Goal: Find specific page/section: Find specific page/section

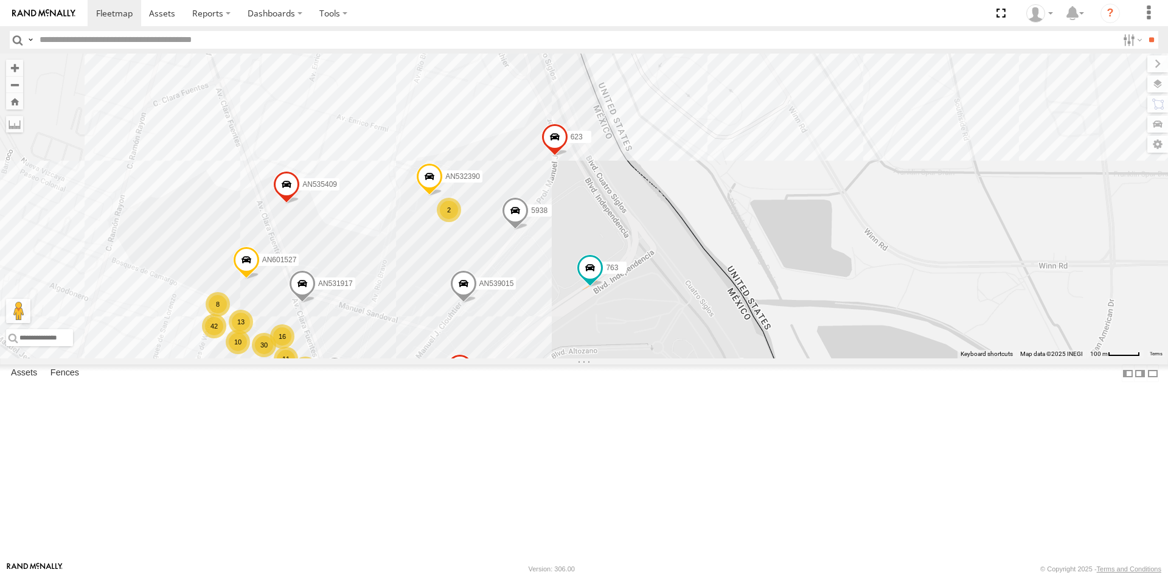
drag, startPoint x: 723, startPoint y: 322, endPoint x: 679, endPoint y: 454, distance: 139.3
click at [679, 358] on div "AN537150 AN535203 015910001935363 015910001938748 015910001811580 ZJ535914 F277…" at bounding box center [584, 206] width 1168 height 305
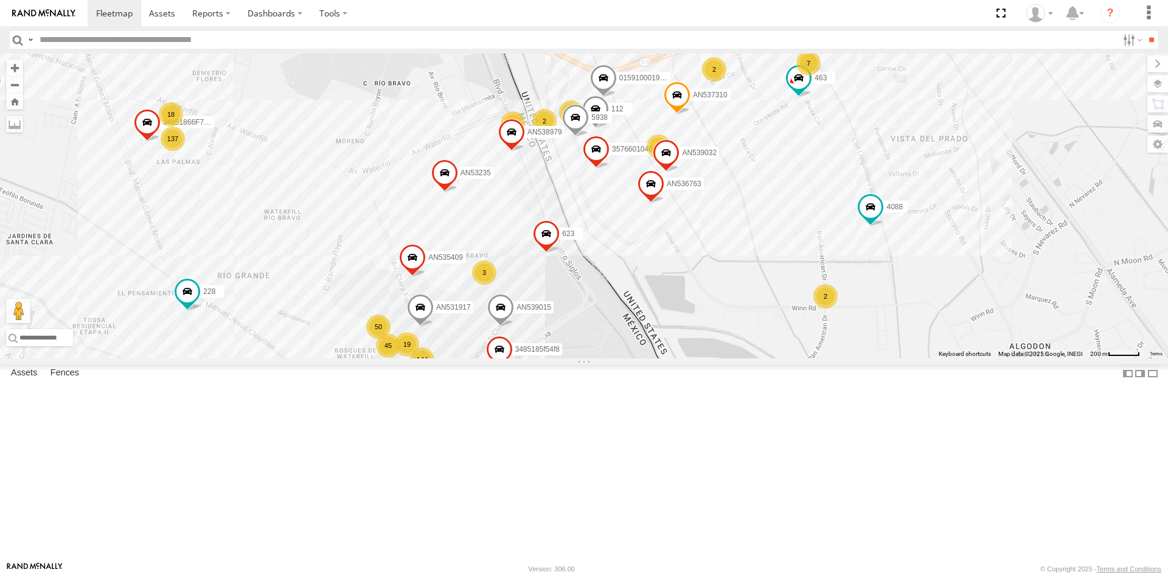
drag, startPoint x: 555, startPoint y: 420, endPoint x: 586, endPoint y: 359, distance: 68.3
click at [584, 358] on div "AN537150 AN535203 015910001935363 015910001938748 015910001811580 ZJ535914 F277…" at bounding box center [584, 206] width 1168 height 305
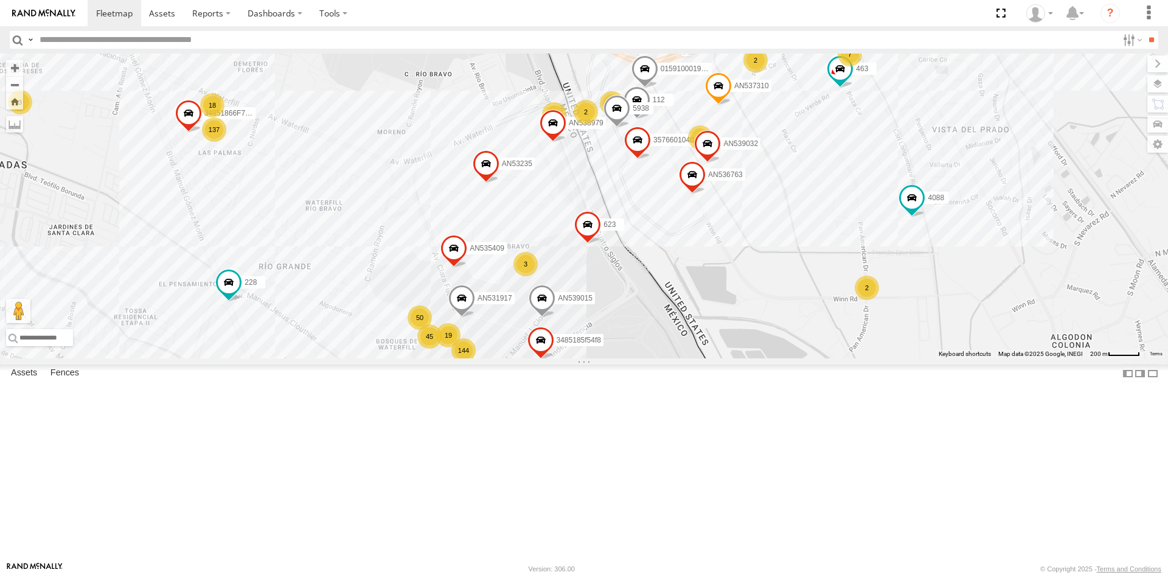
drag, startPoint x: 658, startPoint y: 339, endPoint x: 662, endPoint y: 362, distance: 22.9
click at [662, 358] on div "AN537150 AN535203 015910001935363 015910001938748 015910001811580 ZJ535914 F277…" at bounding box center [584, 206] width 1168 height 305
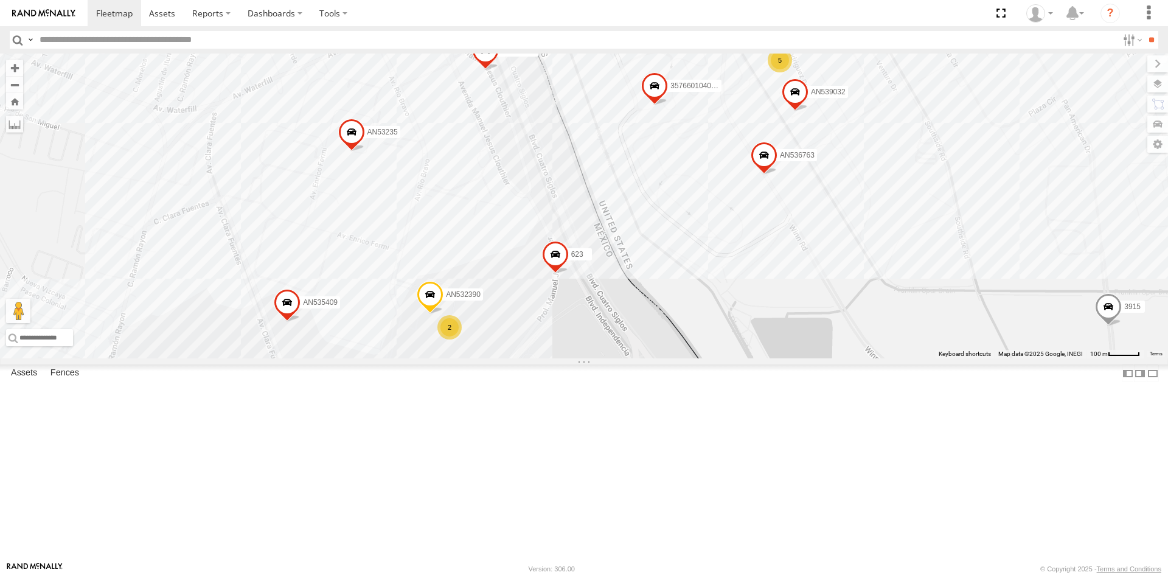
drag, startPoint x: 614, startPoint y: 310, endPoint x: 626, endPoint y: 262, distance: 48.8
click at [626, 262] on div "112 228 357660104096649 015910001918898 AN536763 AN539032 7323 463 4088 3915 AN…" at bounding box center [584, 206] width 1168 height 305
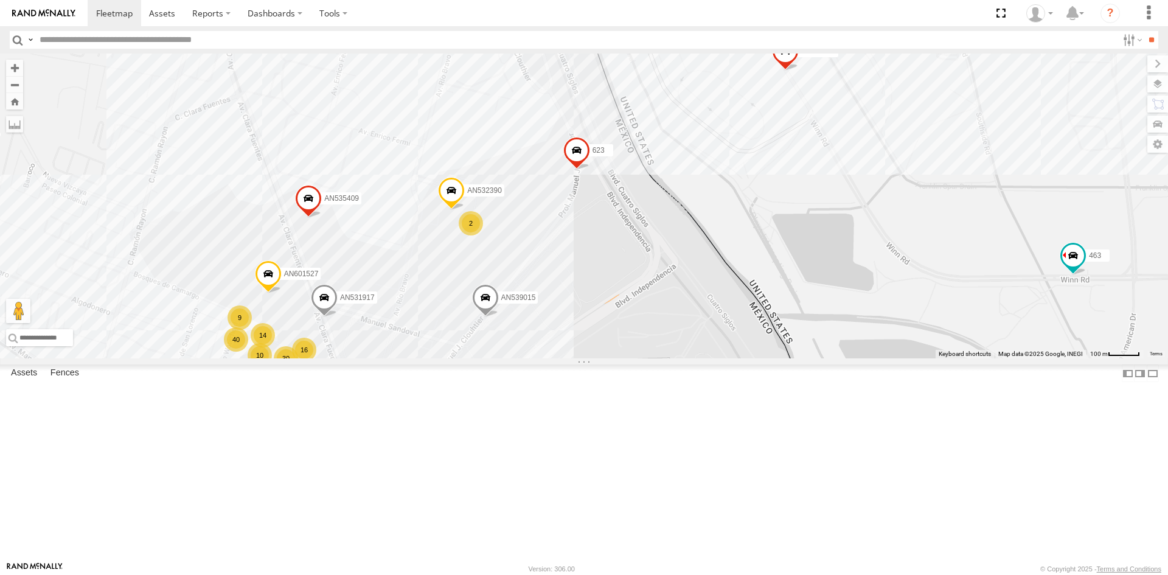
drag, startPoint x: 511, startPoint y: 496, endPoint x: 535, endPoint y: 389, distance: 109.2
click at [535, 358] on div "112 228 357660104096649 015910001918898 AN536763 AN539032 7323 463 4088 3915 AN…" at bounding box center [584, 206] width 1168 height 305
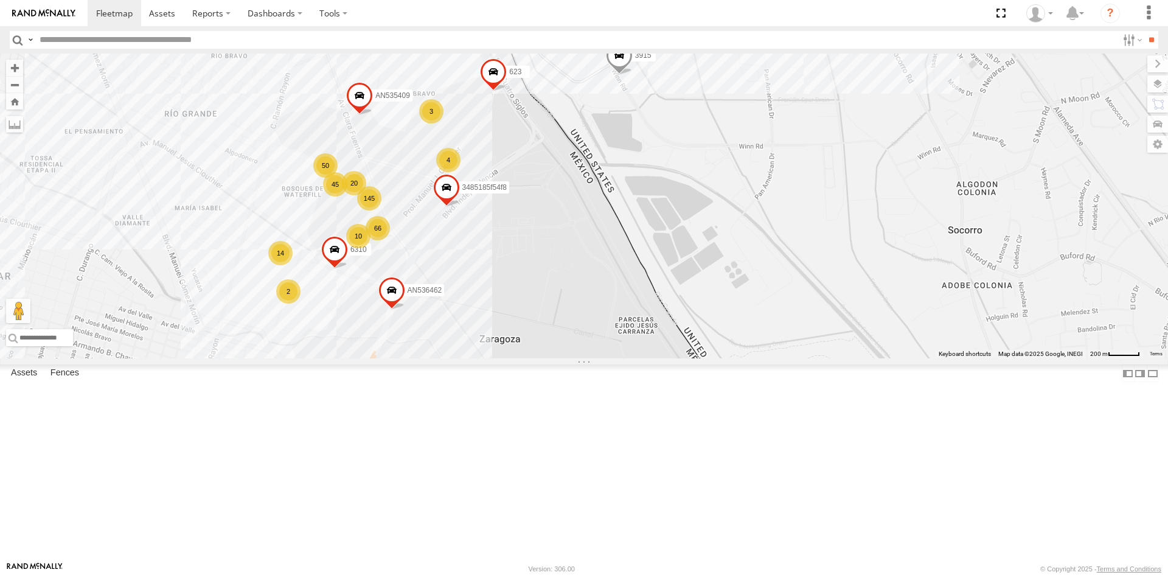
drag, startPoint x: 523, startPoint y: 212, endPoint x: 553, endPoint y: 283, distance: 77.7
click at [553, 283] on div "AN535203 015910001935363 015910001938748 015910001811580 ZJ535914 F2771 AN53866…" at bounding box center [584, 206] width 1168 height 305
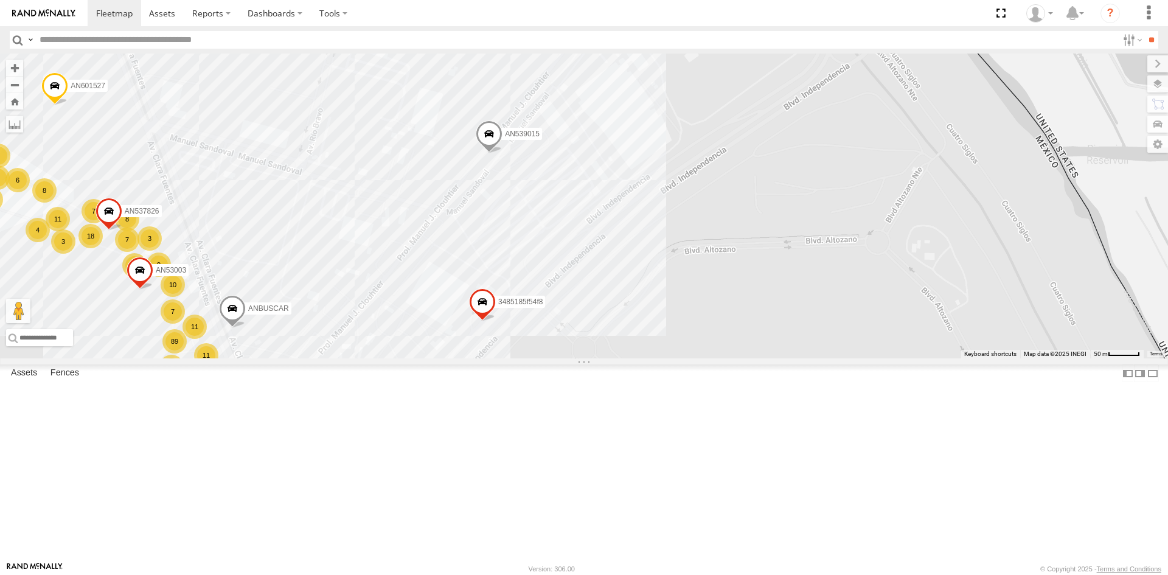
drag, startPoint x: 732, startPoint y: 248, endPoint x: 690, endPoint y: 334, distance: 96.0
click at [691, 334] on div "AN535203 015910001935363 015910001938748 015910001811580 ZJ535914 F2771 AN53866…" at bounding box center [584, 206] width 1168 height 305
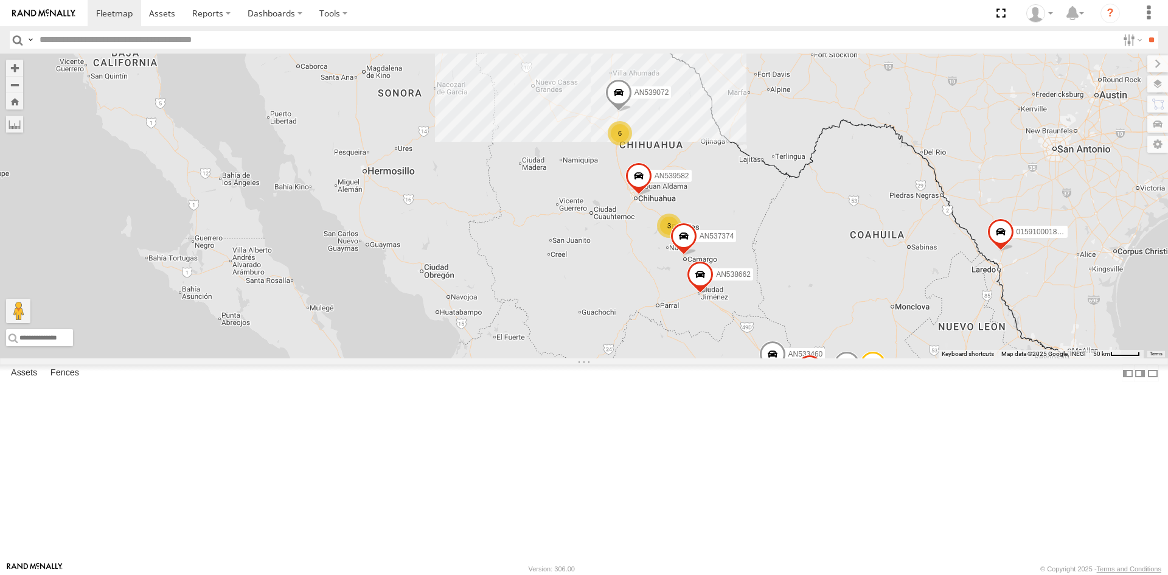
drag, startPoint x: 623, startPoint y: 117, endPoint x: 622, endPoint y: 165, distance: 48.1
click at [622, 17] on div "1135" at bounding box center [618, 5] width 24 height 24
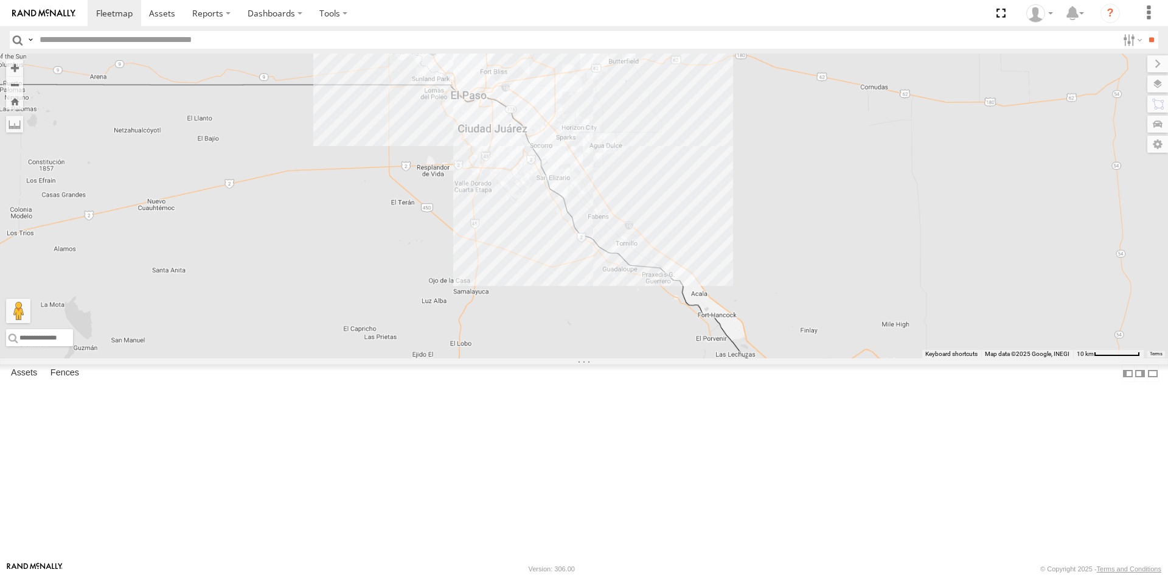
drag, startPoint x: 563, startPoint y: 208, endPoint x: 583, endPoint y: 288, distance: 82.8
click at [588, 271] on div "AN535203 015910001935363 015910001938748 015910001811580 ZJ535914 F2771 AN53866…" at bounding box center [584, 206] width 1168 height 305
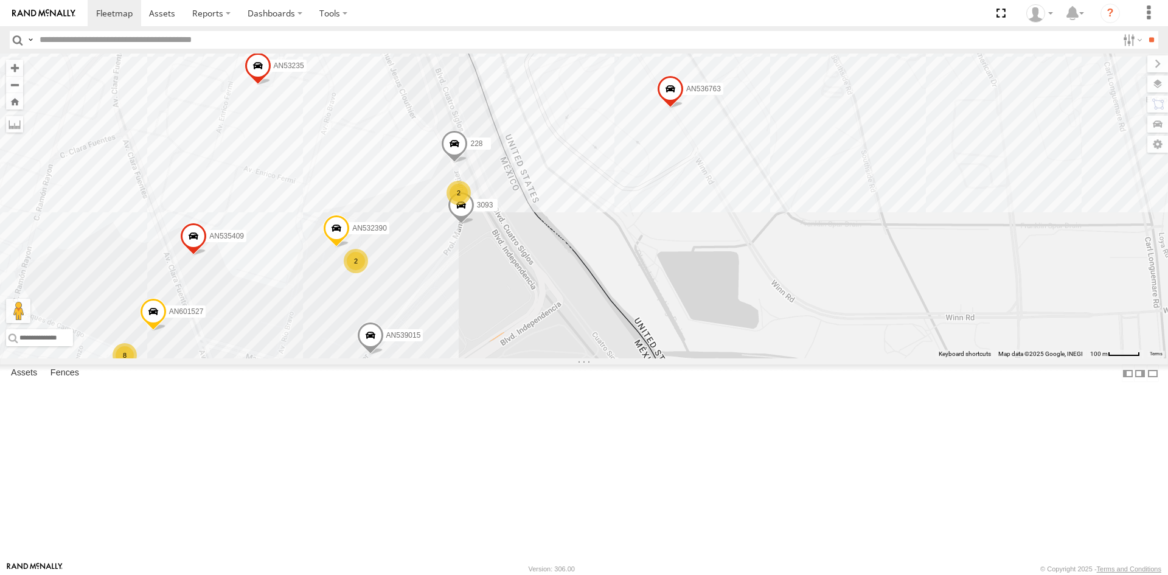
drag, startPoint x: 480, startPoint y: 290, endPoint x: 581, endPoint y: 352, distance: 118.5
click at [578, 352] on div "AN535203 015910001935363 015910001938748 015910001811580 ZJ535914 F2771 AN53866…" at bounding box center [584, 206] width 1168 height 305
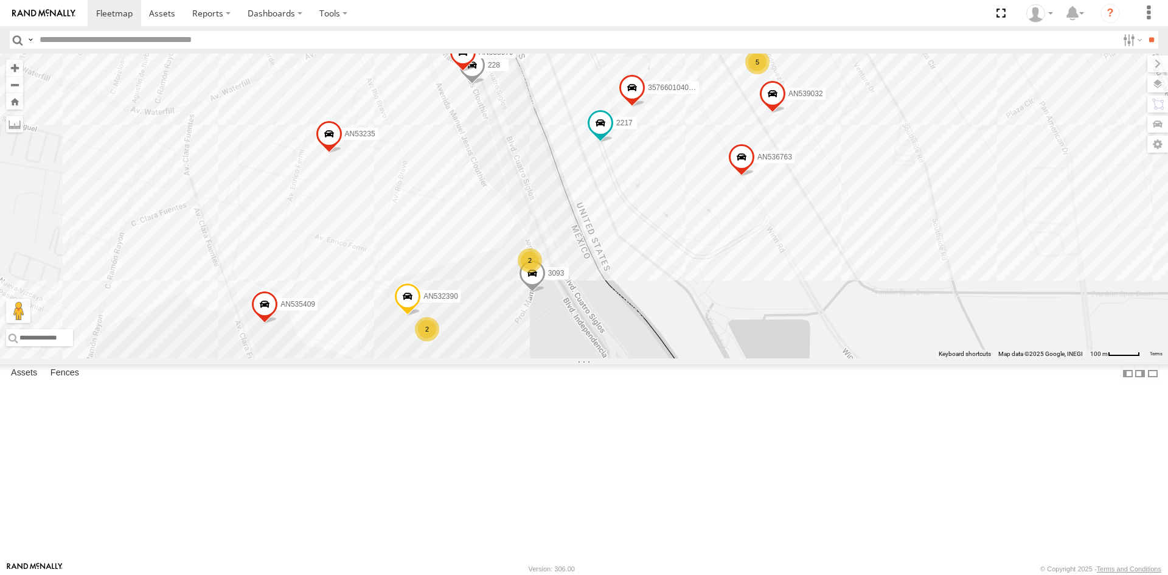
drag, startPoint x: 571, startPoint y: 310, endPoint x: 585, endPoint y: 323, distance: 19.4
click at [583, 325] on div "112 228 357660104096649 AN536763 AN532390 AN539032 AN601527 AN535409 AN537310 3…" at bounding box center [584, 206] width 1168 height 305
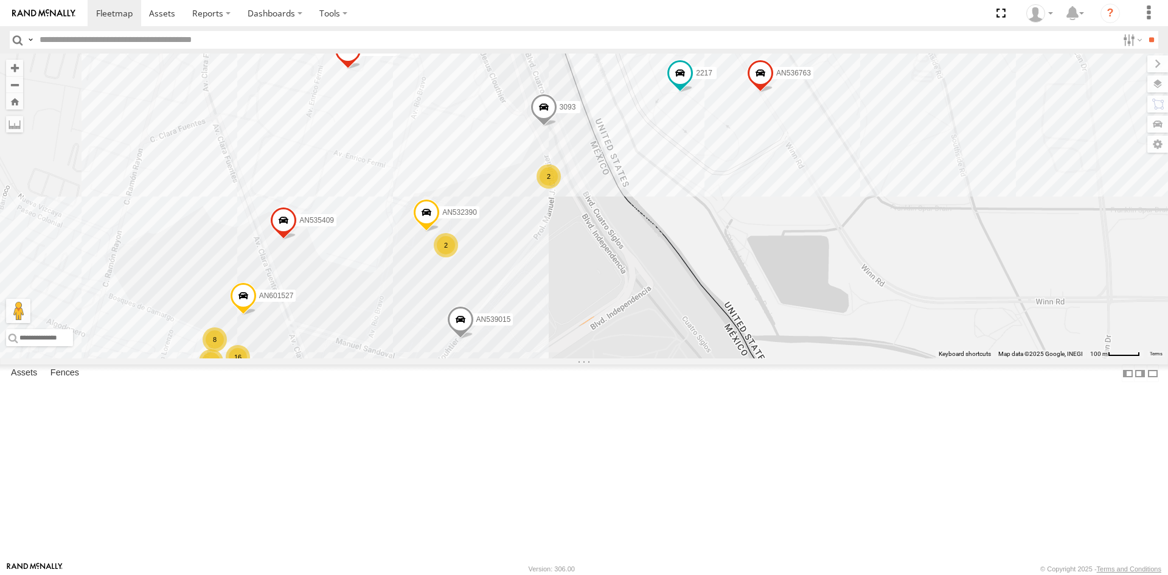
drag, startPoint x: 534, startPoint y: 485, endPoint x: 545, endPoint y: 384, distance: 101.6
click at [545, 358] on div "112 228 357660104096649 AN536763 AN532390 AN539032 AN601527 ANBUSCAR 4078 AN535…" at bounding box center [584, 206] width 1168 height 305
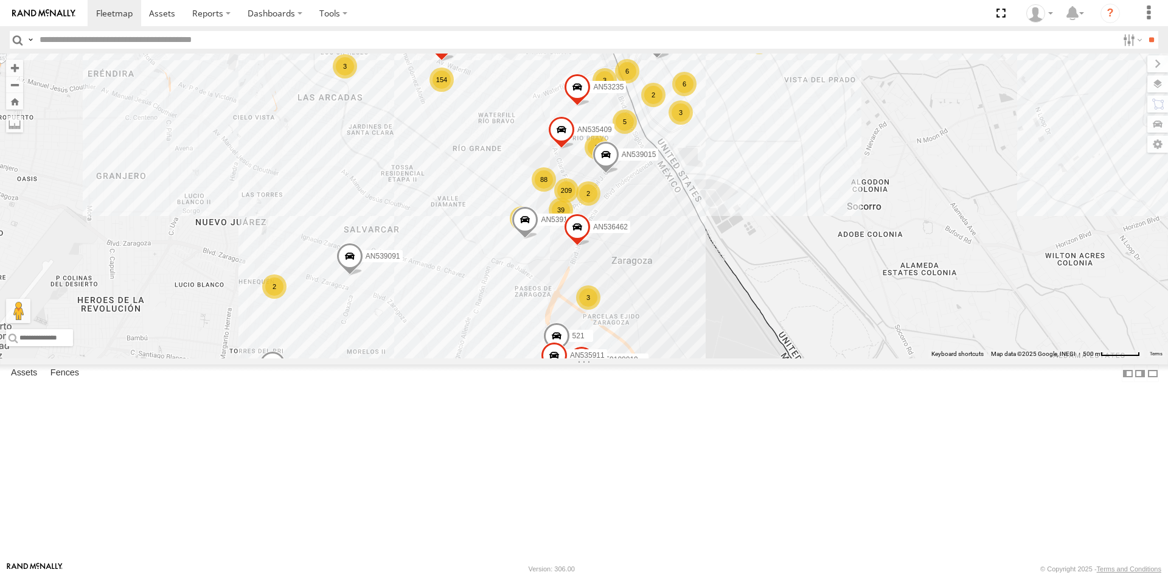
drag, startPoint x: 646, startPoint y: 195, endPoint x: 634, endPoint y: 259, distance: 65.6
click at [634, 158] on span "AN539015" at bounding box center [639, 154] width 35 height 9
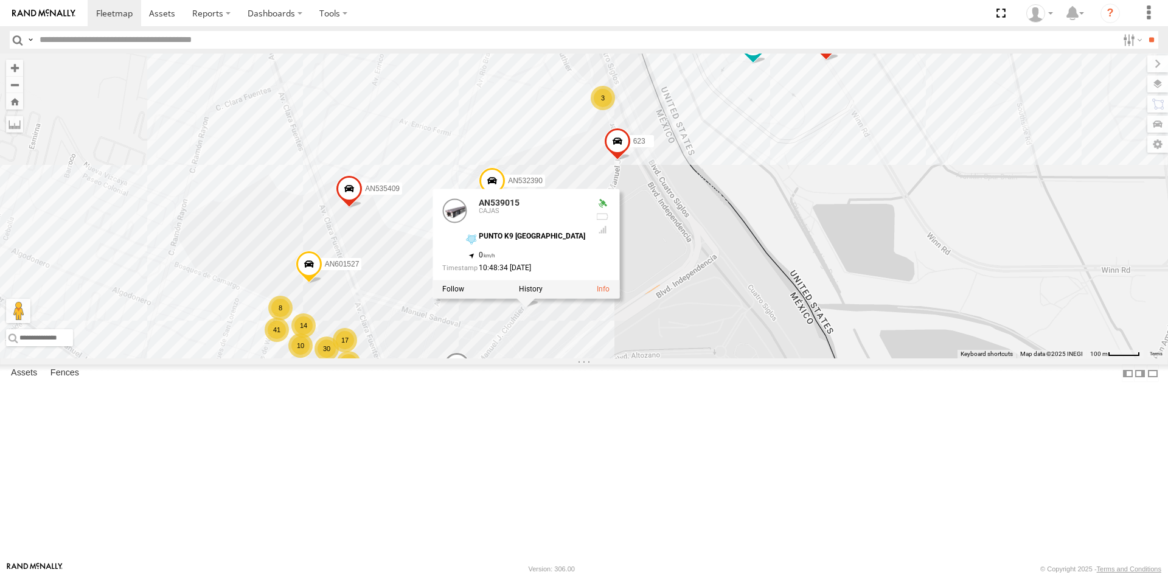
click at [643, 330] on div "AN535203 015910001935363 015910001938748 015910001811580 ZJ535914 F2771 AN53866…" at bounding box center [584, 206] width 1168 height 305
click at [653, 335] on div "AN535203 015910001935363 015910001938748 015910001811580 ZJ535914 F2771 AN53866…" at bounding box center [584, 206] width 1168 height 305
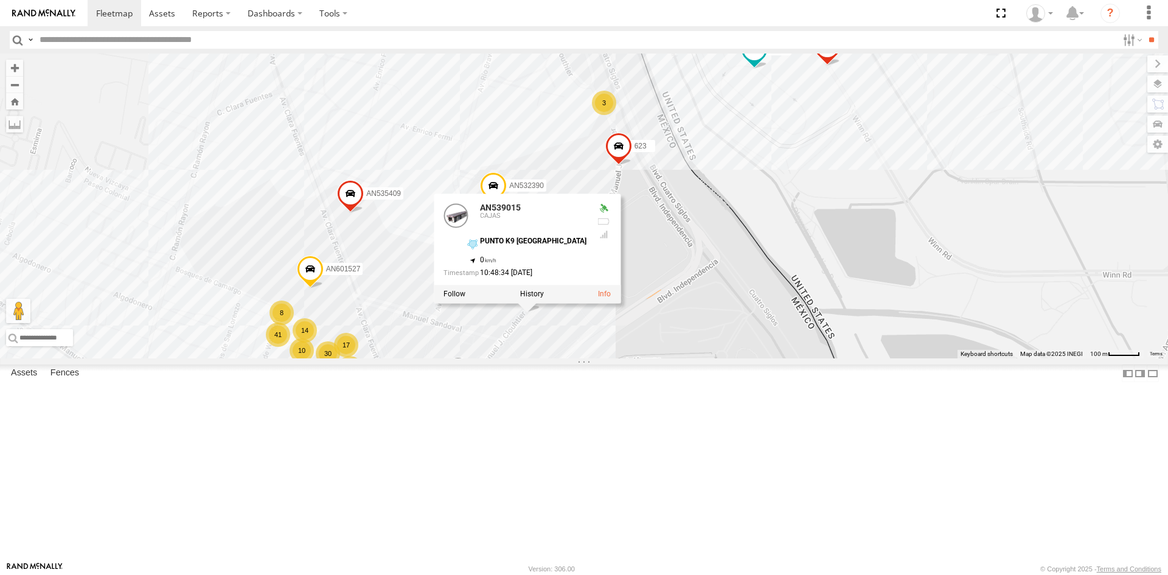
click at [633, 358] on div "AN535203 015910001935363 015910001938748 015910001811580 ZJ535914 F2771 AN53866…" at bounding box center [584, 206] width 1168 height 305
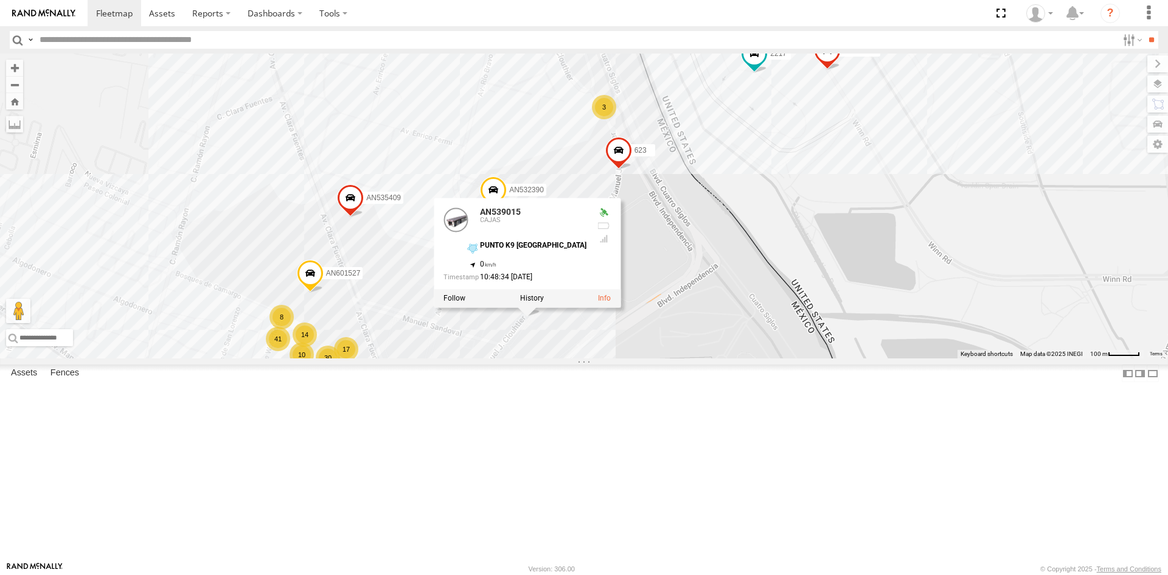
click at [514, 271] on div "AN535203 015910001935363 015910001938748 015910001811580 ZJ535914 F2771 AN53866…" at bounding box center [584, 206] width 1168 height 305
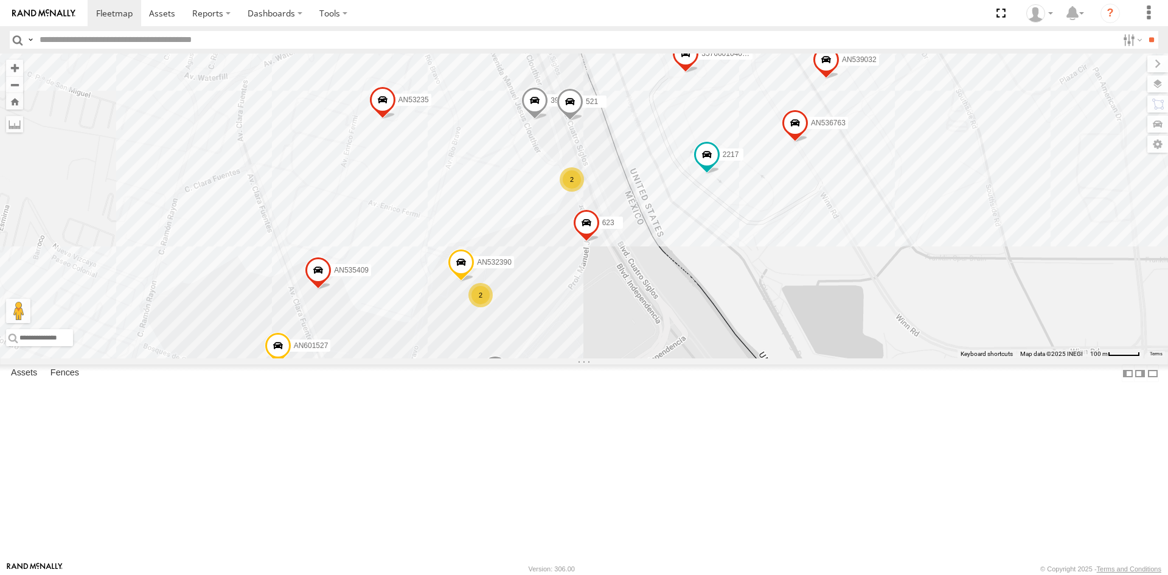
drag, startPoint x: 632, startPoint y: 325, endPoint x: 600, endPoint y: 400, distance: 80.9
click at [600, 358] on div "357660104096649 AN536763 AN532390 AN539032 463 AN601527 3915 521 ANBUSCAR 4078 …" at bounding box center [584, 206] width 1168 height 305
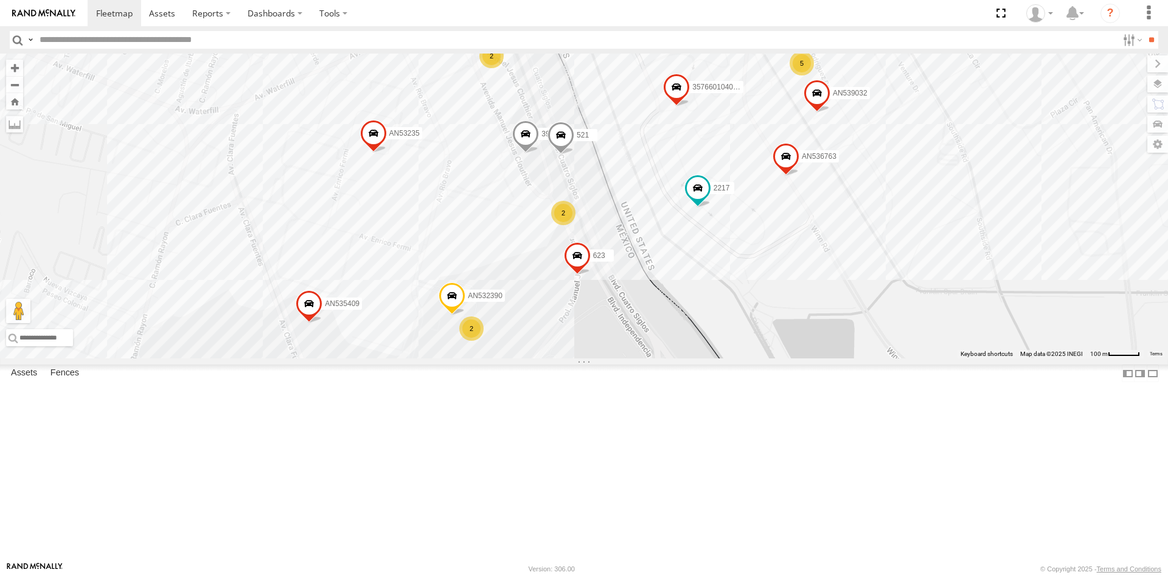
drag, startPoint x: 652, startPoint y: 353, endPoint x: 641, endPoint y: 381, distance: 30.0
click at [641, 358] on div "357660104096649 AN536763 AN532390 AN539032 463 AN601527 3915 521 ANBUSCAR 4078 …" at bounding box center [584, 206] width 1168 height 305
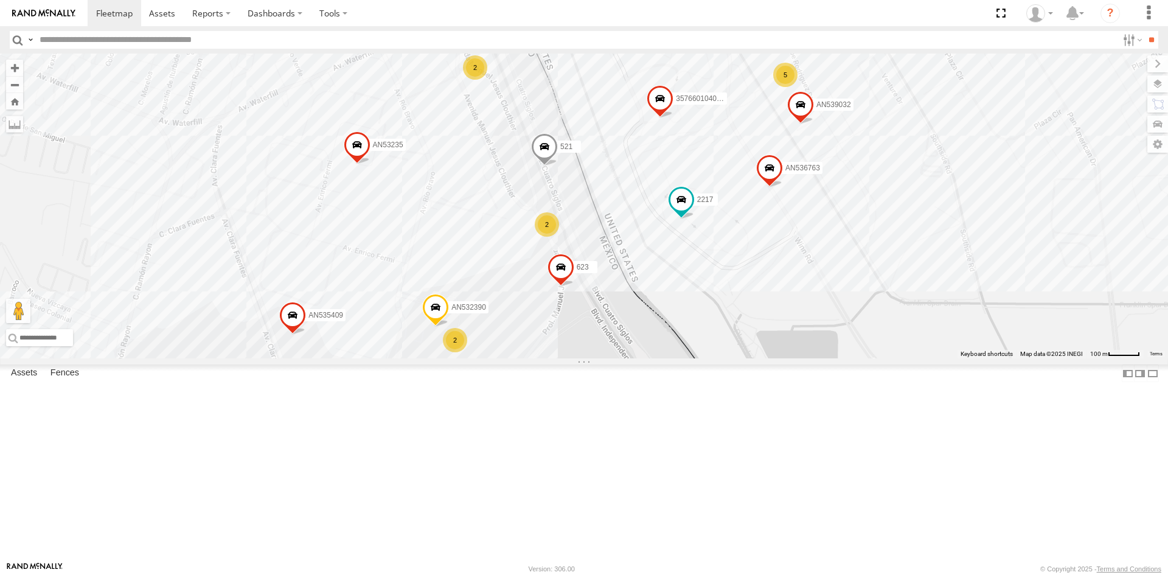
drag, startPoint x: 667, startPoint y: 375, endPoint x: 653, endPoint y: 384, distance: 16.9
click at [653, 358] on div "357660104096649 AN536763 AN532390 AN539032 463 AN601527 3915 521 ANBUSCAR 4078 …" at bounding box center [584, 206] width 1168 height 305
click at [619, 318] on div "357660104096649 AN536763 AN532390 AN539032 463 AN601527 3915 521 ANBUSCAR 4078 …" at bounding box center [584, 206] width 1168 height 305
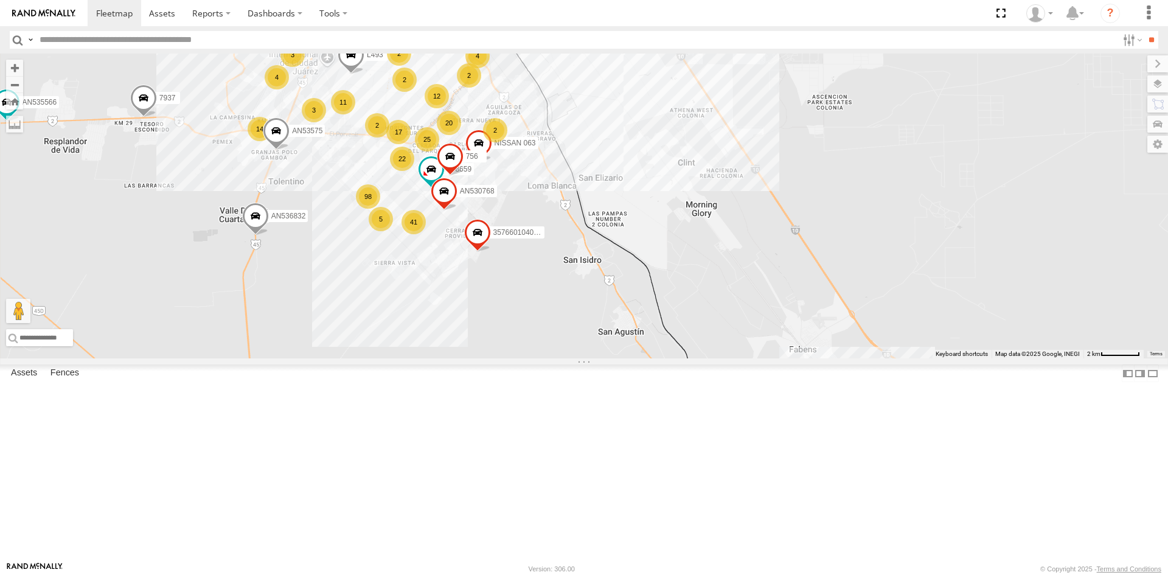
drag, startPoint x: 536, startPoint y: 169, endPoint x: 513, endPoint y: 285, distance: 118.6
click at [517, 290] on div "AN535203 015910001935363 015910001938748 015910001811580 ZJ535914 F2771 AN53866…" at bounding box center [584, 206] width 1168 height 305
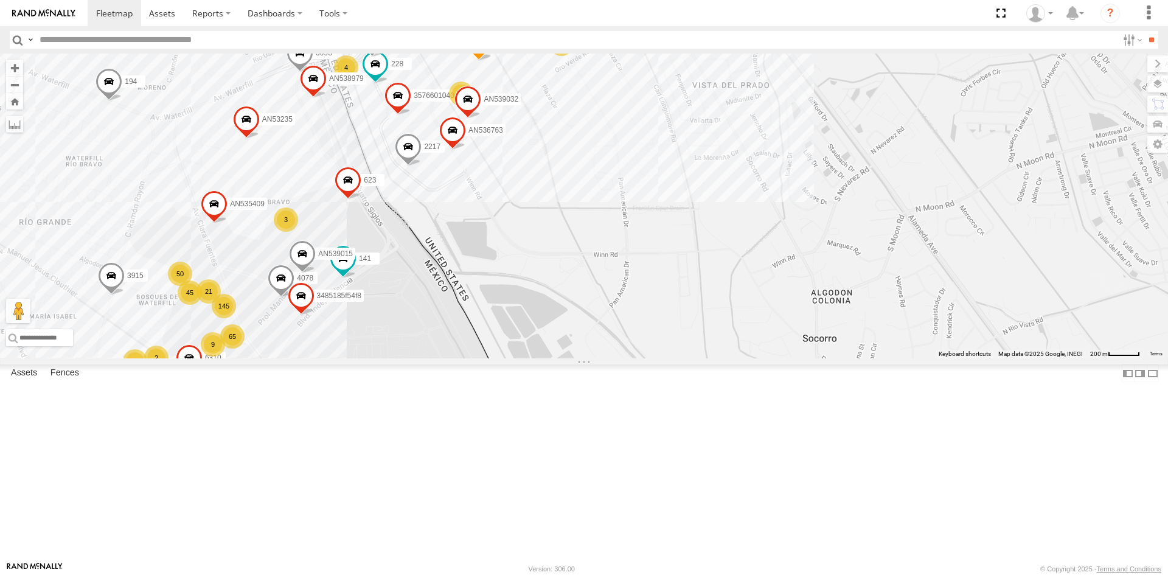
drag, startPoint x: 324, startPoint y: 177, endPoint x: 345, endPoint y: 282, distance: 106.9
click at [345, 282] on div "AN535203 015910001935363 015910001938748 015910001811580 ZJ535914 F2771 AN53866…" at bounding box center [584, 206] width 1168 height 305
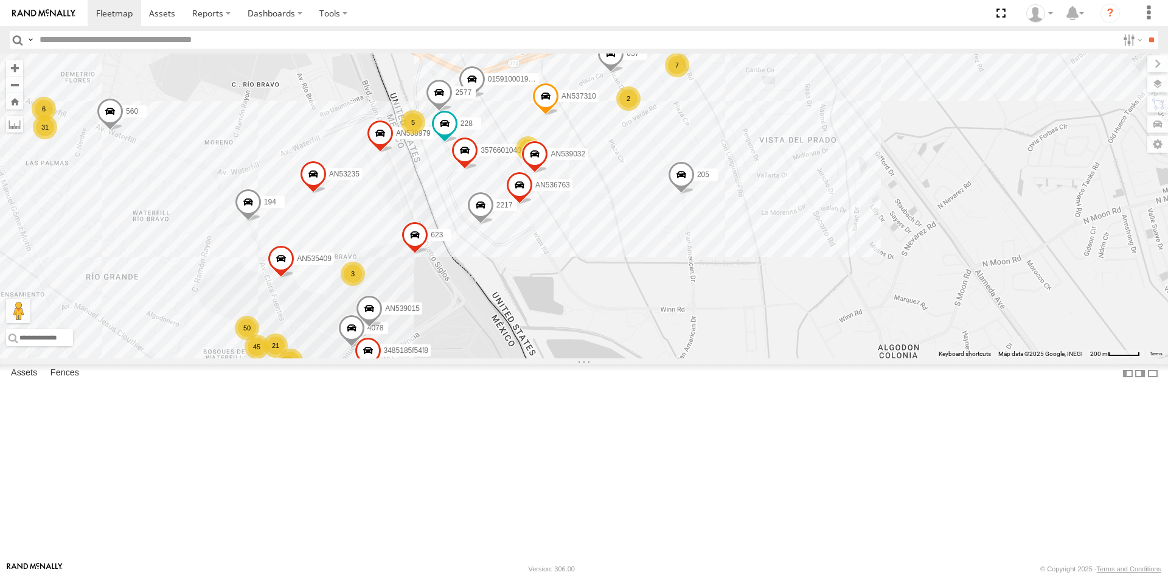
drag, startPoint x: 667, startPoint y: 215, endPoint x: 612, endPoint y: 342, distance: 139.0
click at [729, 201] on div "228 357660104096649 015910001918898 560 AN536763 141 AN539032 7323 3915 205 558…" at bounding box center [584, 206] width 1168 height 305
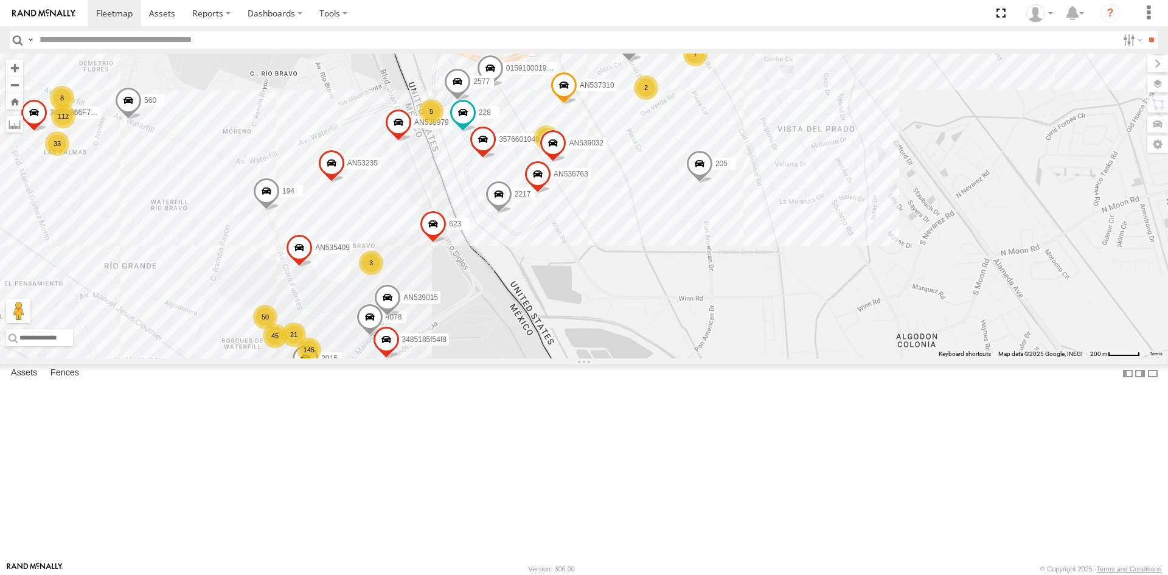
drag, startPoint x: 498, startPoint y: 393, endPoint x: 532, endPoint y: 392, distance: 34.1
click at [532, 358] on div "228 357660104096649 015910001918898 560 AN536763 141 AN539032 7323 3915 205 558…" at bounding box center [584, 206] width 1168 height 305
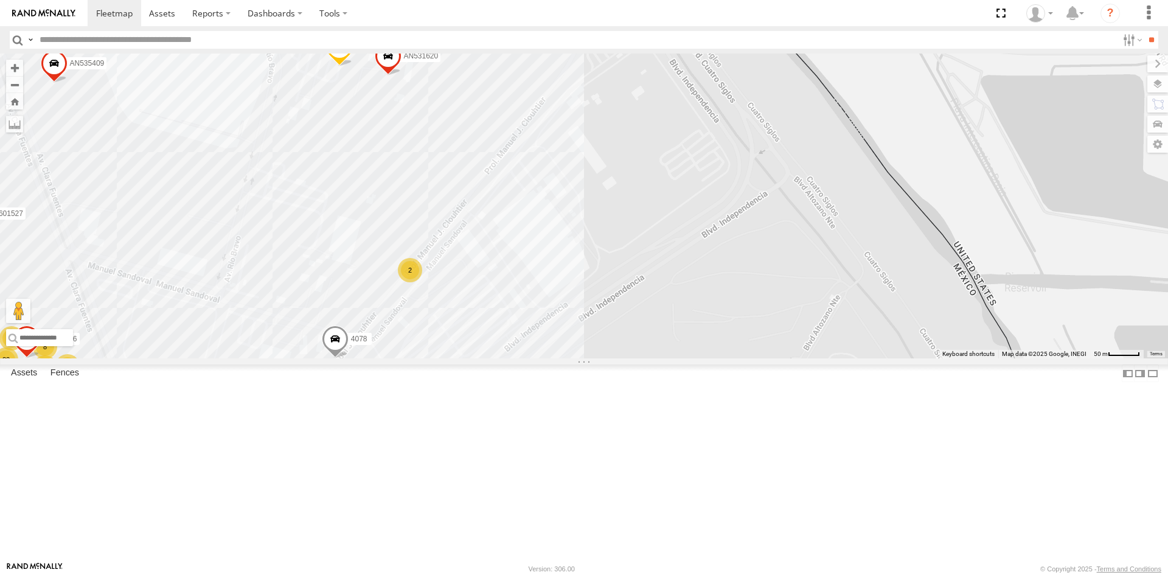
drag, startPoint x: 533, startPoint y: 304, endPoint x: 530, endPoint y: 350, distance: 46.3
click at [530, 350] on div "357660104096649 015910001918898 560 AN536763 141 AN539032 7323 3915 205 558 407…" at bounding box center [584, 206] width 1168 height 305
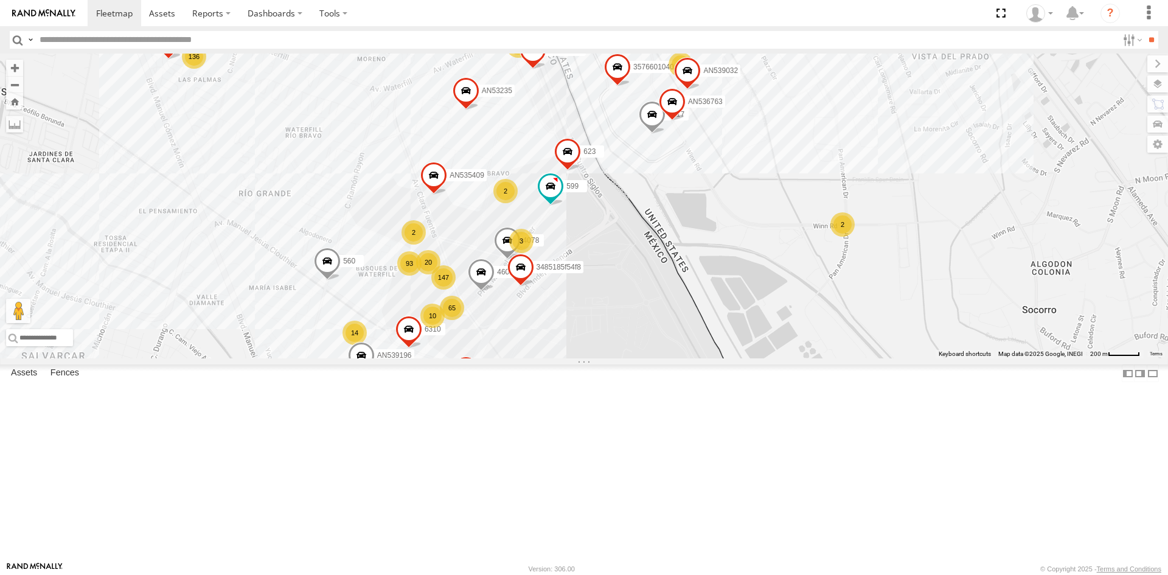
drag, startPoint x: 605, startPoint y: 288, endPoint x: 588, endPoint y: 337, distance: 52.3
click at [588, 337] on div "357660104096649 560 AN536763 AN539032 599 4078 AN535409 3093 623 460 2217 AN538…" at bounding box center [584, 206] width 1168 height 305
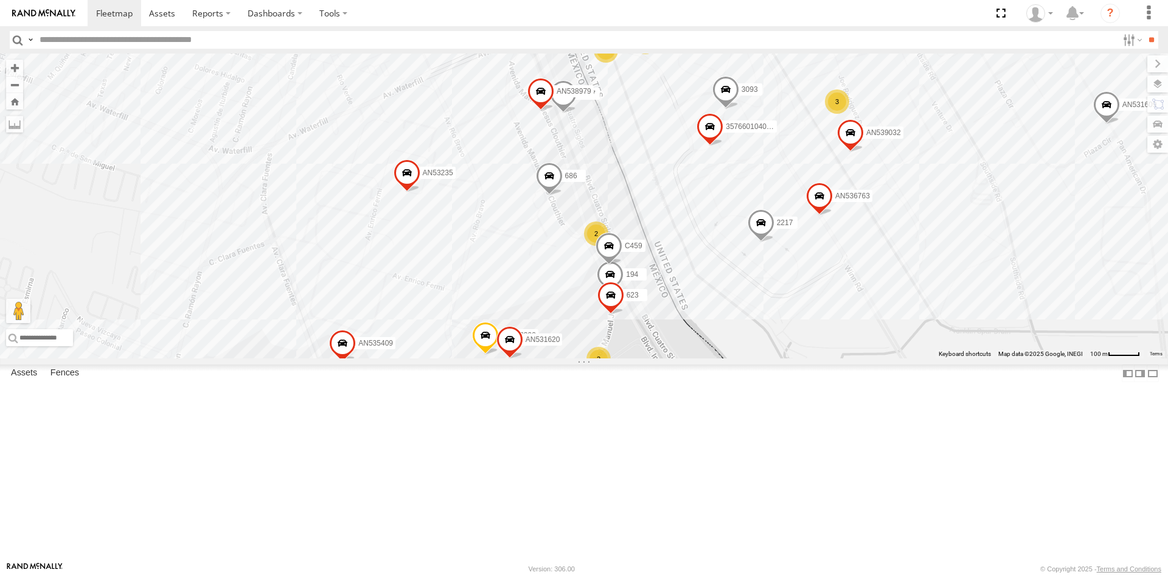
drag, startPoint x: 521, startPoint y: 304, endPoint x: 608, endPoint y: 250, distance: 102.6
click at [608, 250] on div "357660104096649 015910001918898 AN536763 AN532390 AN539032 ZJ213 6681 AN535409 …" at bounding box center [584, 206] width 1168 height 305
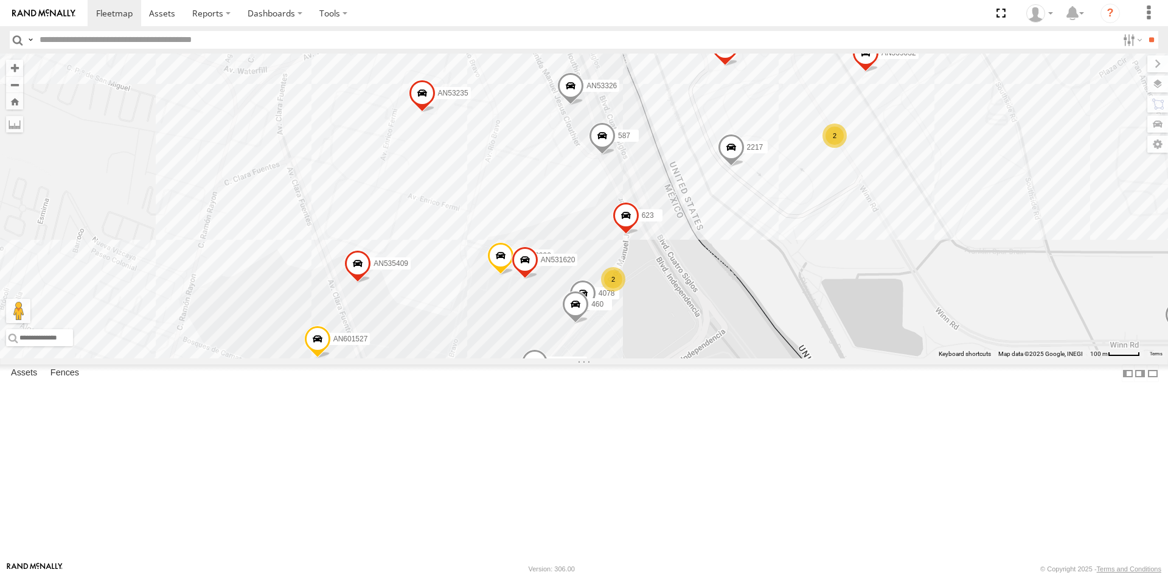
drag, startPoint x: 594, startPoint y: 511, endPoint x: 599, endPoint y: 406, distance: 105.3
click at [599, 358] on div "357660104096649 015910001918898 AN532390 AN539032 AN539158 587 599 AN601527 407…" at bounding box center [584, 206] width 1168 height 305
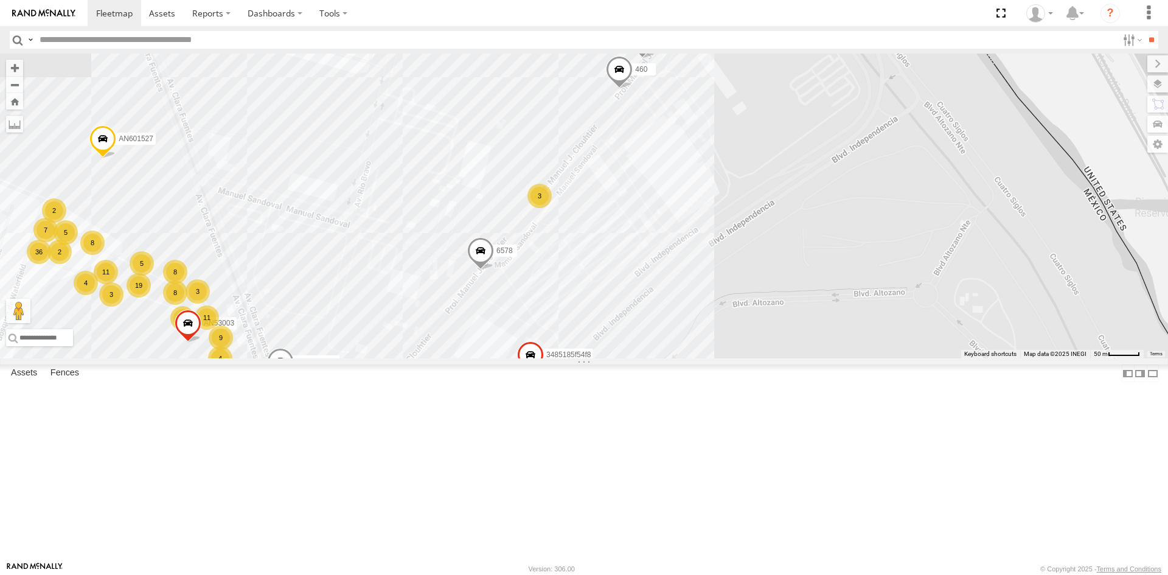
drag, startPoint x: 708, startPoint y: 260, endPoint x: 665, endPoint y: 390, distance: 136.9
click at [665, 358] on div "357660104096649 015910001918898 AN532390 AN539032 AN539158 587 599 AN601527 407…" at bounding box center [584, 206] width 1168 height 305
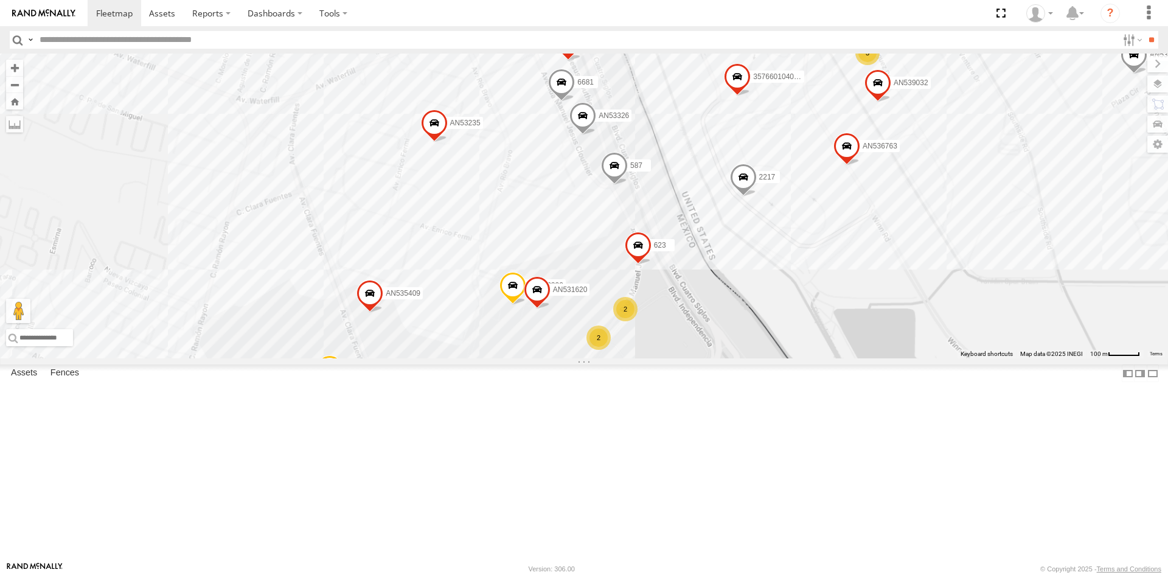
drag, startPoint x: 743, startPoint y: 371, endPoint x: 727, endPoint y: 418, distance: 50.2
click at [727, 358] on div "AN532390 587 AN601527 AN535409 623 6578 2217 AN531620 23 11 42 127 37 357660104…" at bounding box center [584, 206] width 1168 height 305
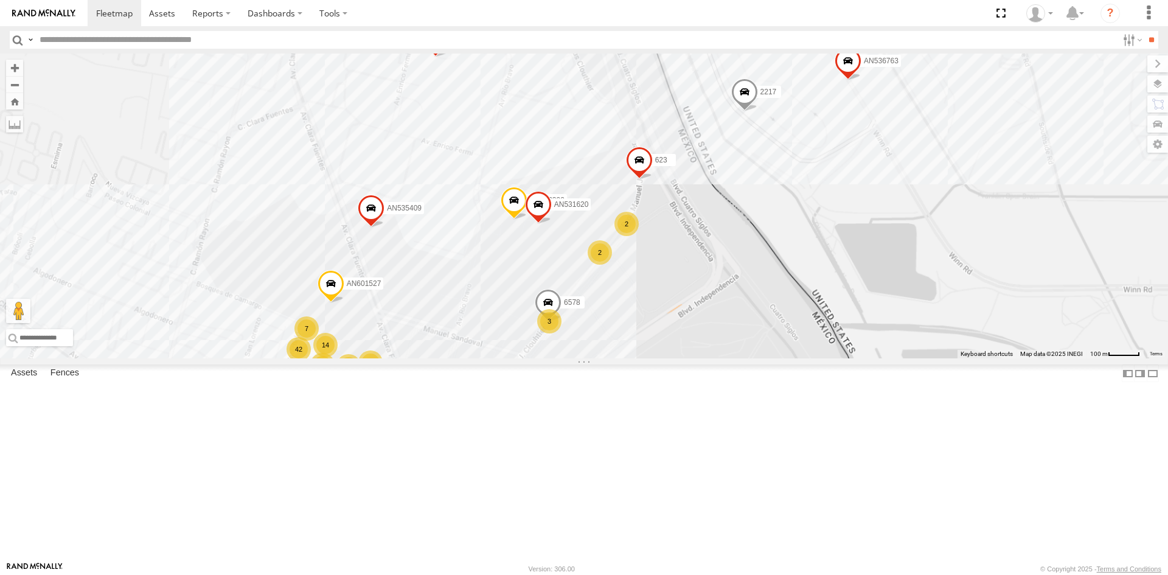
drag, startPoint x: 576, startPoint y: 439, endPoint x: 578, endPoint y: 354, distance: 85.2
click at [578, 354] on div "AN532390 587 AN601527 AN535409 623 6578 2217 AN531620 23 11 42 127 37 357660104…" at bounding box center [584, 206] width 1168 height 305
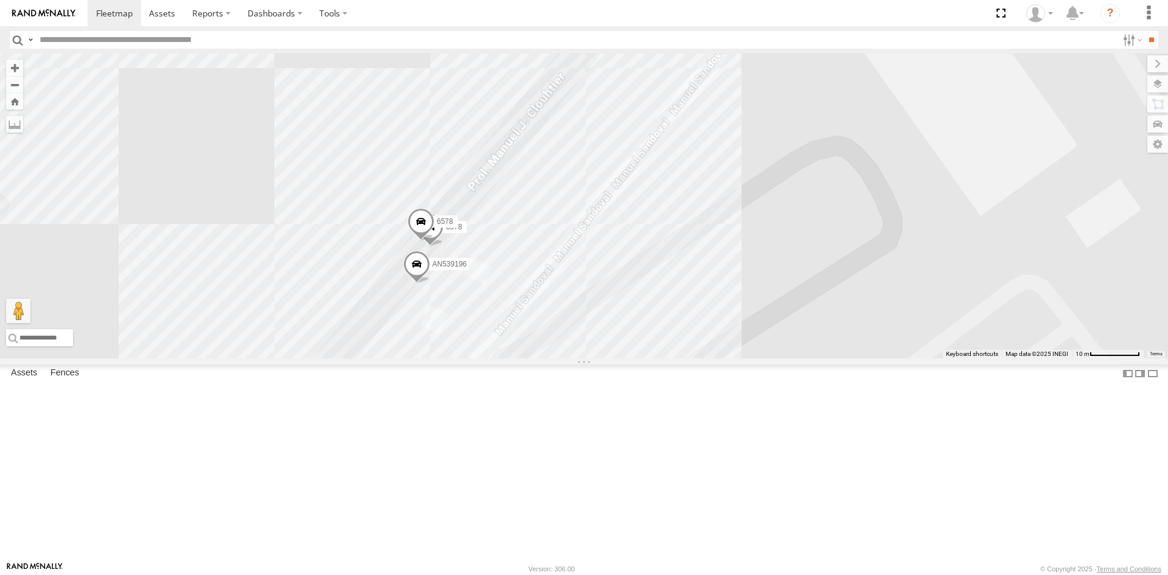
click at [435, 246] on span at bounding box center [430, 229] width 27 height 33
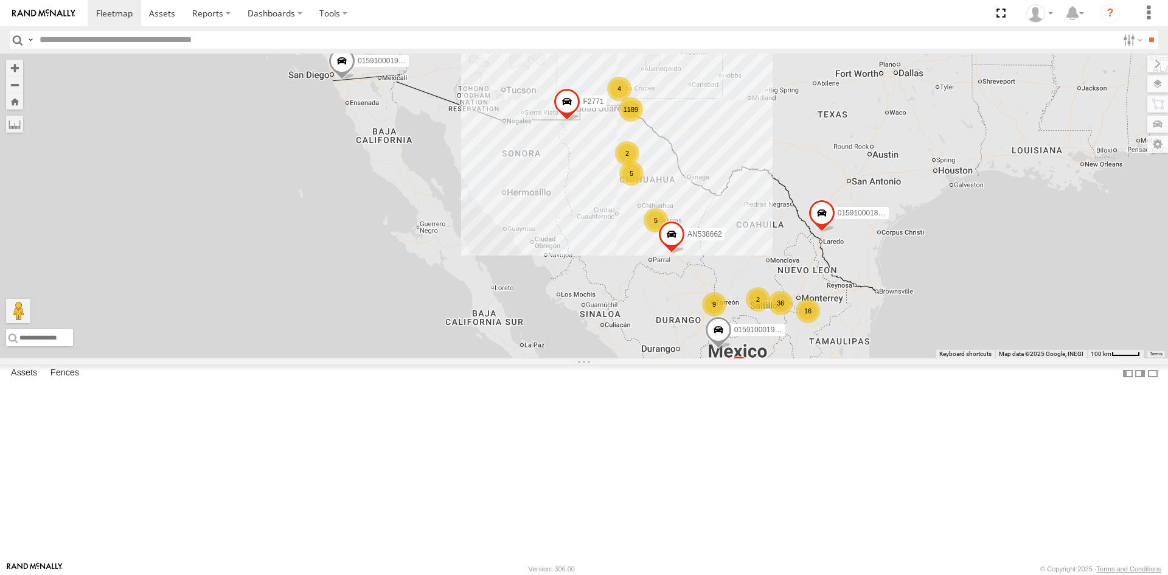
drag, startPoint x: 600, startPoint y: 218, endPoint x: 603, endPoint y: 307, distance: 88.9
click at [602, 311] on div "AN535203 015910001935363 015910001938748 015910001811580 ZJ535914 F2771 AN53866…" at bounding box center [584, 206] width 1168 height 305
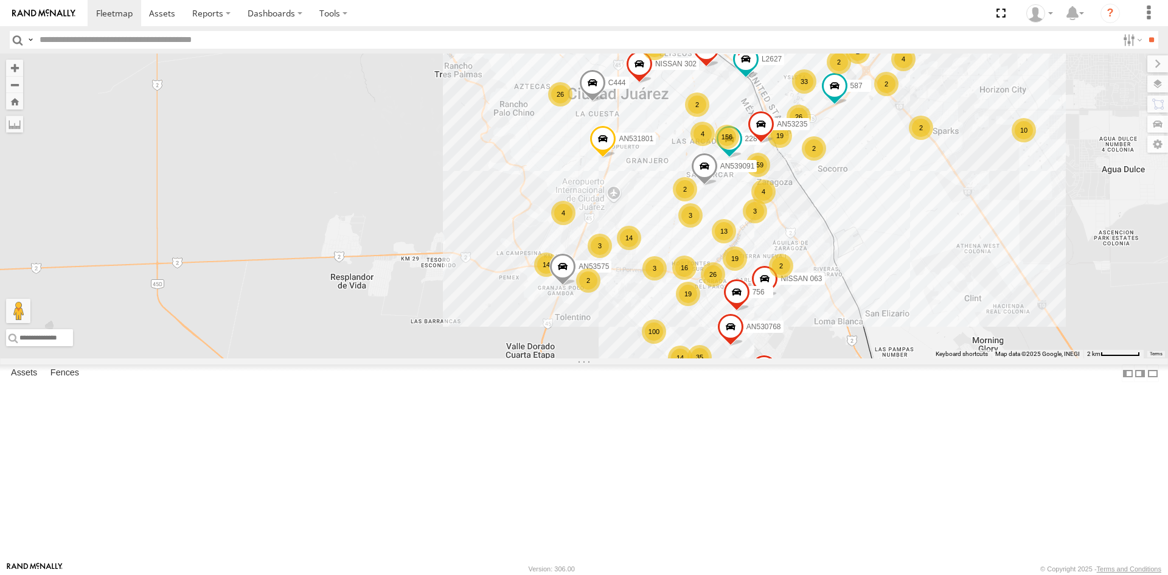
drag, startPoint x: 647, startPoint y: 194, endPoint x: 603, endPoint y: 283, distance: 99.8
click at [595, 282] on div "AN535203 015910001935363 015910001938748 015910001811580 ZJ535914 F2771 AN53866…" at bounding box center [584, 206] width 1168 height 305
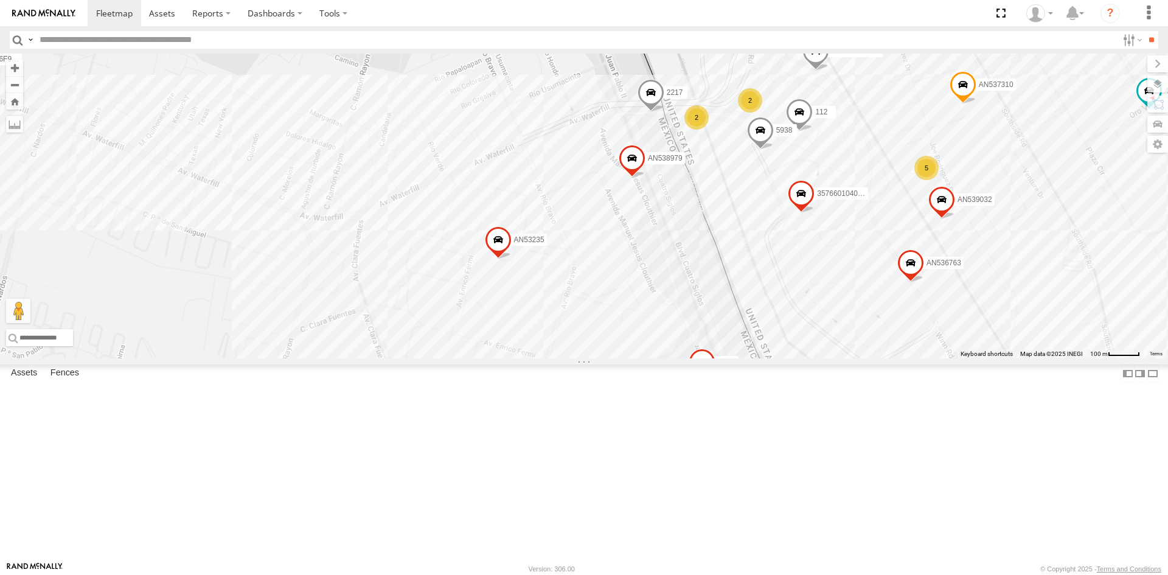
drag, startPoint x: 725, startPoint y: 384, endPoint x: 740, endPoint y: 292, distance: 93.1
click at [740, 293] on div "AN535203 015910001935363 015910001938748 015910001811580 ZJ535914 F2771 AN53866…" at bounding box center [584, 206] width 1168 height 305
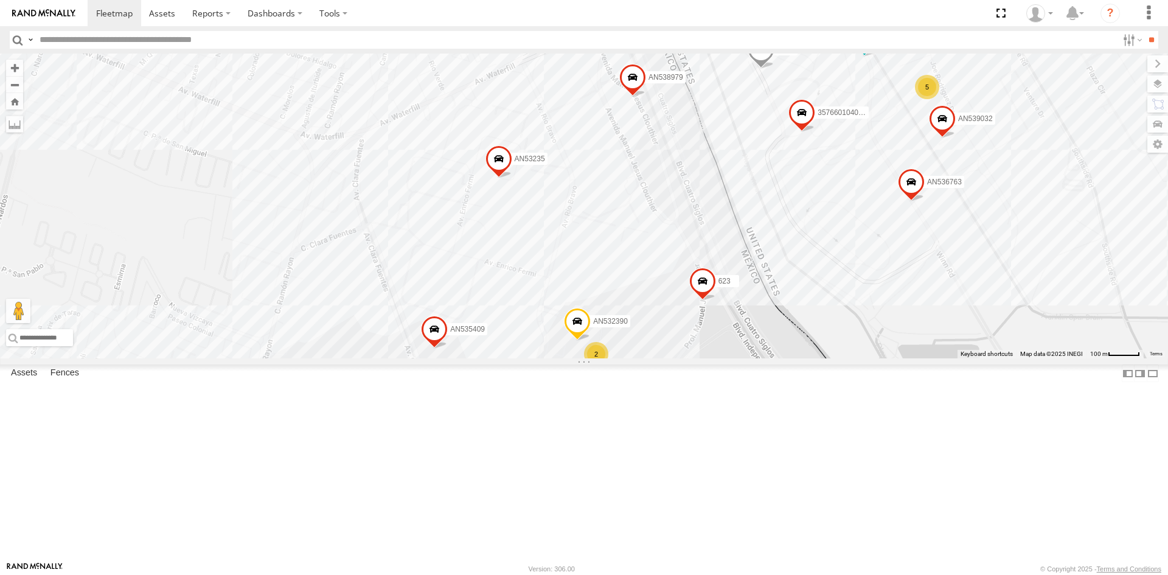
drag, startPoint x: 823, startPoint y: 288, endPoint x: 794, endPoint y: 356, distance: 74.1
click at [794, 356] on div "112 228 357660104096649 AN536763 AN532390 AN539032 463 AN601527 3915 AN531917 A…" at bounding box center [584, 206] width 1168 height 305
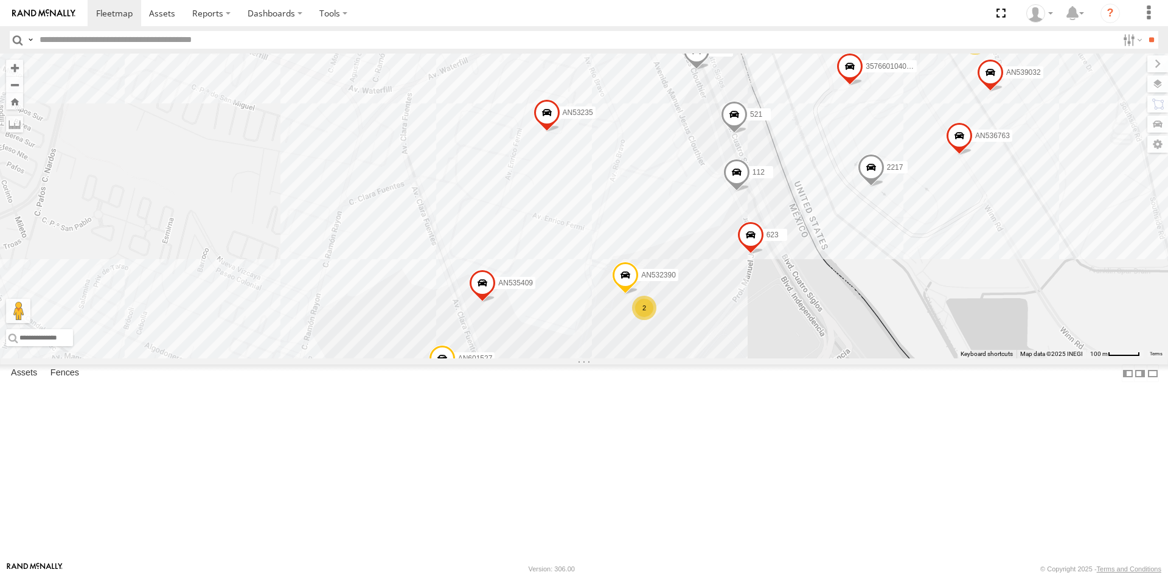
drag, startPoint x: 361, startPoint y: 415, endPoint x: 409, endPoint y: 367, distance: 68.4
click at [409, 358] on div "112 228 357660104096649 AN536763 AN532390 AN539032 3485186707C0 AN601527 AN5316…" at bounding box center [584, 206] width 1168 height 305
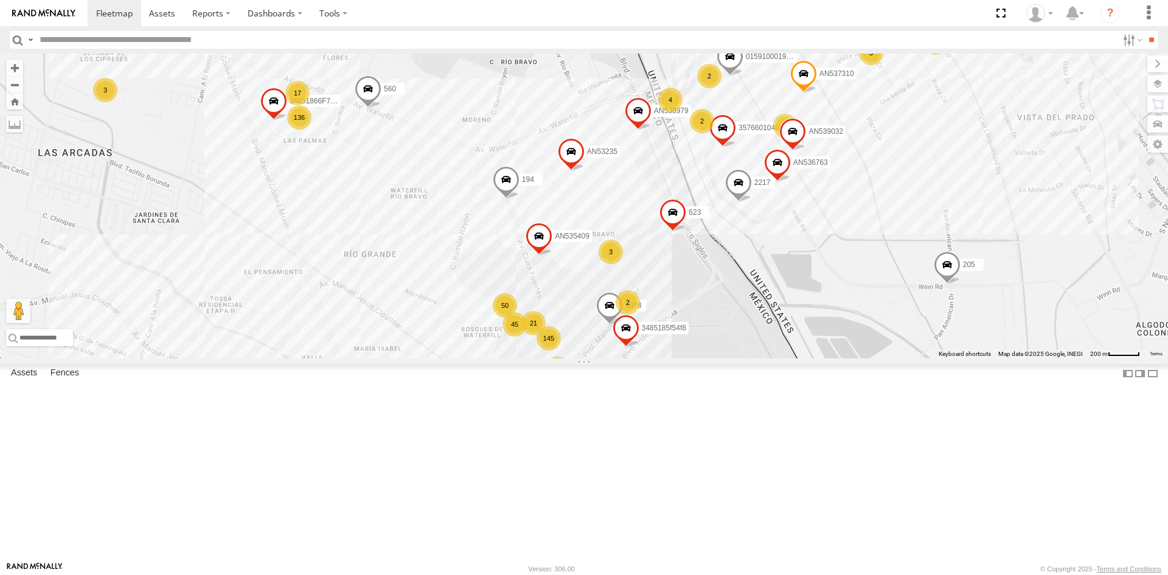
drag, startPoint x: 468, startPoint y: 182, endPoint x: 589, endPoint y: 357, distance: 212.8
click at [580, 350] on div "357660104096649 560 AN536763 141 AN539032 AN535409 AN537310 623 194 2217 AN5389…" at bounding box center [584, 206] width 1168 height 305
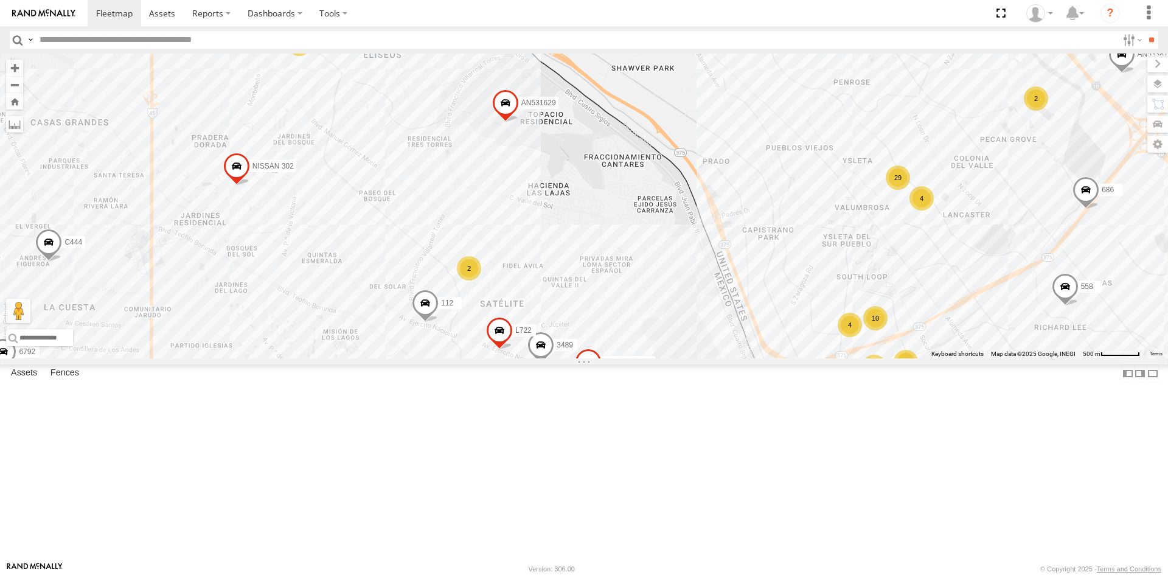
drag, startPoint x: 424, startPoint y: 216, endPoint x: 543, endPoint y: 376, distance: 199.1
click at [542, 358] on div "560 141 AN535409 623 194 2217 AN53235 3485185f54f8 112 3489 AN536462 L722 644 6…" at bounding box center [584, 206] width 1168 height 305
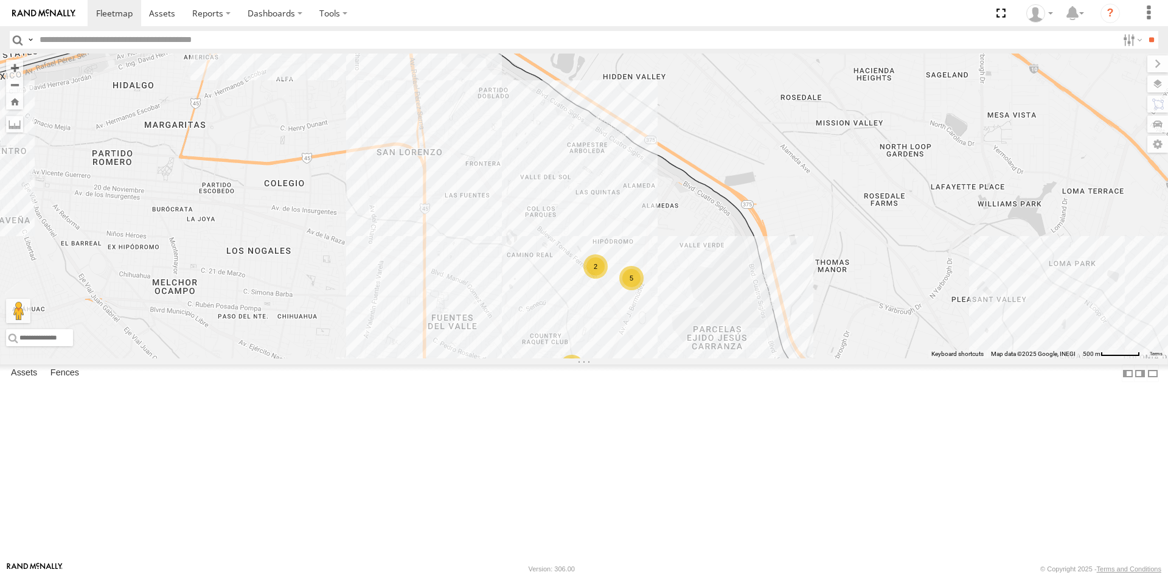
drag, startPoint x: 361, startPoint y: 232, endPoint x: 405, endPoint y: 244, distance: 46.0
click at [432, 299] on div "560 141 AN535409 623 194 2217 AN53235 3485185f54f8 112 3489 AN536462 L722 644 6…" at bounding box center [584, 206] width 1168 height 305
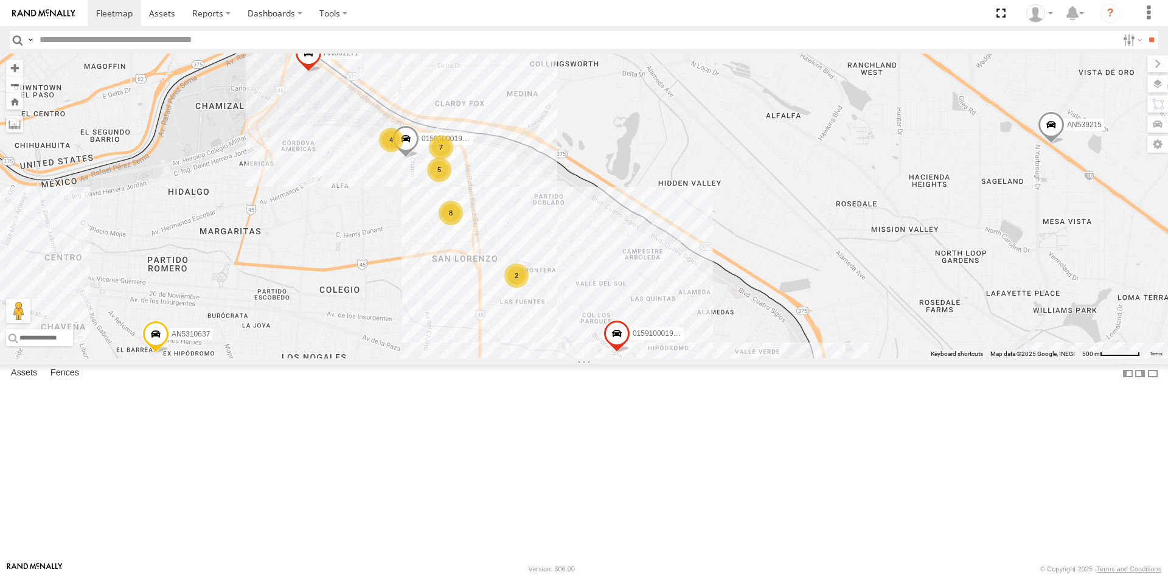
drag, startPoint x: 349, startPoint y: 253, endPoint x: 387, endPoint y: 311, distance: 69.0
click at [386, 317] on div "560 141 AN535409 623 194 2217 AN53235 3485185f54f8 112 3489 AN536462 L722 644 6…" at bounding box center [584, 206] width 1168 height 305
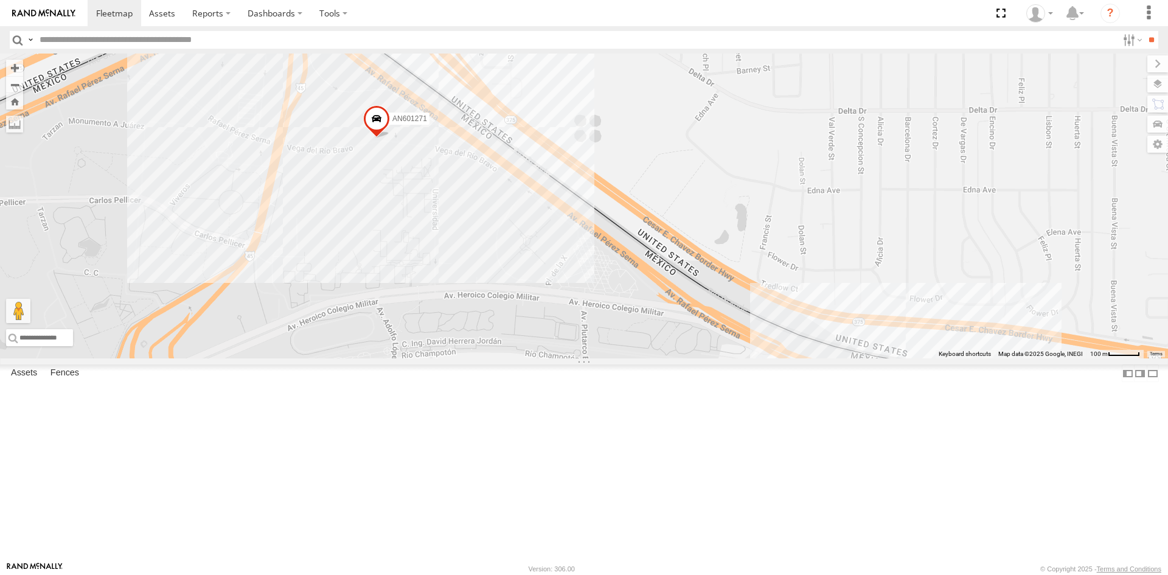
drag, startPoint x: 669, startPoint y: 462, endPoint x: 620, endPoint y: 310, distance: 159.1
click at [620, 310] on div "AN601271 AN601523" at bounding box center [584, 206] width 1168 height 305
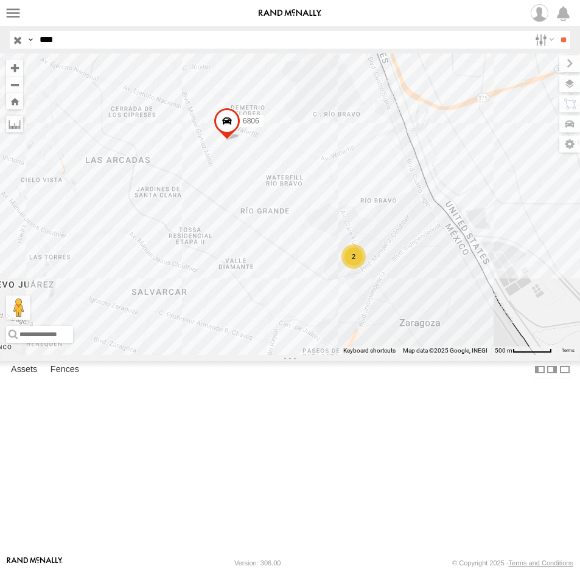
drag, startPoint x: 88, startPoint y: 33, endPoint x: -43, endPoint y: 41, distance: 130.4
click at [0, 41] on html at bounding box center [290, 284] width 580 height 569
type input "****"
click at [556, 31] on input "**" at bounding box center [563, 40] width 14 height 18
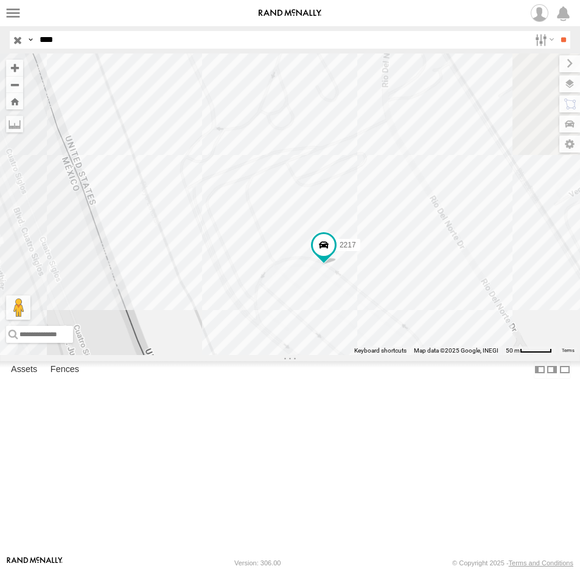
drag, startPoint x: 453, startPoint y: 291, endPoint x: 392, endPoint y: 137, distance: 166.3
click at [392, 137] on div "2217 015910001991010" at bounding box center [290, 205] width 580 height 302
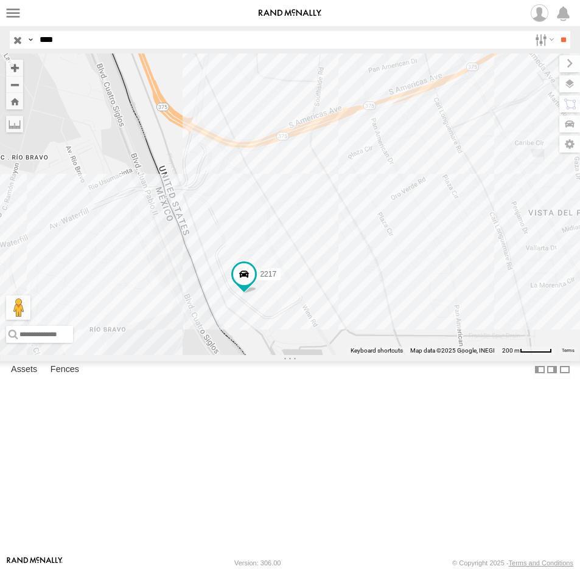
drag, startPoint x: 243, startPoint y: 369, endPoint x: 273, endPoint y: 341, distance: 40.9
click at [273, 341] on div "2217" at bounding box center [290, 205] width 580 height 302
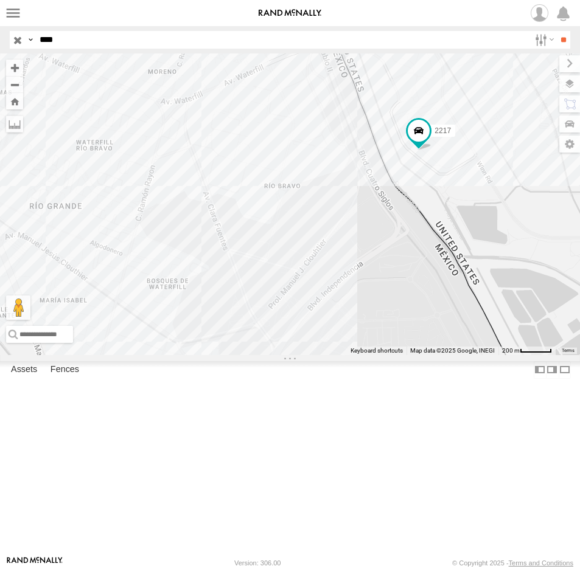
click at [21, 43] on input "button" at bounding box center [18, 40] width 16 height 18
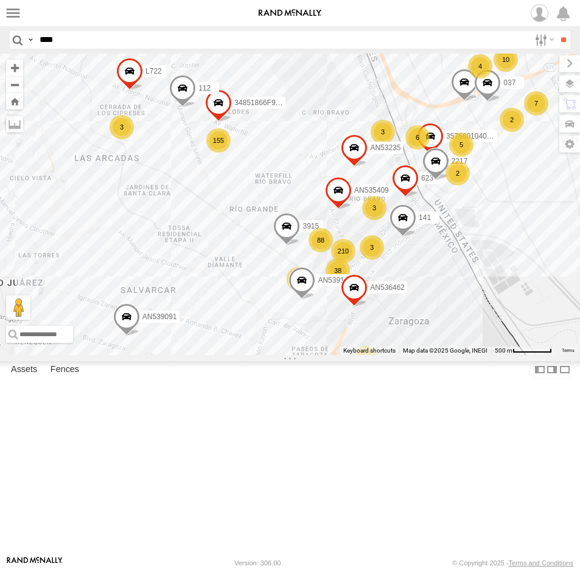
drag, startPoint x: 214, startPoint y: 143, endPoint x: 301, endPoint y: 264, distance: 149.0
click at [293, 266] on div "AN535203 015910001935363 015910001938748 015910001811580 ZJ535914 F2771 AN53866…" at bounding box center [290, 205] width 580 height 302
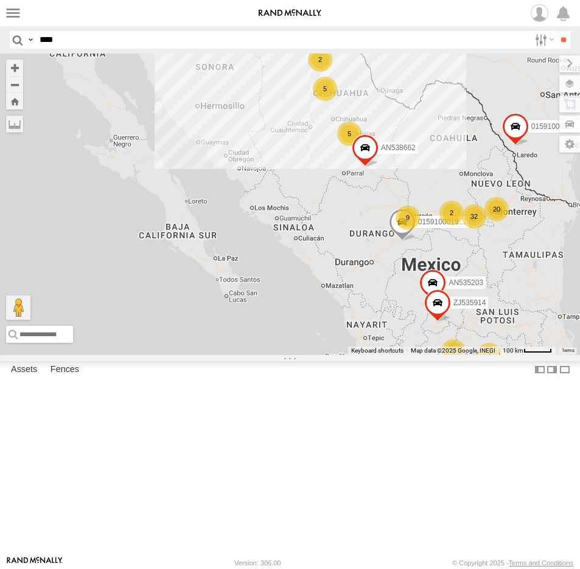
click at [117, 38] on input "****" at bounding box center [282, 40] width 494 height 18
click at [556, 31] on input "**" at bounding box center [563, 40] width 14 height 18
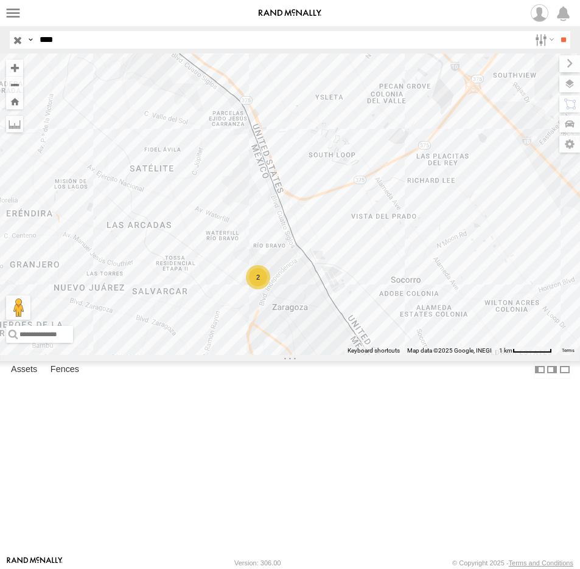
drag, startPoint x: 300, startPoint y: 435, endPoint x: 321, endPoint y: 364, distance: 74.3
click at [346, 355] on div "AN539080 2" at bounding box center [290, 205] width 580 height 302
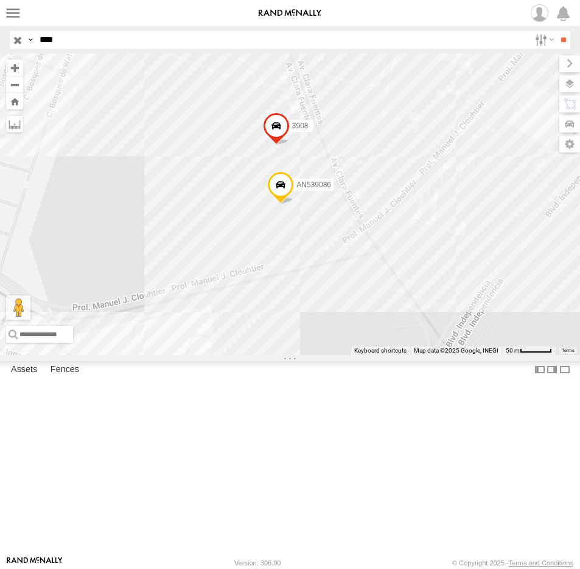
drag, startPoint x: 97, startPoint y: 44, endPoint x: -168, endPoint y: 58, distance: 265.6
click at [0, 58] on html at bounding box center [290, 284] width 580 height 569
type input "****"
click at [556, 31] on input "**" at bounding box center [563, 40] width 14 height 18
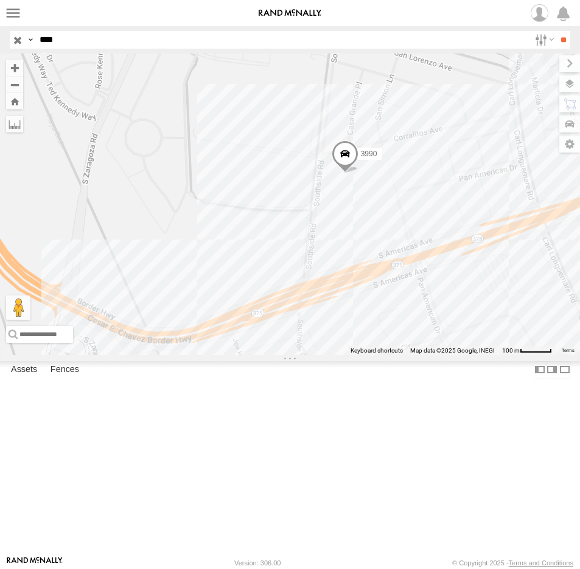
click at [351, 173] on span at bounding box center [344, 156] width 27 height 33
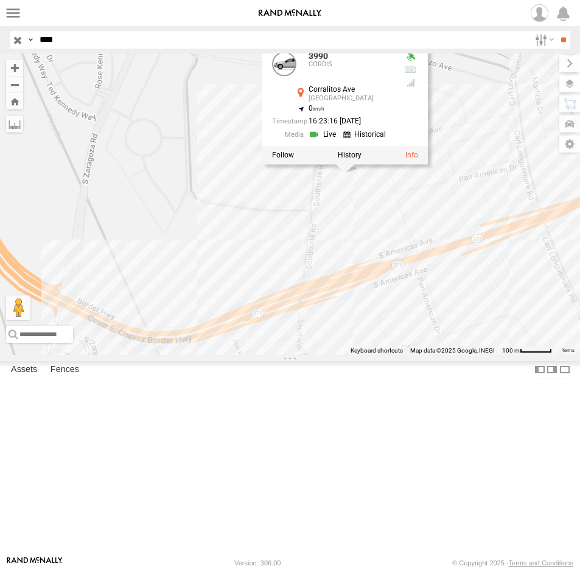
click at [186, 240] on div "3990 3990 CORDIS Corralitos Ave South Loop 31.67875 , -106.32597 0 16:23:16 08/…" at bounding box center [290, 205] width 580 height 302
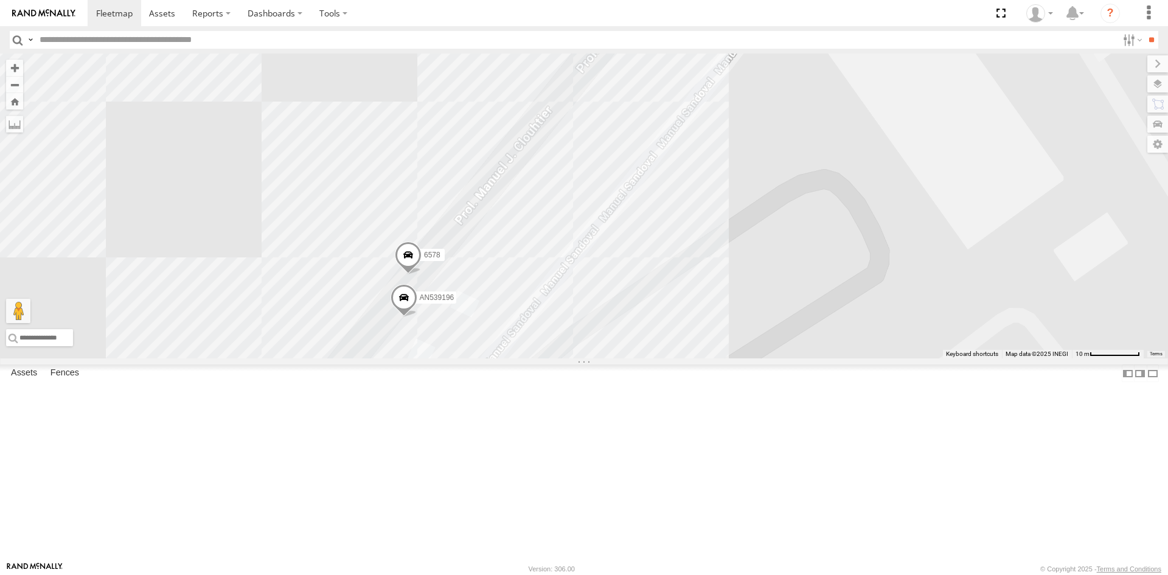
drag, startPoint x: 696, startPoint y: 258, endPoint x: 667, endPoint y: 336, distance: 82.8
click at [667, 336] on div "6578 AN539196" at bounding box center [584, 206] width 1168 height 305
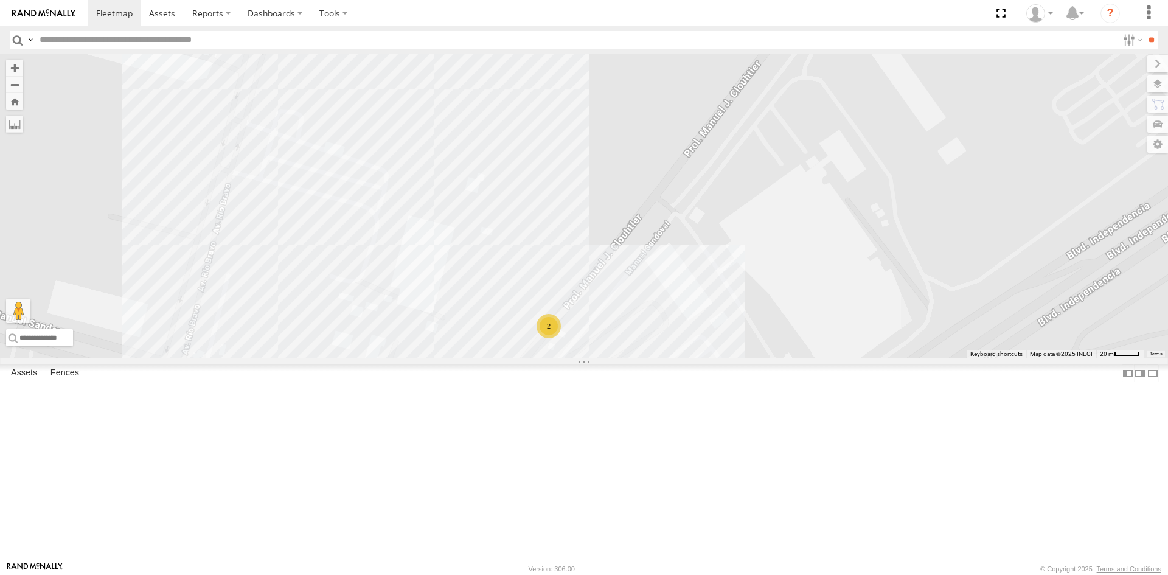
drag, startPoint x: 687, startPoint y: 330, endPoint x: 600, endPoint y: 424, distance: 128.7
click at [600, 358] on div "2 2" at bounding box center [584, 206] width 1168 height 305
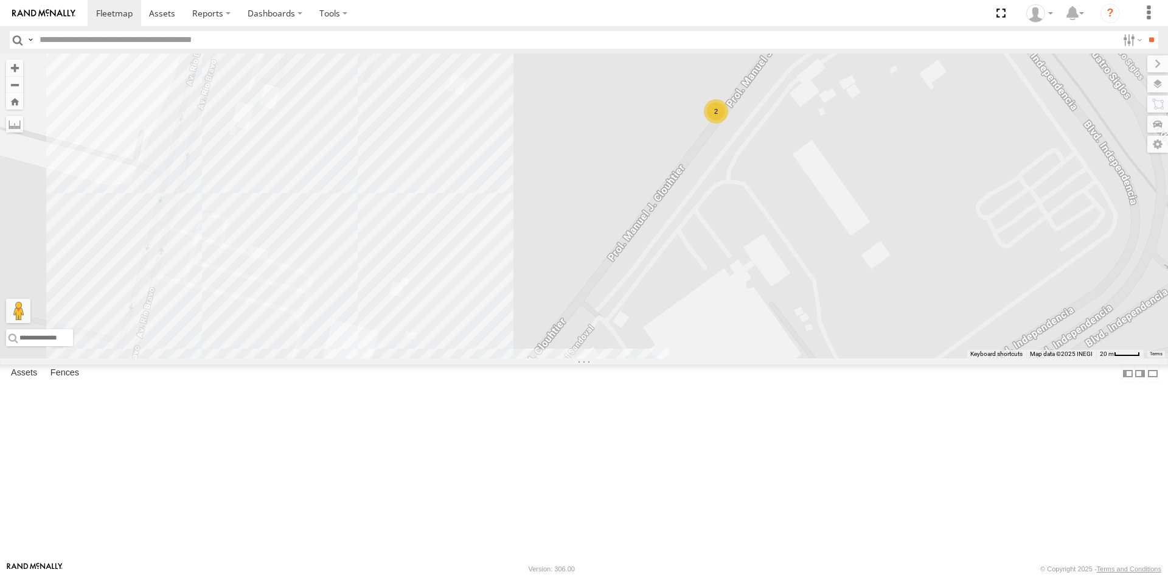
drag, startPoint x: 609, startPoint y: 381, endPoint x: 602, endPoint y: 425, distance: 44.4
click at [603, 358] on div "2 2 AN532390 AN531850 AN531620" at bounding box center [584, 206] width 1168 height 305
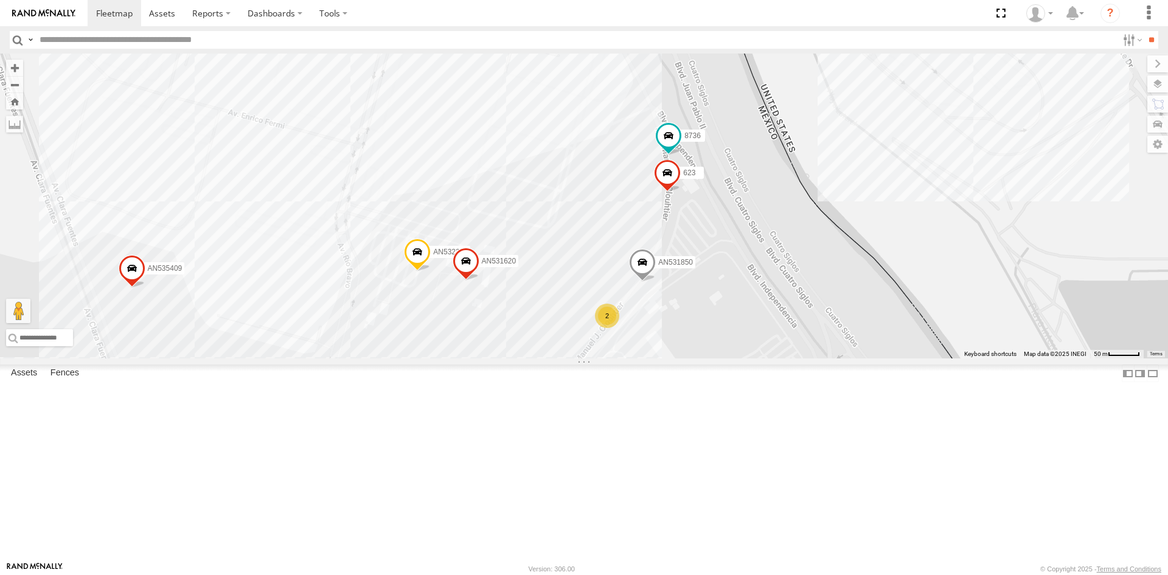
drag, startPoint x: 632, startPoint y: 375, endPoint x: 582, endPoint y: 468, distance: 106.1
click at [582, 358] on div "AN532390 AN531850 AN531620 4 36 10 7 8 11 12 2 4 AN601527 5 8736 2 AN535409 623…" at bounding box center [584, 206] width 1168 height 305
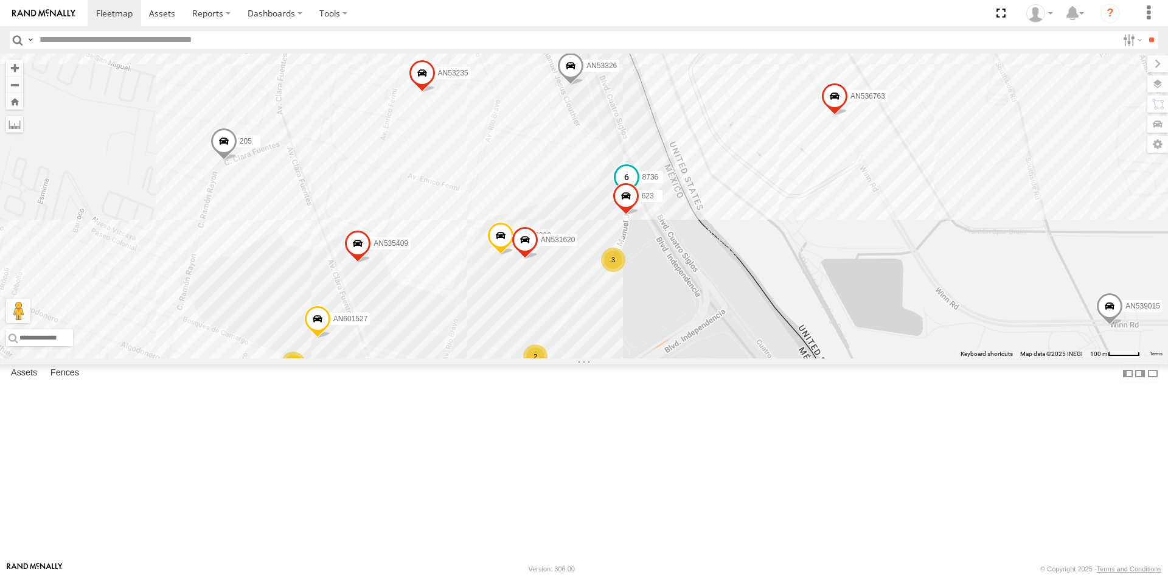
drag, startPoint x: 685, startPoint y: 213, endPoint x: 662, endPoint y: 283, distance: 73.9
click at [662, 283] on div "AN532390 AN531620 AN601527 8736 AN535409 623 AN536763 AN53235 AN53326 22 11 42 …" at bounding box center [584, 206] width 1168 height 305
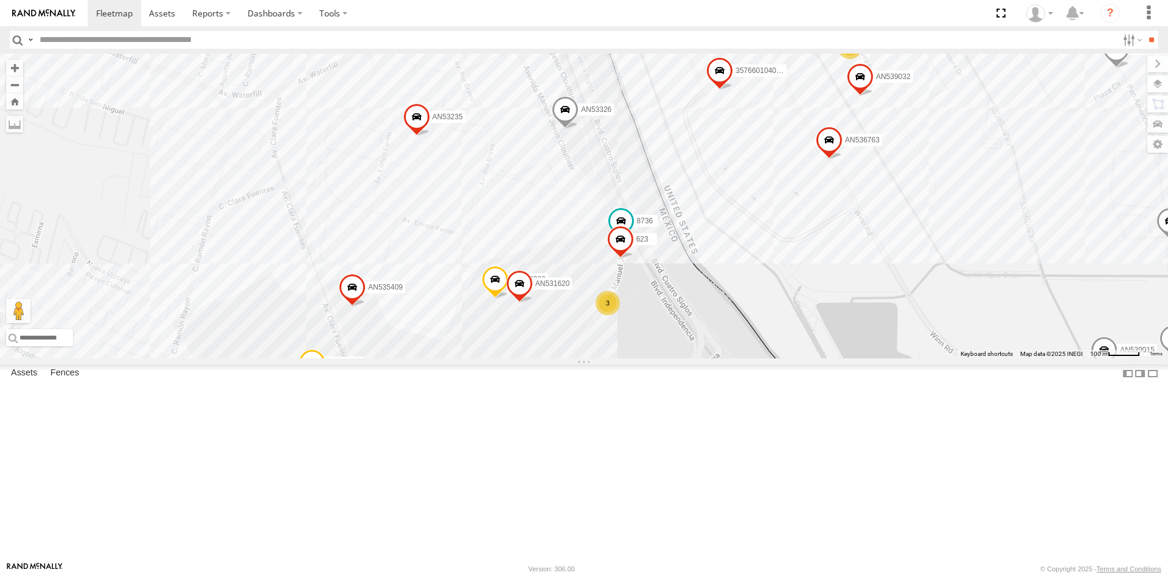
drag, startPoint x: 743, startPoint y: 433, endPoint x: 738, endPoint y: 467, distance: 34.3
click at [738, 358] on div "AN532390 AN531620 AN601527 8736 AN535409 623 AN536763 AN53235 AN53326 22 11 42 …" at bounding box center [584, 206] width 1168 height 305
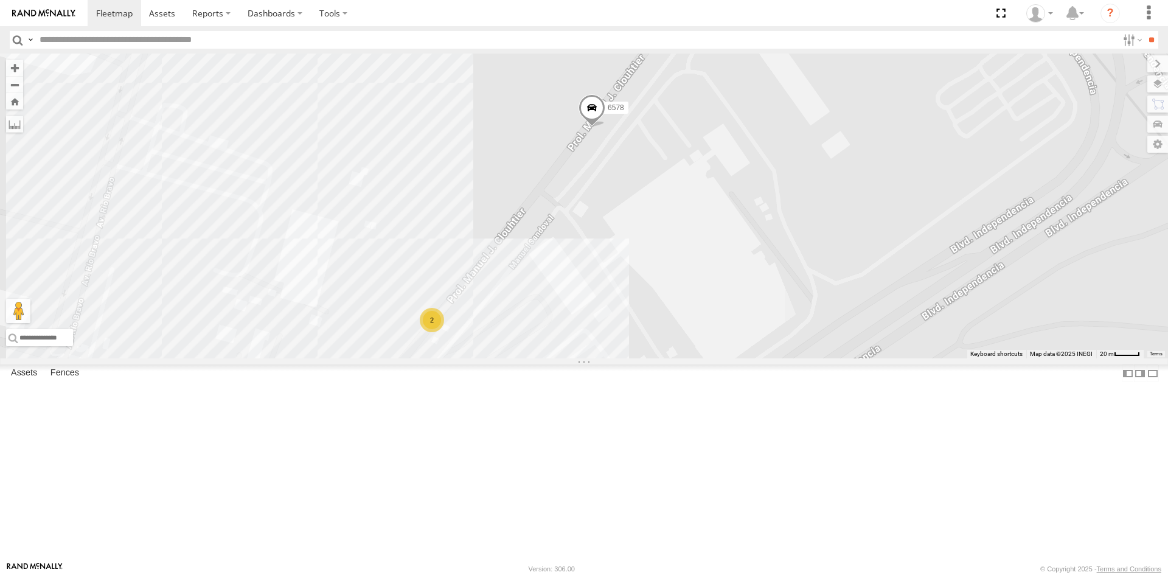
drag, startPoint x: 752, startPoint y: 338, endPoint x: 584, endPoint y: 412, distance: 183.3
click at [575, 358] on div "AN532390 AN531620 AN601527 8736 AN535409 623 AN536763 AN53235 AN53326 357660104…" at bounding box center [584, 206] width 1168 height 305
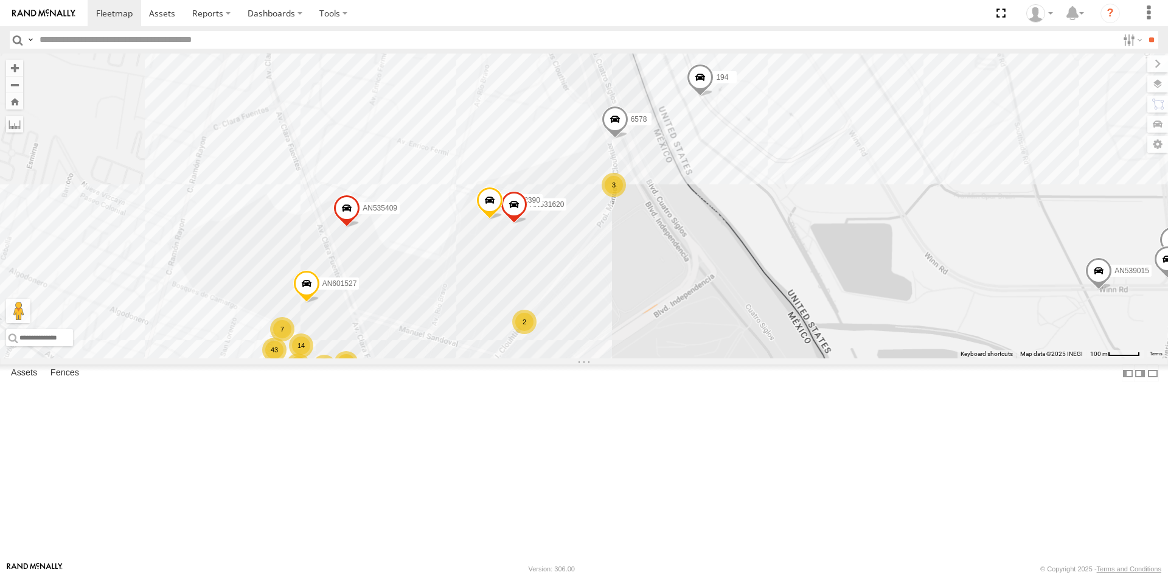
drag, startPoint x: 602, startPoint y: 236, endPoint x: 591, endPoint y: 386, distance: 150.0
click at [591, 358] on div "6578 AN531620 22 11 43 120 36 37 14 18 560 12 15 467 AN532390 673 7 ZJ213 AN601…" at bounding box center [584, 206] width 1168 height 305
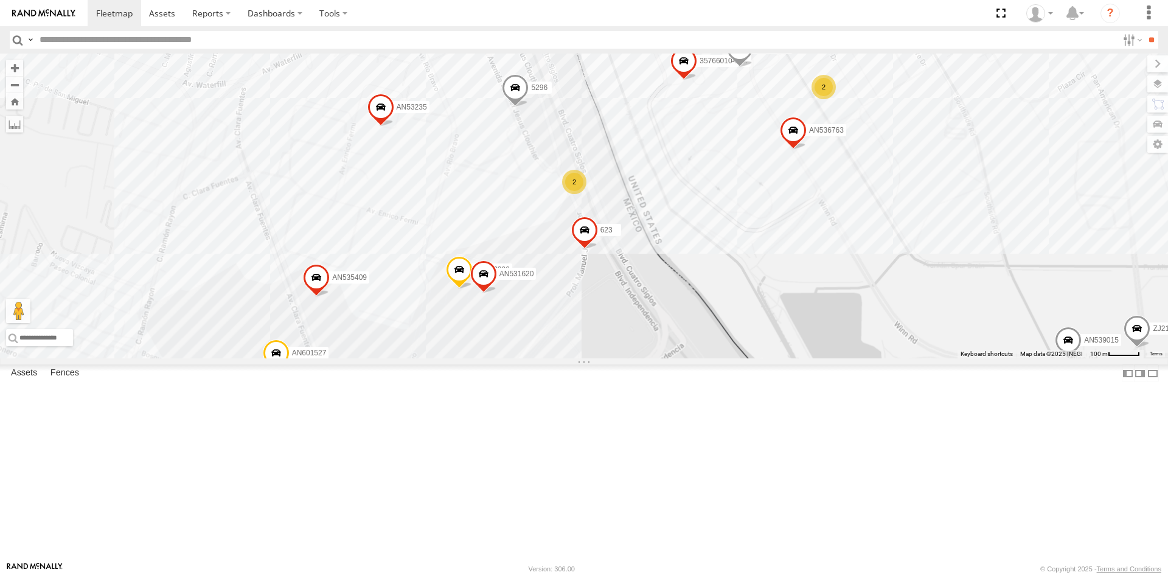
drag, startPoint x: 685, startPoint y: 365, endPoint x: 654, endPoint y: 429, distance: 71.3
click at [654, 358] on div "357660104096649 560 AN536763 AN532390 AN535240 ZJ213 AN601527 ANBUSCAR AN531850…" at bounding box center [584, 206] width 1168 height 305
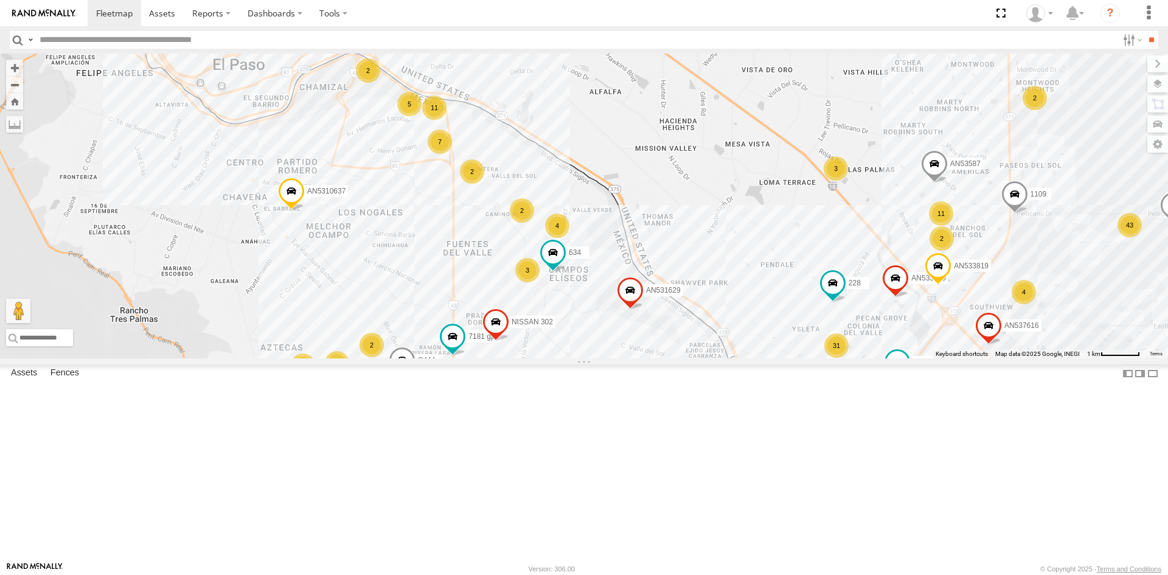
drag, startPoint x: 640, startPoint y: 403, endPoint x: 630, endPoint y: 283, distance: 119.6
click at [629, 291] on span at bounding box center [630, 293] width 27 height 33
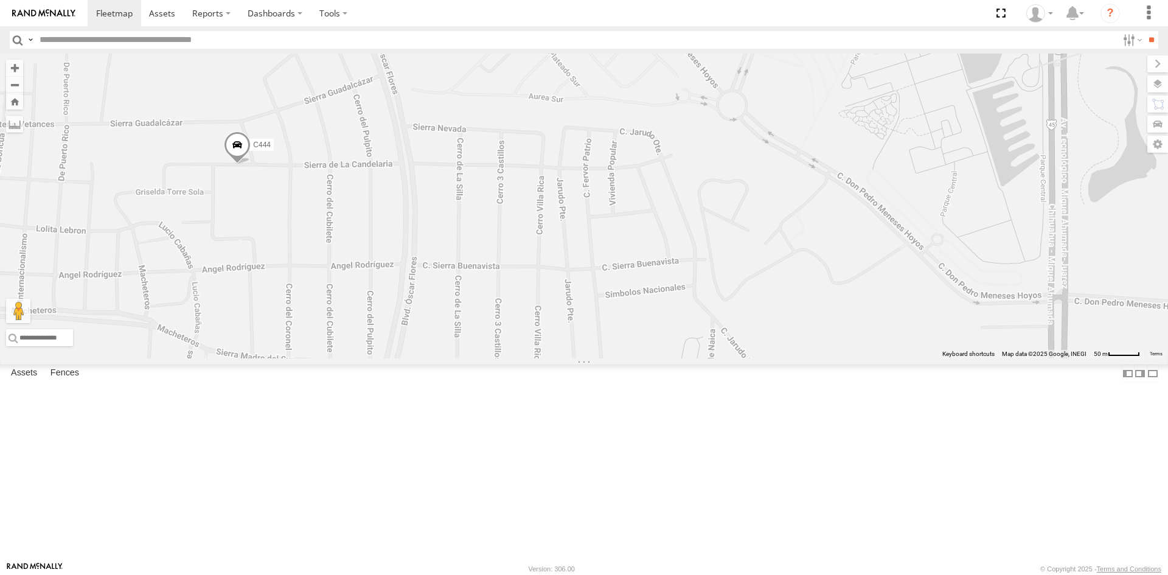
drag, startPoint x: 255, startPoint y: 401, endPoint x: 281, endPoint y: 254, distance: 150.1
click at [281, 284] on div "AN535030 AN531651 F2771 AN537126 AN531629 AN5310637 6792 AN531801 3576601040975…" at bounding box center [584, 206] width 1168 height 305
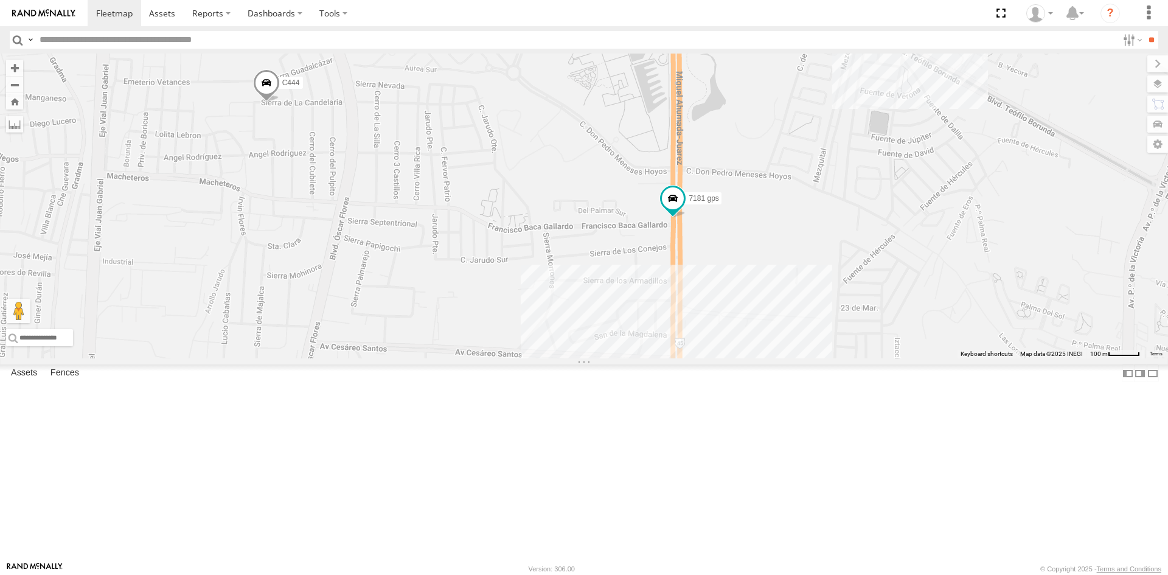
drag, startPoint x: 302, startPoint y: 265, endPoint x: 308, endPoint y: 357, distance: 92.0
click at [308, 357] on div "AN535030 AN531651 F2771 AN537126 AN531629 AN5310637 6792 AN531801 3576601040975…" at bounding box center [584, 206] width 1168 height 305
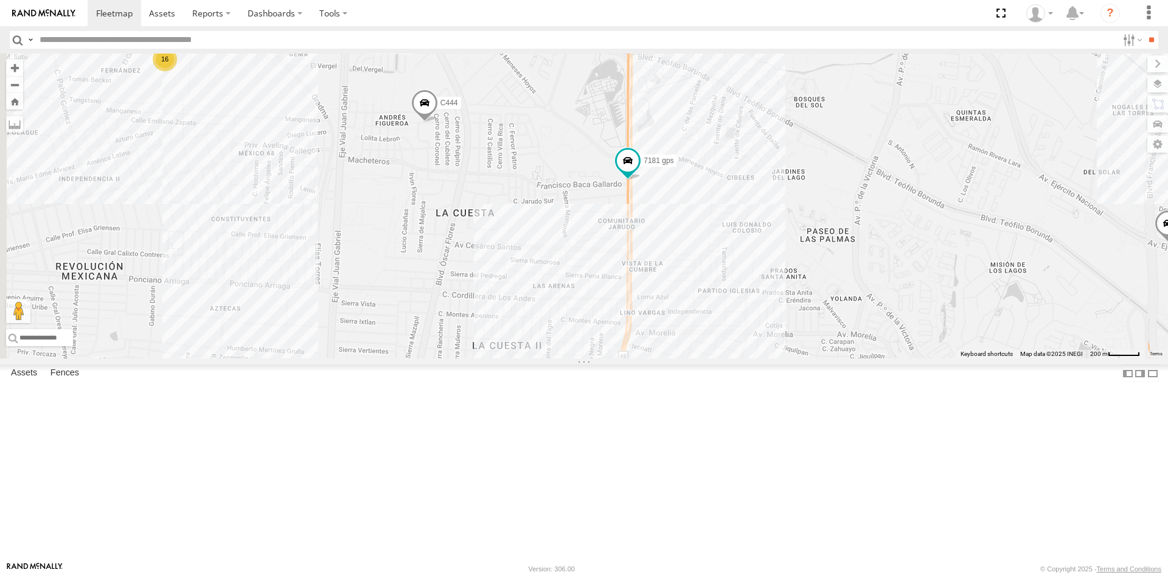
drag, startPoint x: 212, startPoint y: 266, endPoint x: 297, endPoint y: 199, distance: 108.2
click at [297, 200] on div "AN535030 AN531651 F2771 AN537126 AN531629 AN5310637 6792 AN531801 3576601040975…" at bounding box center [584, 206] width 1168 height 305
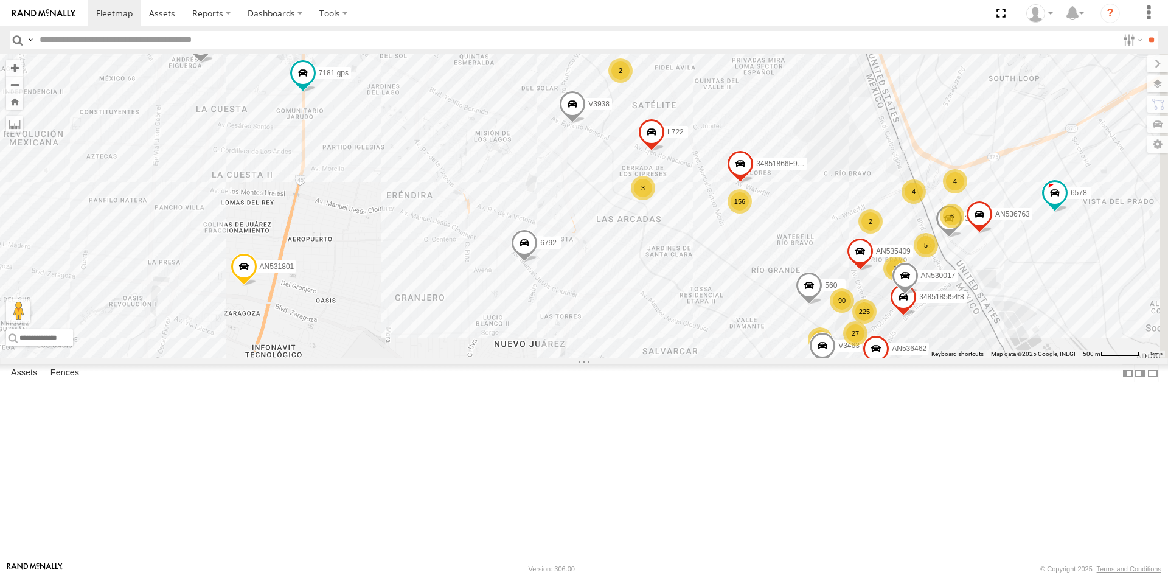
drag, startPoint x: 819, startPoint y: 432, endPoint x: 583, endPoint y: 420, distance: 236.3
click at [586, 358] on div "AN535030 AN531651 F2771 AN537126 AN531629 AN5310637 6792 AN531801 3576601040975…" at bounding box center [584, 206] width 1168 height 305
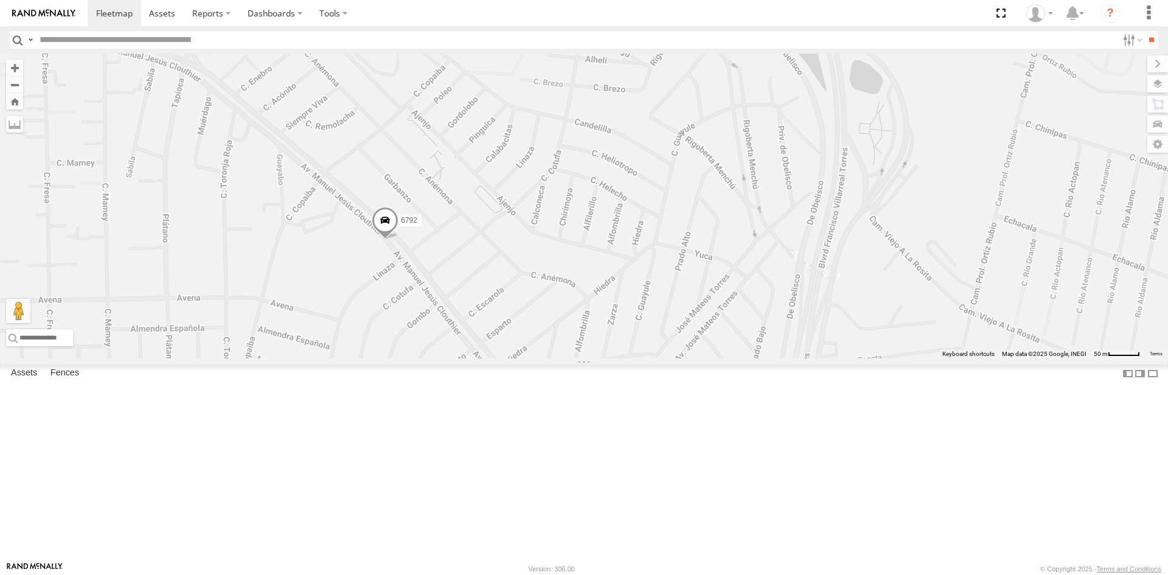
drag, startPoint x: 414, startPoint y: 392, endPoint x: 280, endPoint y: 219, distance: 219.4
click at [280, 220] on div "AN535030 AN531651 F2771 AN537126 AN531629 AN5310637 6792 AN531801 3576601040975…" at bounding box center [584, 206] width 1168 height 305
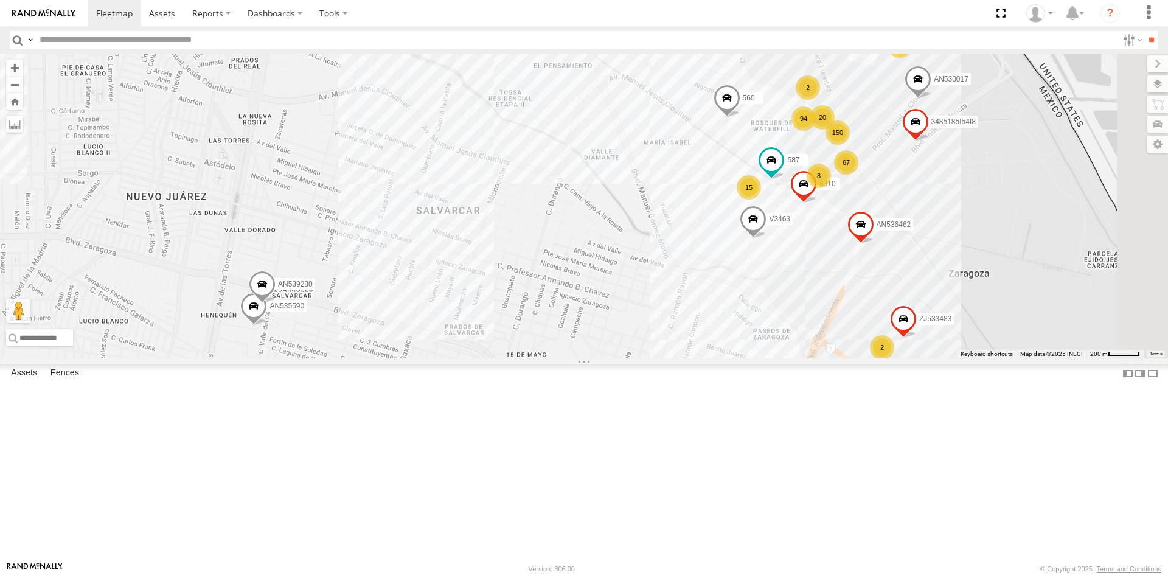
drag, startPoint x: 600, startPoint y: 395, endPoint x: 442, endPoint y: 279, distance: 195.9
click at [442, 280] on div "AN535030 AN531651 F2771 AN537126 AN531629 AN5310637 6792 AN531801 3576601040975…" at bounding box center [584, 206] width 1168 height 305
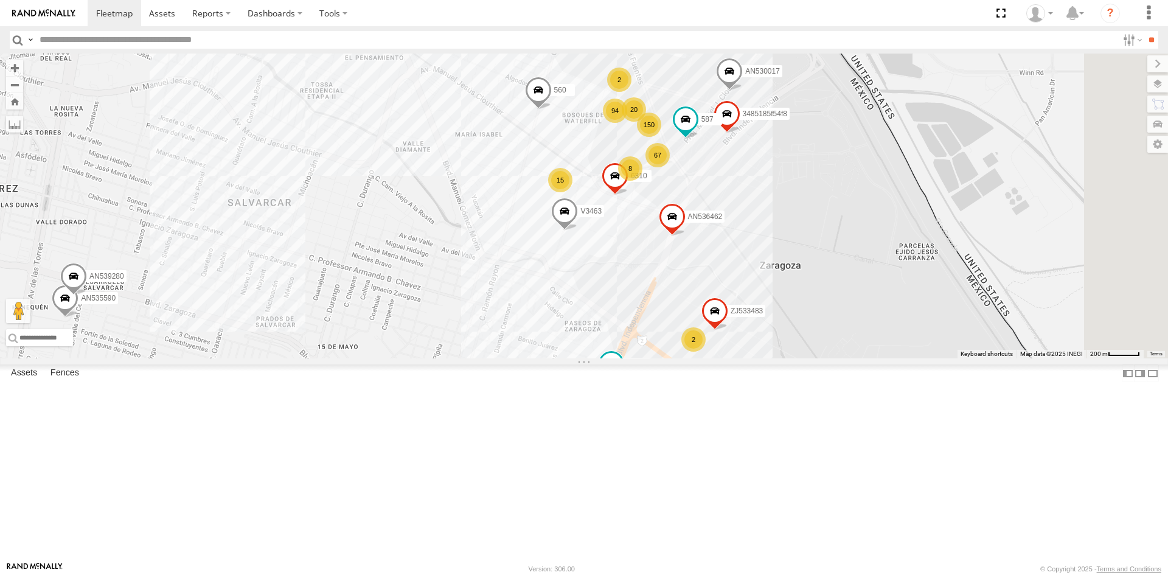
drag, startPoint x: 521, startPoint y: 323, endPoint x: 383, endPoint y: 392, distance: 154.5
click at [383, 358] on div "AN535030 AN531651 F2771 AN537126 AN531629 AN5310637 6792 AN531801 3576601040975…" at bounding box center [584, 206] width 1168 height 305
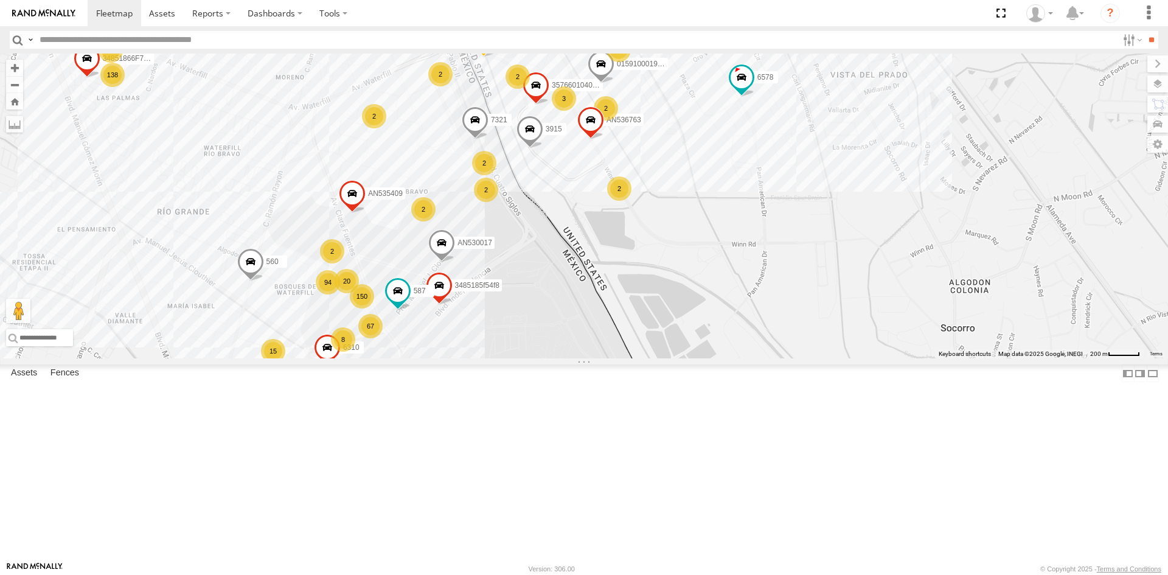
drag, startPoint x: 606, startPoint y: 269, endPoint x: 381, endPoint y: 370, distance: 246.7
click at [381, 358] on div "AN535030 AN531651 F2771 AN537126 AN531629 AN5310637 6792 AN531801 3576601040975…" at bounding box center [584, 206] width 1168 height 305
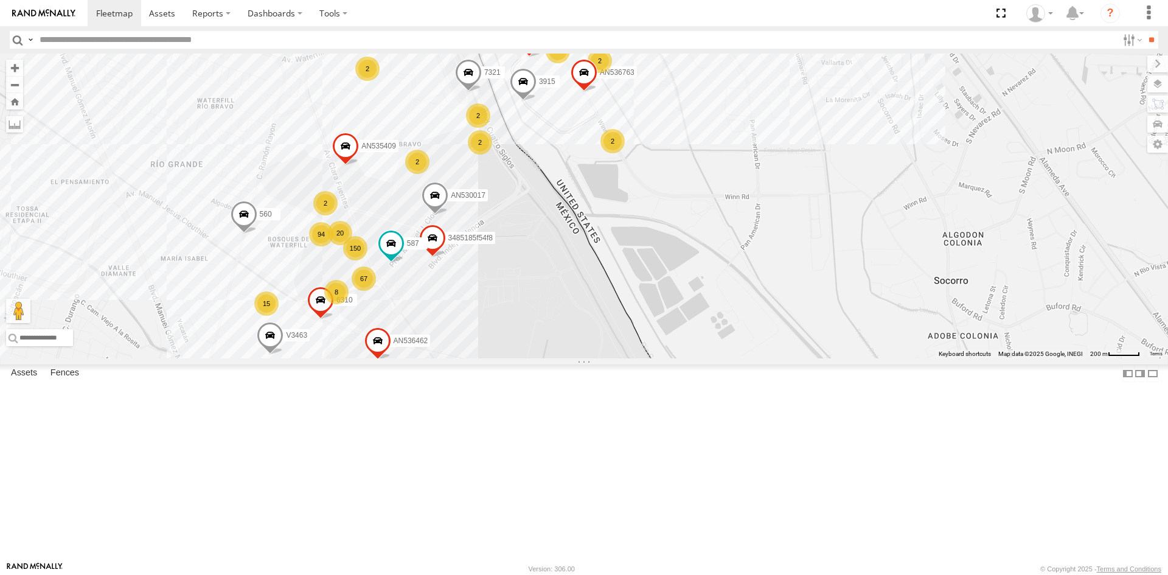
drag, startPoint x: 414, startPoint y: 468, endPoint x: 446, endPoint y: 274, distance: 196.6
click at [442, 286] on div "AN535030 AN531651 F2771 AN537126 AN531629 AN5310637 6792 AN531801 3576601040975…" at bounding box center [584, 206] width 1168 height 305
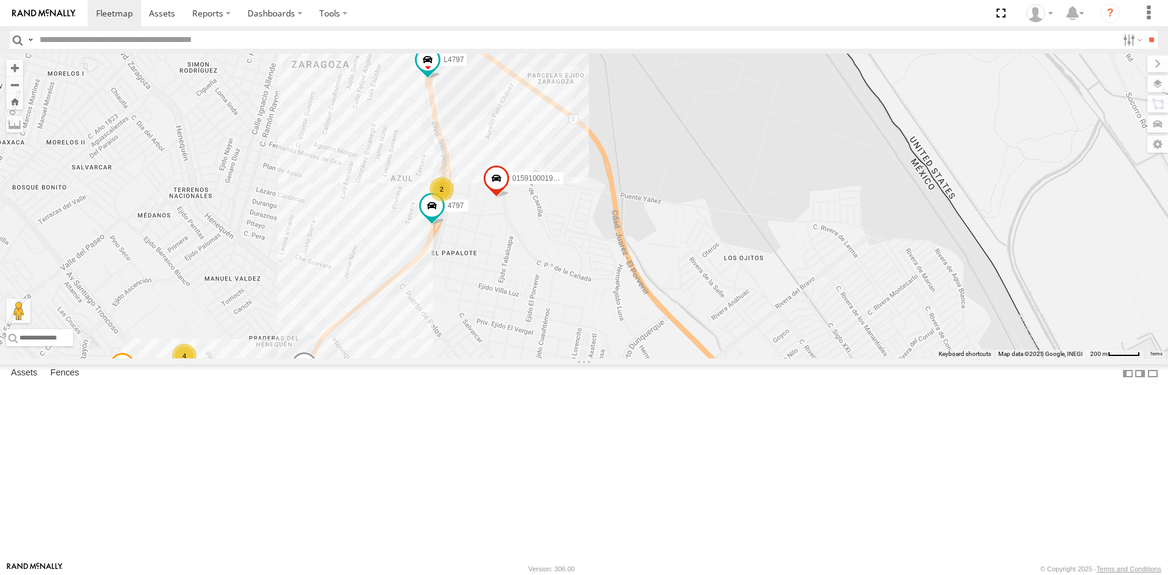
drag, startPoint x: 431, startPoint y: 325, endPoint x: 487, endPoint y: 235, distance: 106.0
click at [481, 241] on div "AN535030 AN531651 F2771 AN537126 AN531629 AN5310637 6792 AN531801 3576601040975…" at bounding box center [584, 206] width 1168 height 305
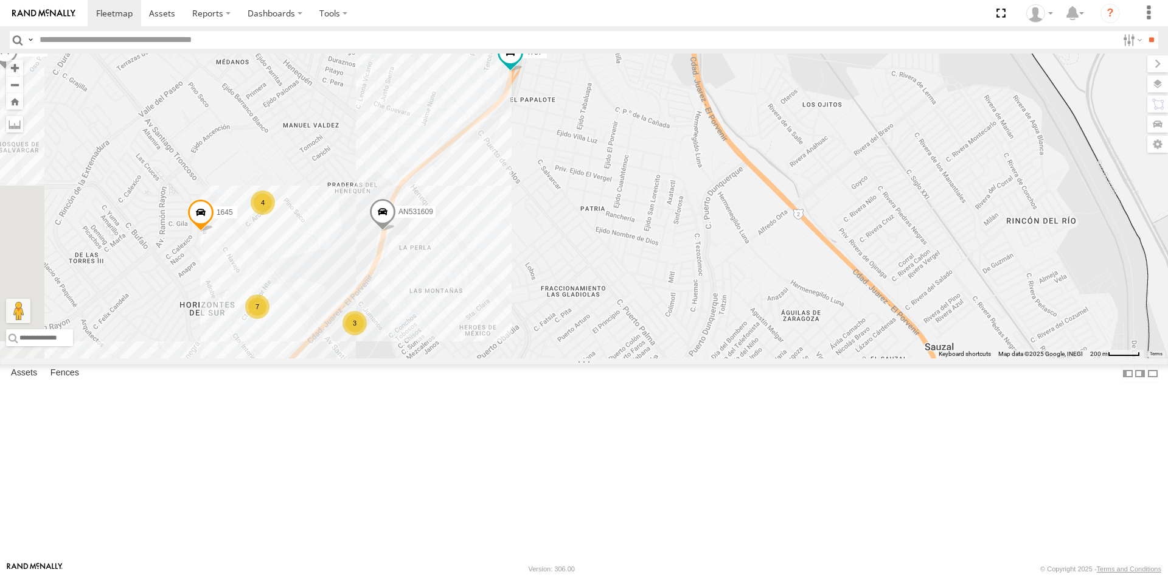
drag, startPoint x: 446, startPoint y: 215, endPoint x: 462, endPoint y: 196, distance: 24.2
click at [459, 199] on div "AN535030 AN531651 F2771 AN537126 AN531629 AN5310637 6792 AN531801 3576601040975…" at bounding box center [584, 206] width 1168 height 305
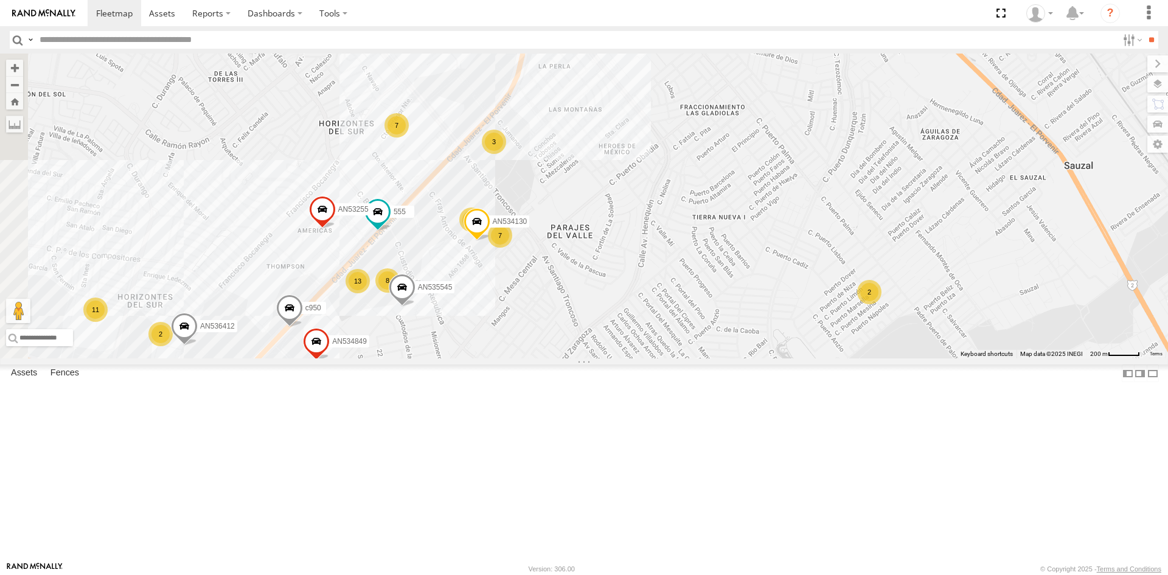
drag, startPoint x: 356, startPoint y: 293, endPoint x: 465, endPoint y: 159, distance: 172.1
click at [463, 164] on div "AN535030 AN531651 F2771 AN537126 AN531629 AN5310637 6792 AN531801 3576601040975…" at bounding box center [584, 206] width 1168 height 305
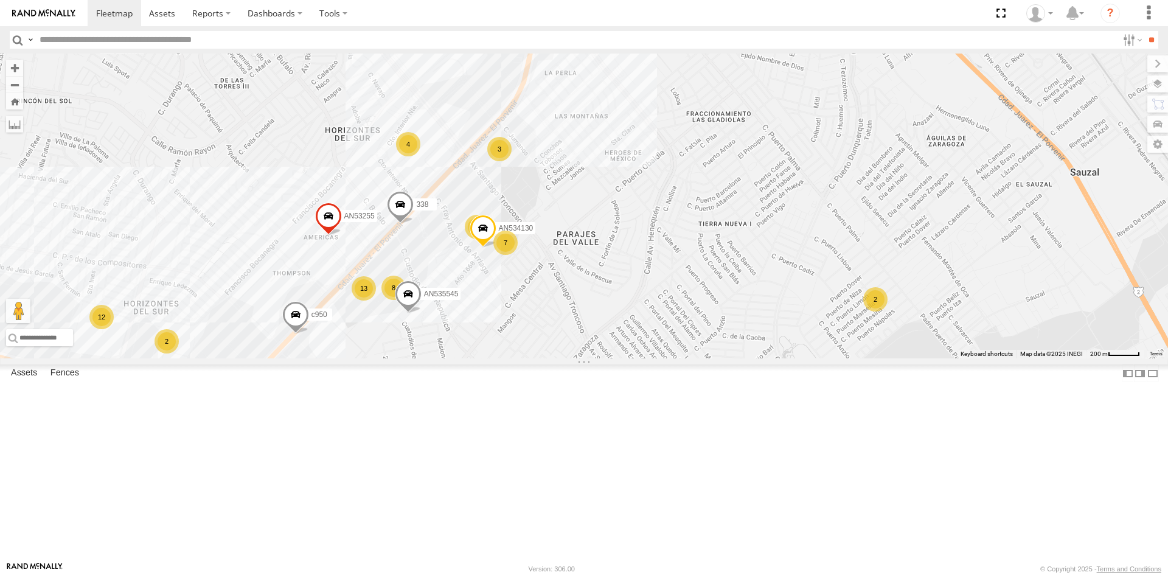
drag, startPoint x: 464, startPoint y: 321, endPoint x: 334, endPoint y: 536, distance: 251.6
click at [334, 358] on div "NISSAN 063 AN601534 AN53255 AN535545 AN534130 338 c950 AN536669 4797 7 7 3 12 6…" at bounding box center [584, 206] width 1168 height 305
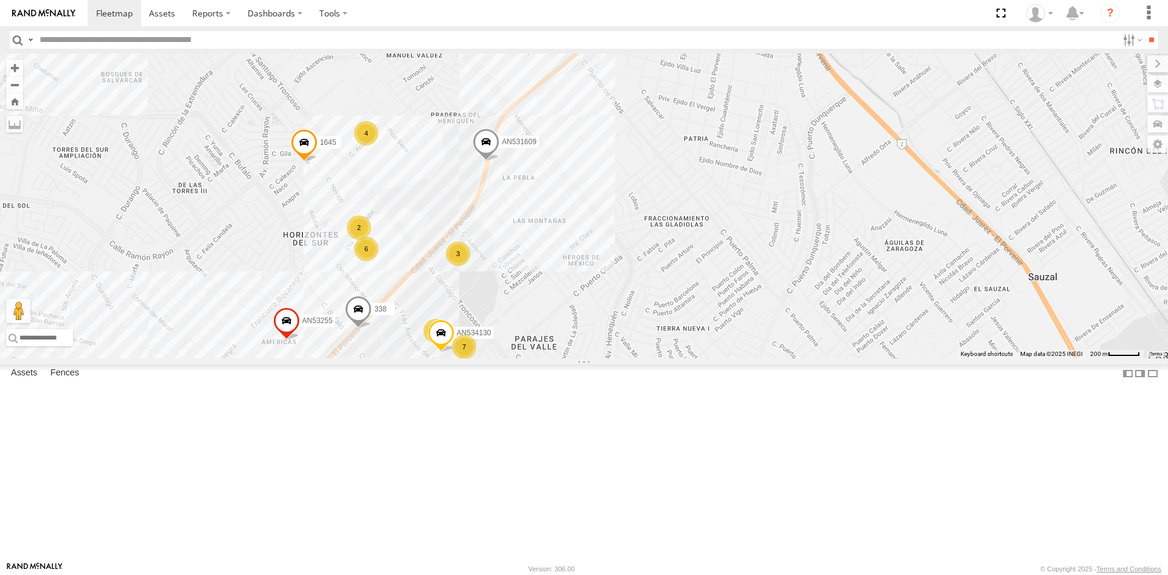
drag, startPoint x: 560, startPoint y: 252, endPoint x: 436, endPoint y: 418, distance: 207.4
click at [436, 358] on div "NISSAN 063 AN601534 AN53255 AN535545 AN534130 338 c950 AN536669 4797 7 7 3 12 6…" at bounding box center [584, 206] width 1168 height 305
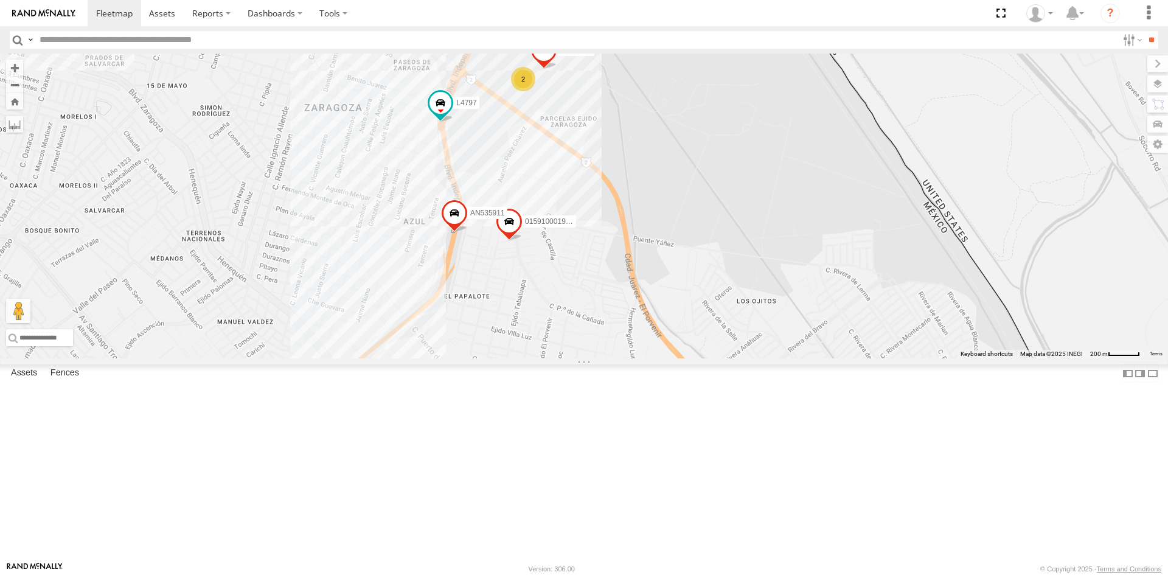
drag, startPoint x: 502, startPoint y: 251, endPoint x: 401, endPoint y: 462, distance: 234.2
click at [401, 358] on div "NISSAN 063 AN601534 AN53255 AN535545 AN534130 338 c950 AN536669 4797 7 7 3 12 6…" at bounding box center [584, 206] width 1168 height 305
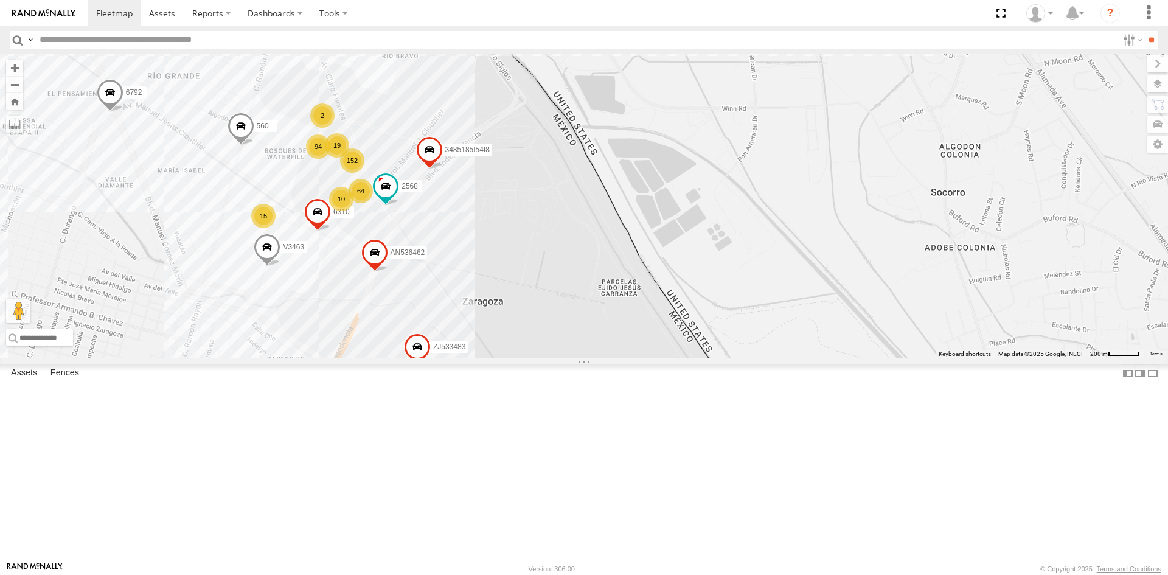
drag, startPoint x: 480, startPoint y: 221, endPoint x: 421, endPoint y: 380, distance: 168.8
click at [422, 358] on div "NISSAN 063 AN601534 AN53255 AN535545 AN534130 338 c950 AN536669 4797 7 7 3 12 6…" at bounding box center [584, 206] width 1168 height 305
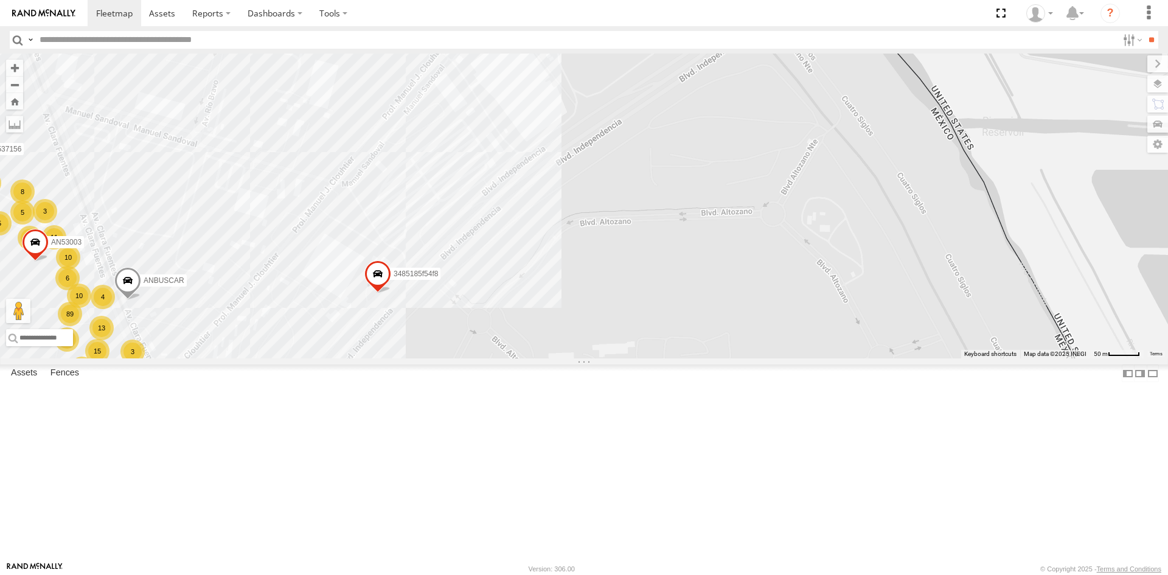
drag, startPoint x: 404, startPoint y: 199, endPoint x: 372, endPoint y: 361, distance: 165.6
click at [372, 358] on div "NISSAN 063 AN601534 AN53255 AN535545 AN534130 338 c950 AN536669 4797 AN531609 1…" at bounding box center [584, 206] width 1168 height 305
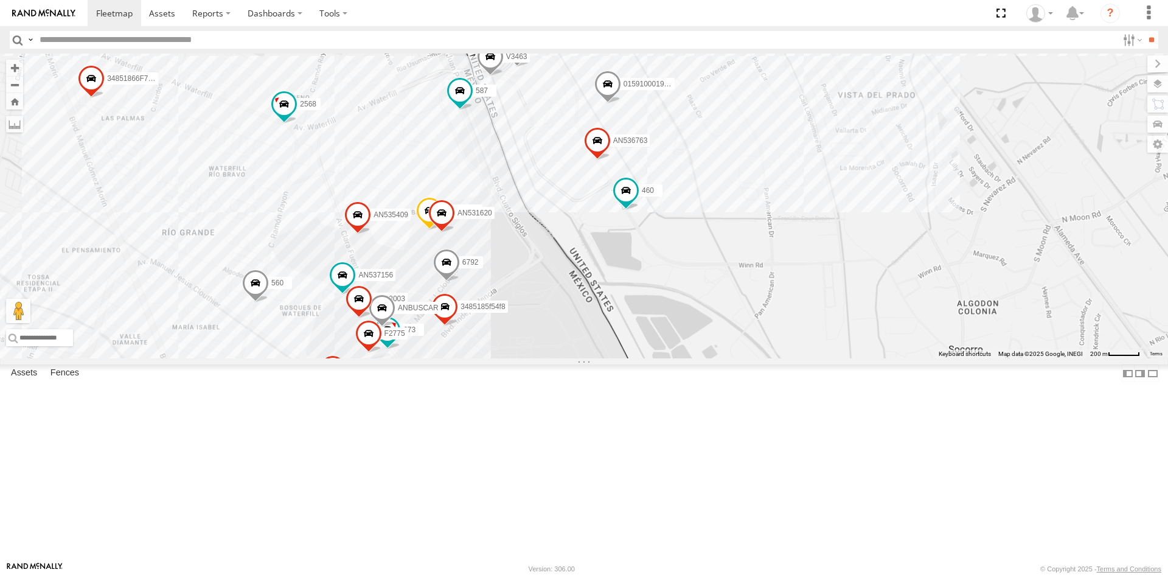
drag, startPoint x: 539, startPoint y: 272, endPoint x: 519, endPoint y: 370, distance: 100.7
click at [519, 358] on div "NISSAN 063 AN601534 AN53255 AN535545 AN534130 338 c950 AN536669 4797 AN531609 1…" at bounding box center [584, 206] width 1168 height 305
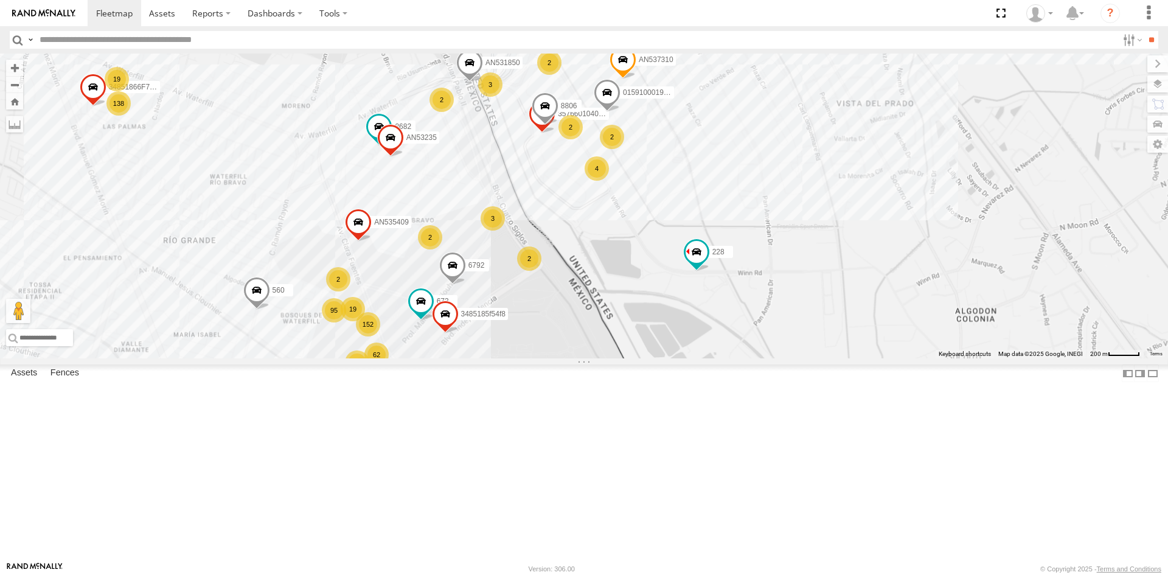
click at [109, 43] on input "text" at bounding box center [576, 40] width 1083 height 18
type input "****"
click at [1144, 31] on input "**" at bounding box center [1151, 40] width 14 height 18
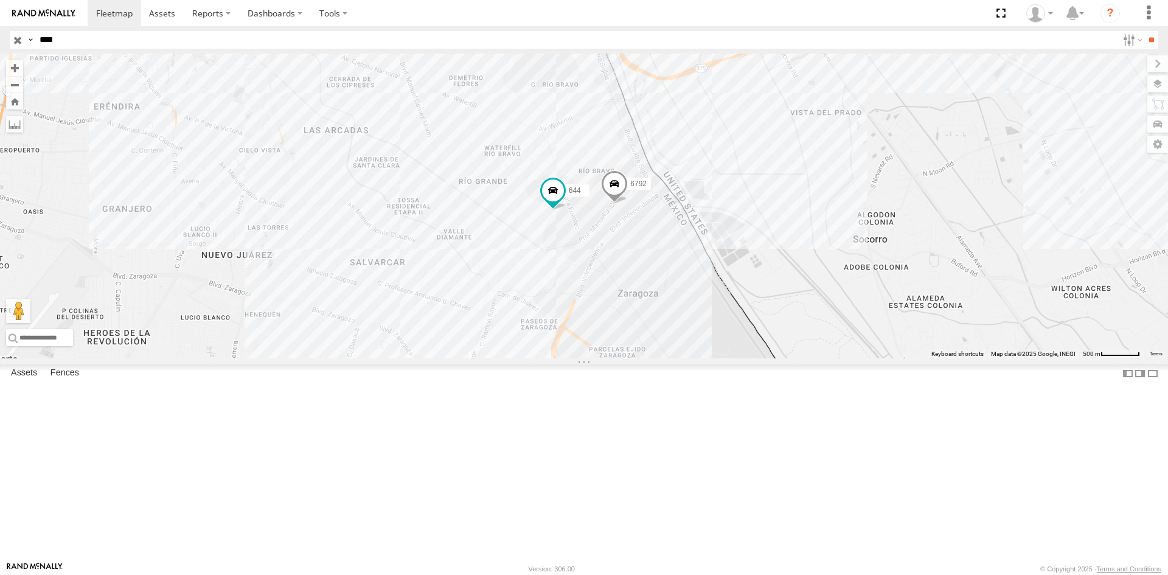
click at [615, 203] on span at bounding box center [614, 186] width 27 height 33
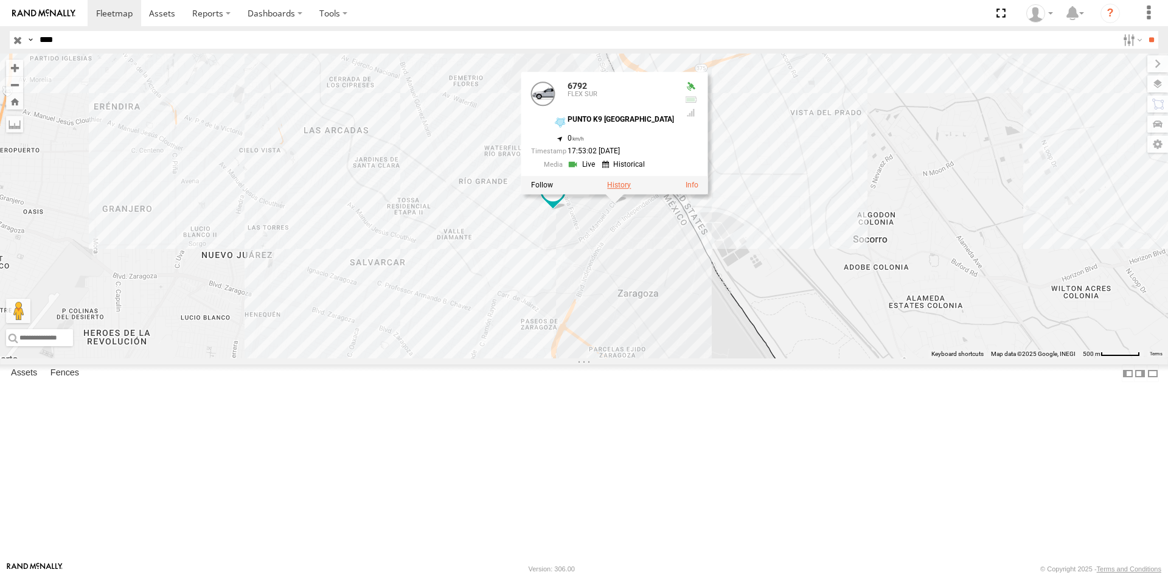
click at [620, 189] on label at bounding box center [619, 185] width 24 height 9
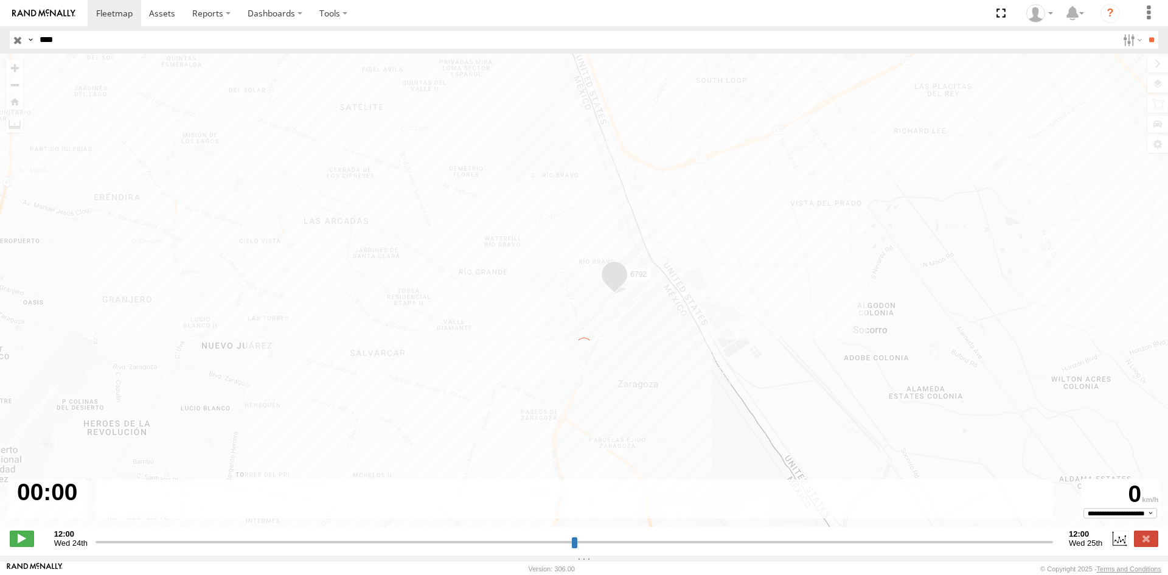
type input "**********"
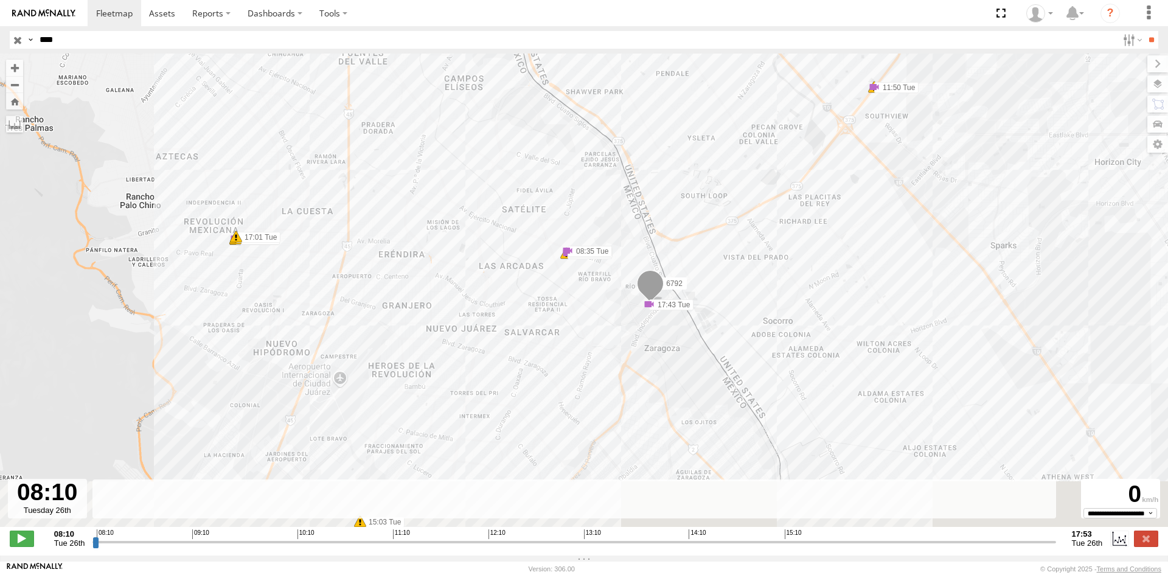
drag, startPoint x: 551, startPoint y: 368, endPoint x: 429, endPoint y: 243, distance: 174.6
click at [432, 248] on div "6792 08:30 Tue 08:30 Tue 08:35 Tue 09:15 Tue 09:57 Tue 10:01 Tue 10:01 Tue 10:5…" at bounding box center [584, 297] width 1168 height 486
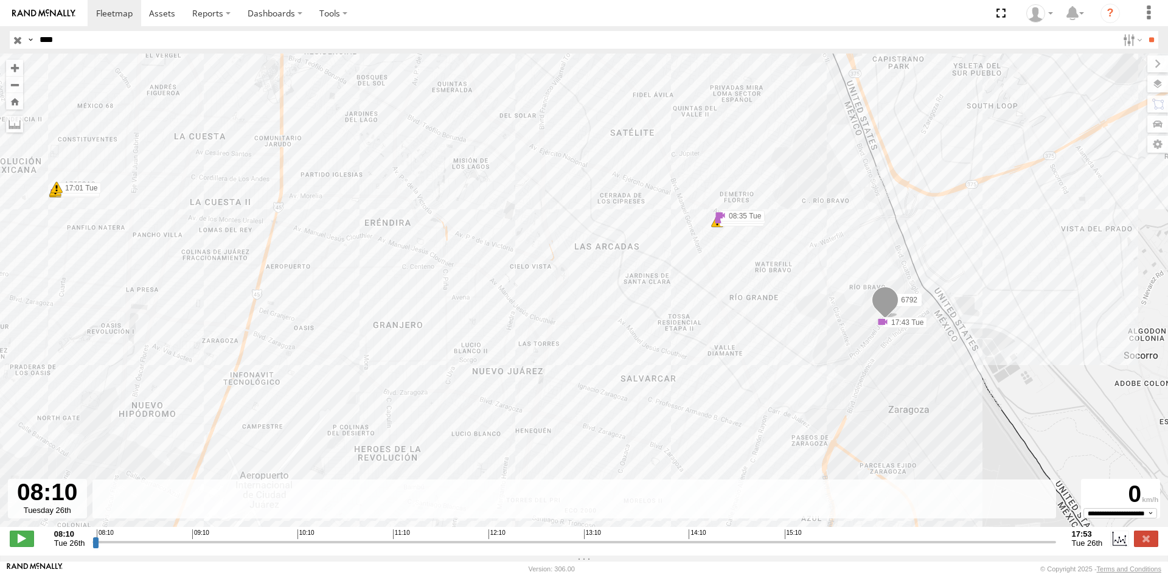
drag, startPoint x: 437, startPoint y: 382, endPoint x: 286, endPoint y: 311, distance: 166.8
click at [286, 311] on div "6792 08:30 Tue 08:30 Tue 08:35 Tue 09:15 Tue 09:57 Tue 10:01 Tue 10:01 Tue 10:5…" at bounding box center [584, 297] width 1168 height 486
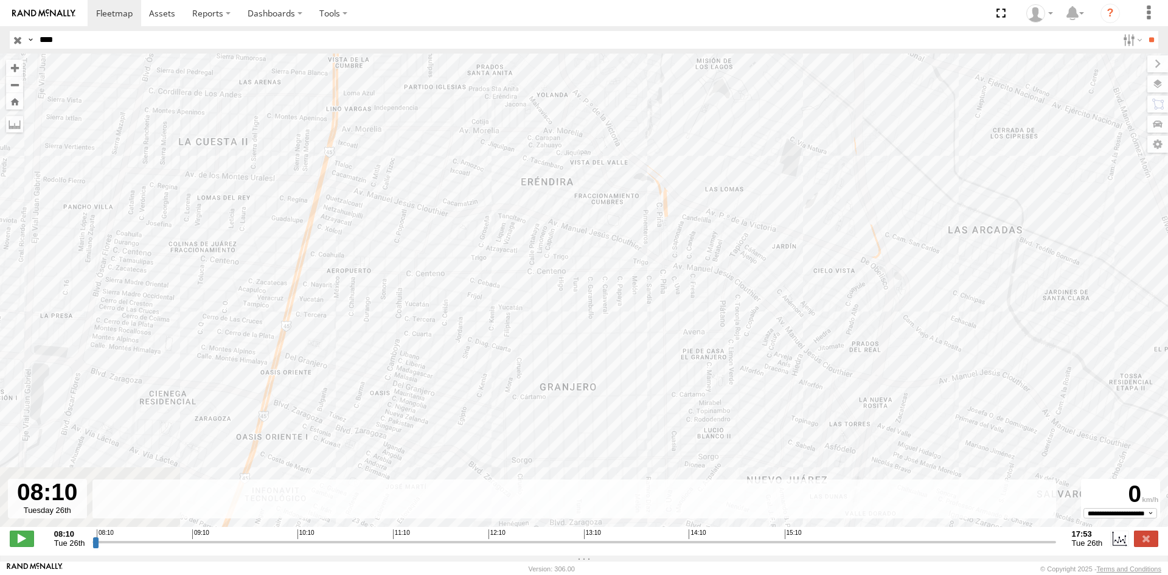
drag, startPoint x: 290, startPoint y: 354, endPoint x: 328, endPoint y: 297, distance: 68.8
click at [165, 244] on div "6792 08:30 Tue 08:30 Tue 08:35 Tue 09:15 Tue 09:57 Tue 10:01 Tue 10:01 Tue 10:5…" at bounding box center [584, 297] width 1168 height 486
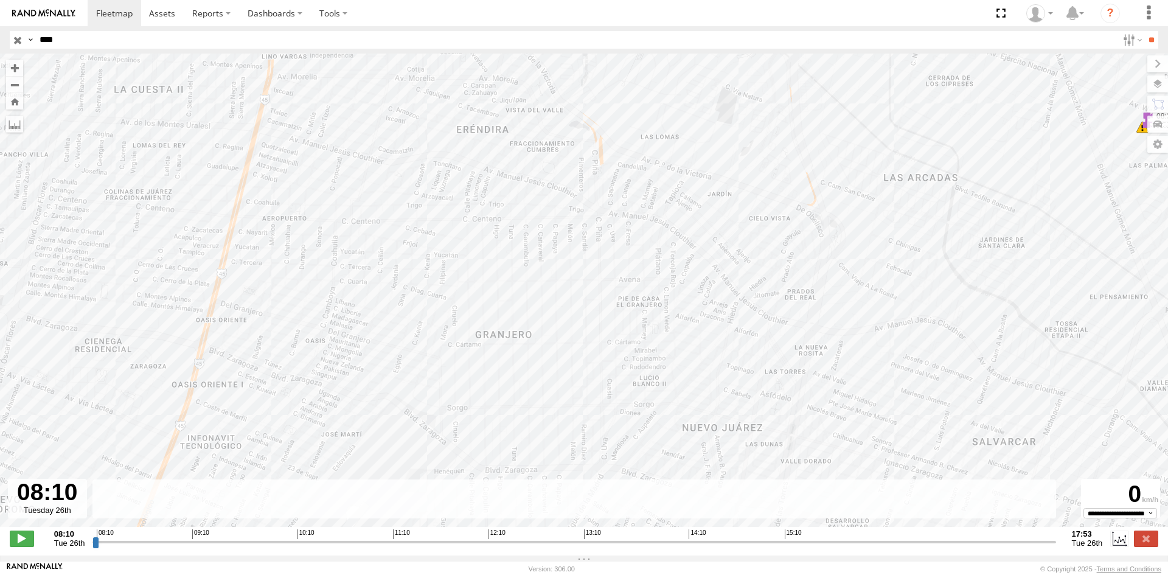
drag, startPoint x: 479, startPoint y: 325, endPoint x: 162, endPoint y: 252, distance: 325.2
click at [162, 253] on div "6792 08:30 Tue 08:30 Tue 08:35 Tue 09:15 Tue 09:57 Tue 10:01 Tue 10:01 Tue 10:5…" at bounding box center [584, 297] width 1168 height 486
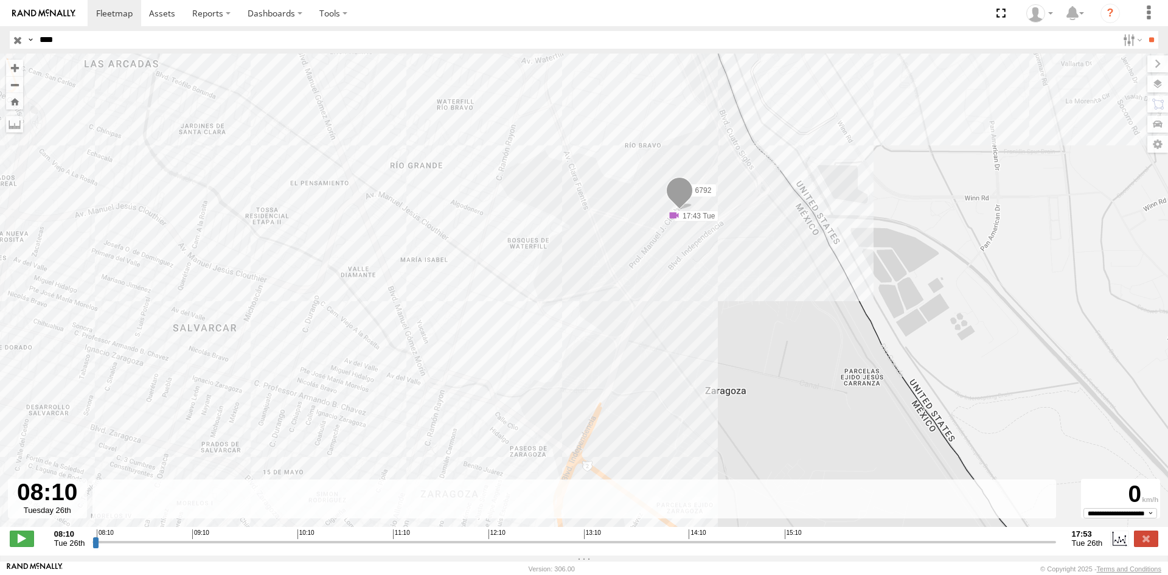
drag, startPoint x: 364, startPoint y: 307, endPoint x: 212, endPoint y: 310, distance: 152.1
click at [212, 310] on div "6792 08:30 Tue 08:30 Tue 08:35 Tue 09:15 Tue 09:57 Tue 10:01 Tue 10:01 Tue 10:5…" at bounding box center [584, 297] width 1168 height 486
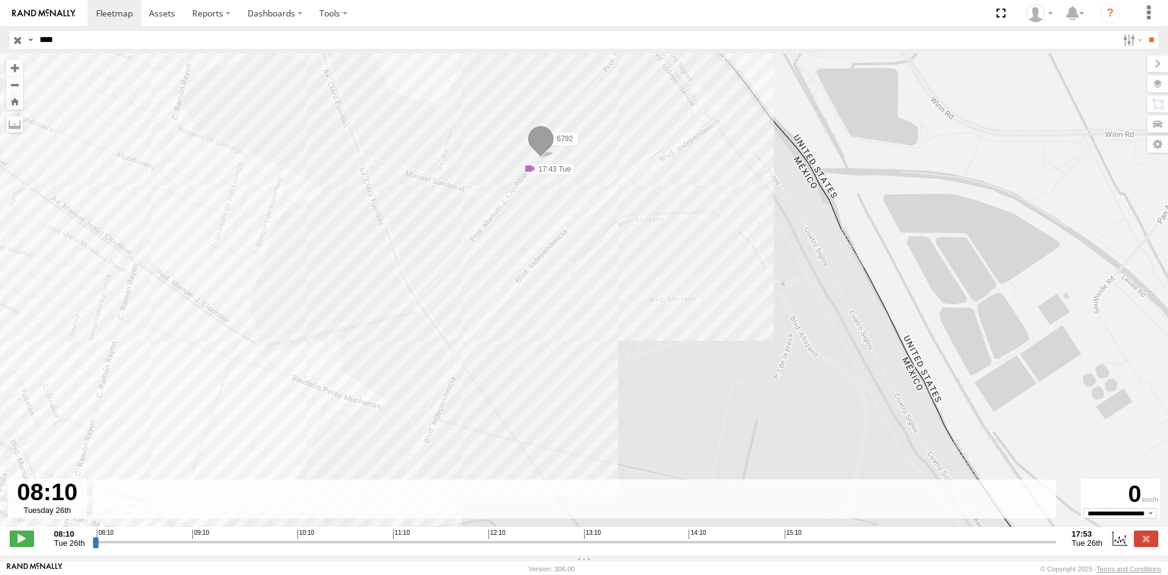
drag, startPoint x: 332, startPoint y: 317, endPoint x: 507, endPoint y: 241, distance: 190.4
click at [502, 248] on div "6792 08:30 Tue 08:30 Tue 08:35 Tue 09:15 Tue 09:57 Tue 10:01 Tue 10:01 Tue 10:5…" at bounding box center [584, 297] width 1168 height 486
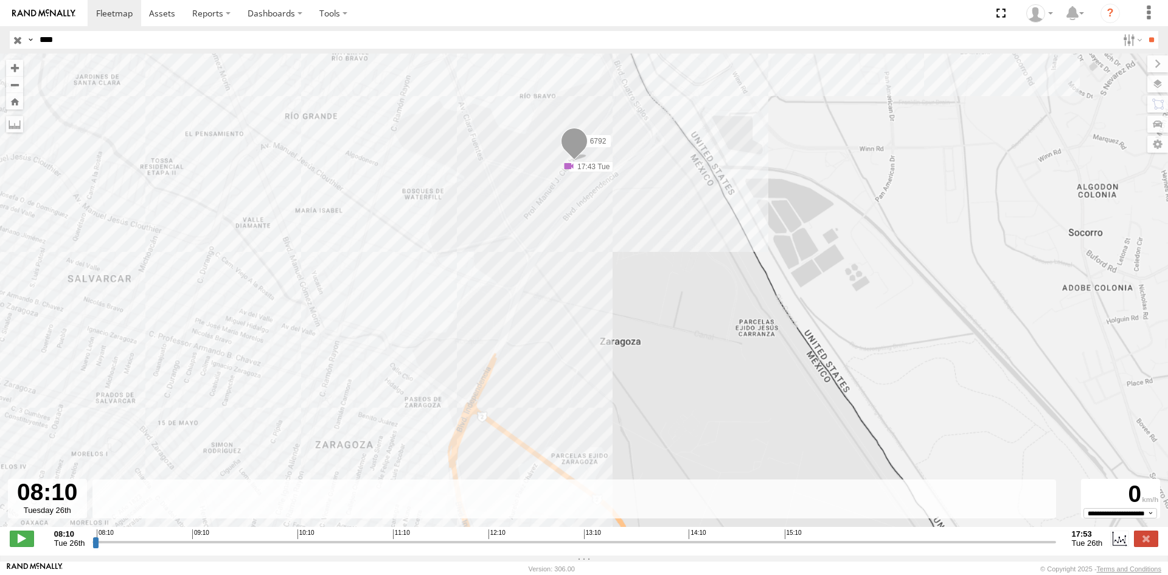
drag, startPoint x: 283, startPoint y: 248, endPoint x: 457, endPoint y: 290, distance: 178.2
click at [457, 291] on div "6792 08:30 Tue 08:30 Tue 08:35 Tue 09:15 Tue 09:57 Tue 10:01 Tue 10:01 Tue 10:5…" at bounding box center [584, 297] width 1168 height 486
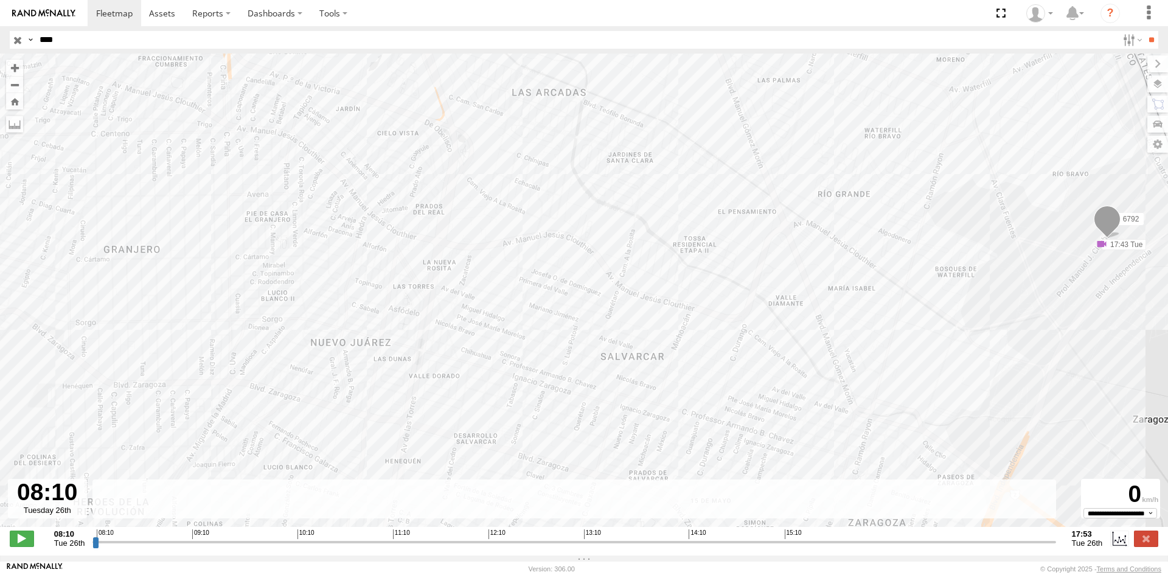
drag, startPoint x: 431, startPoint y: 321, endPoint x: 486, endPoint y: 327, distance: 55.8
click at [488, 327] on div "6792 08:30 Tue 08:30 Tue 08:35 Tue 09:15 Tue 09:57 Tue 10:01 Tue 10:01 Tue 10:5…" at bounding box center [584, 297] width 1168 height 486
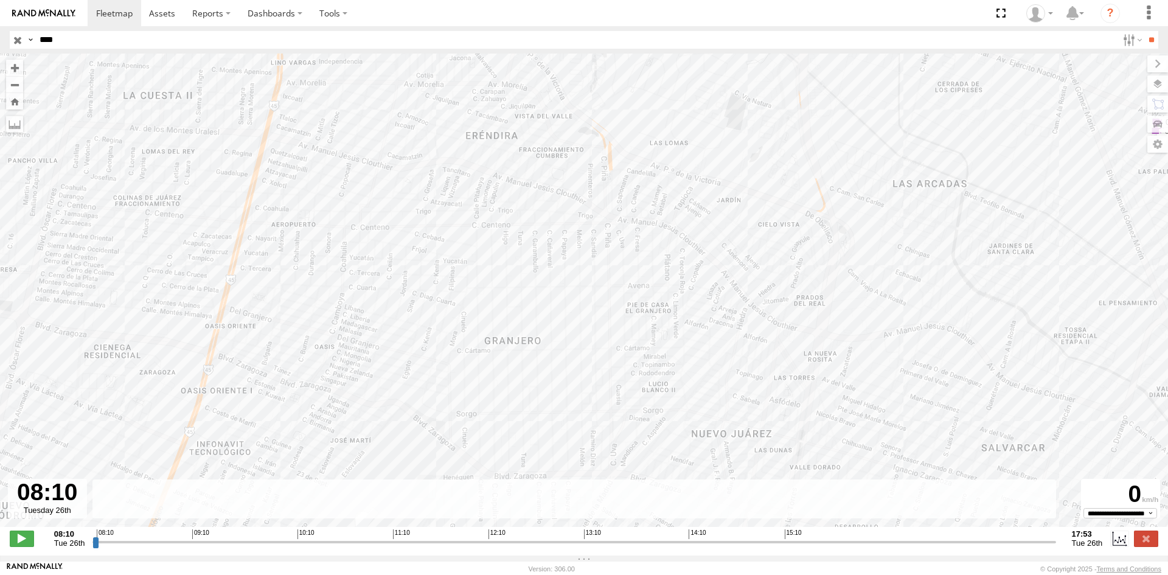
drag, startPoint x: 335, startPoint y: 318, endPoint x: 540, endPoint y: 387, distance: 217.0
click at [573, 406] on div "6792 08:30 Tue 08:30 Tue 08:35 Tue 09:15 Tue 09:57 Tue 10:01 Tue 10:01 Tue 10:5…" at bounding box center [584, 297] width 1168 height 486
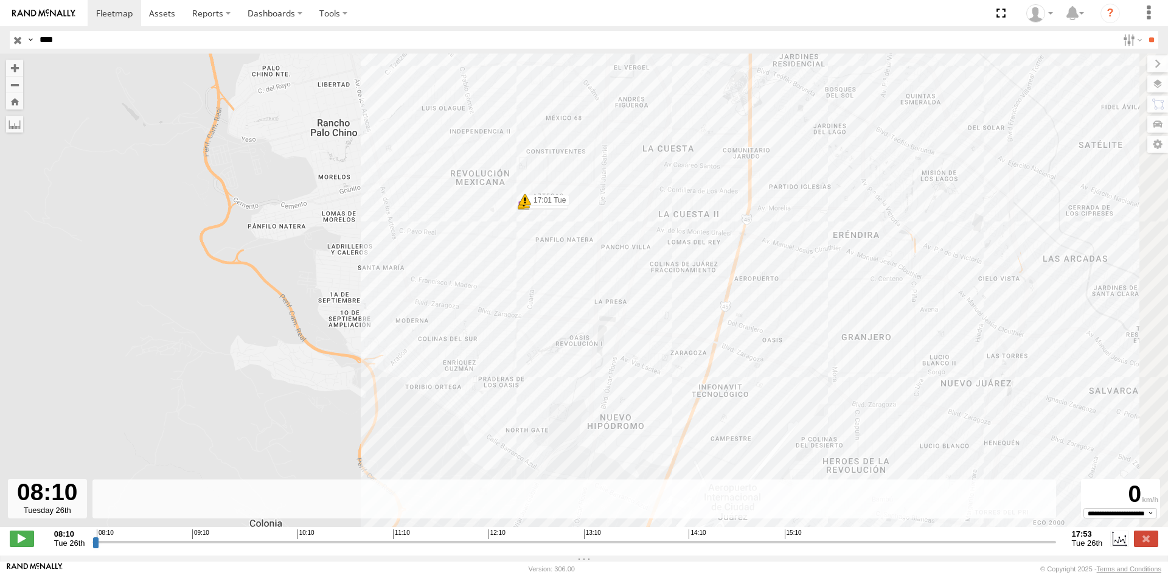
drag, startPoint x: 646, startPoint y: 257, endPoint x: 460, endPoint y: 180, distance: 201.3
click at [467, 184] on div "6792 08:30 Tue 08:30 Tue 08:35 Tue 09:15 Tue 09:57 Tue 10:01 Tue 10:01 Tue 10:5…" at bounding box center [584, 297] width 1168 height 486
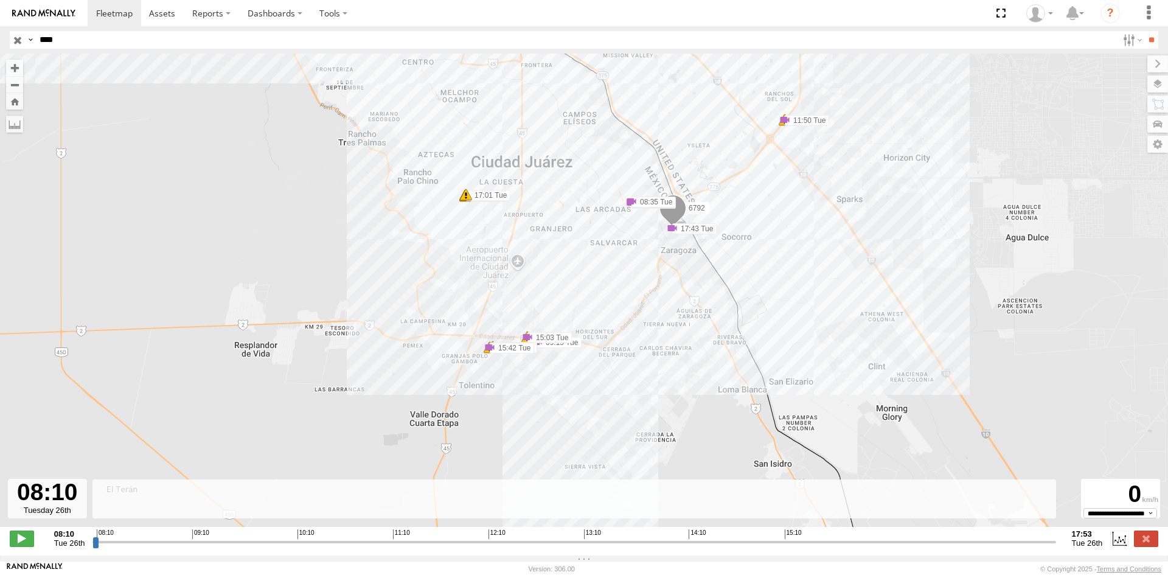
drag, startPoint x: 578, startPoint y: 296, endPoint x: 441, endPoint y: 232, distance: 151.6
click at [441, 232] on div "6792 08:30 Tue 08:30 Tue 08:35 Tue 09:15 Tue 09:57 Tue 10:01 Tue 10:01 Tue 10:5…" at bounding box center [584, 297] width 1168 height 486
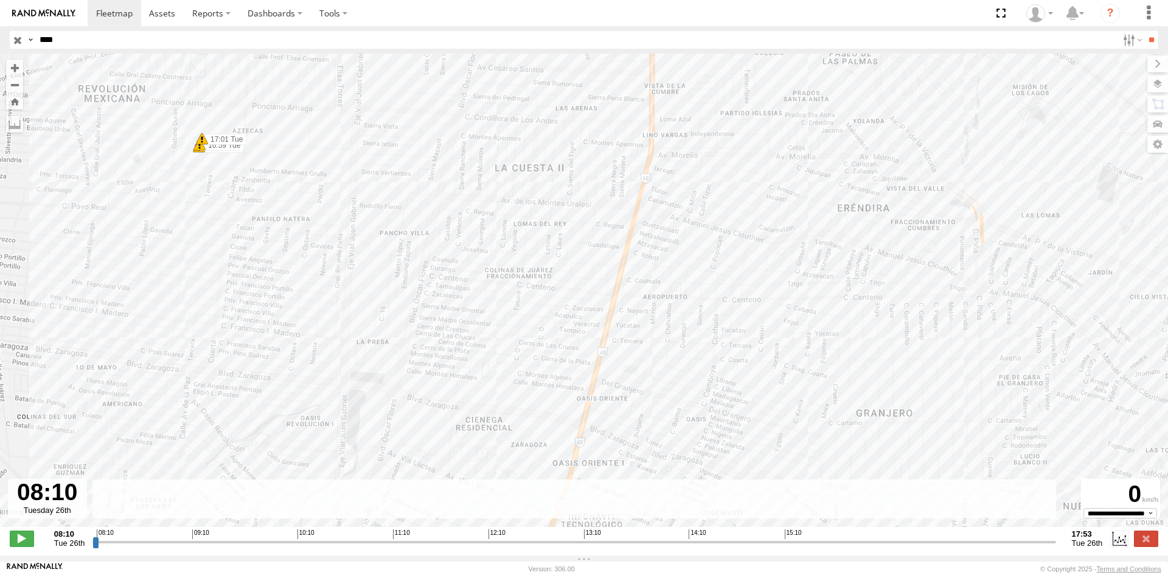
drag, startPoint x: 535, startPoint y: 192, endPoint x: 460, endPoint y: 217, distance: 79.4
click at [460, 217] on div "6792 08:30 Tue 08:30 Tue 08:35 Tue 09:15 Tue 09:57 Tue 10:01 Tue 10:01 Tue 10:5…" at bounding box center [584, 297] width 1168 height 486
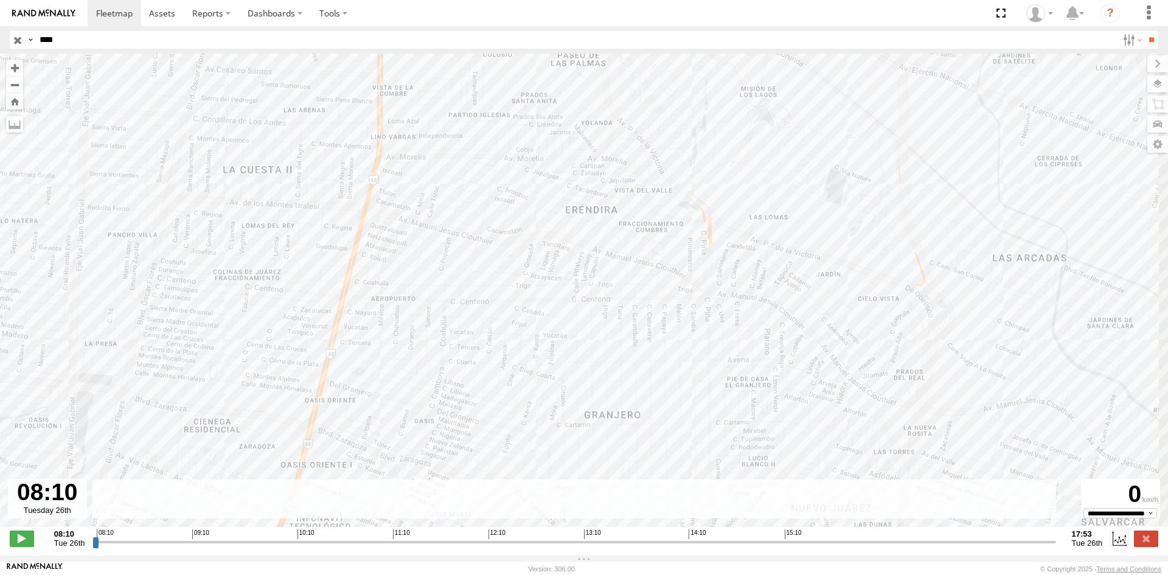
drag, startPoint x: 706, startPoint y: 247, endPoint x: 450, endPoint y: 245, distance: 255.5
click at [450, 245] on div "6792 08:30 Tue 08:30 Tue 08:35 Tue 09:15 Tue 09:57 Tue 10:01 Tue 10:01 Tue 10:5…" at bounding box center [584, 297] width 1168 height 486
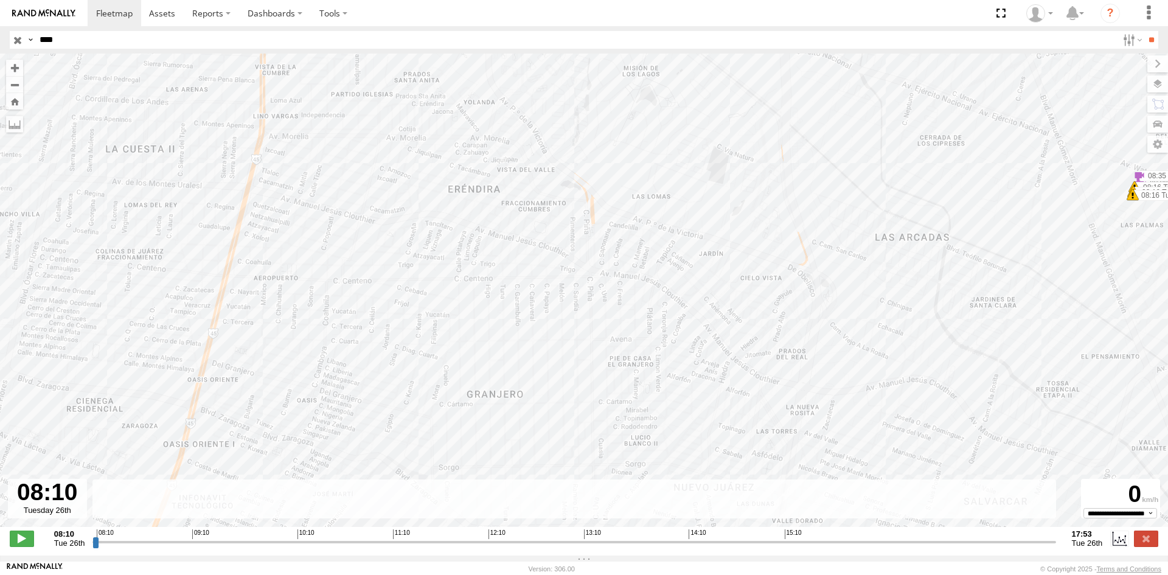
drag, startPoint x: 521, startPoint y: 304, endPoint x: 400, endPoint y: 268, distance: 126.1
click at [397, 270] on div "6792 08:30 Tue 08:30 Tue 08:35 Tue 09:15 Tue 09:57 Tue 10:01 Tue 10:01 Tue 10:5…" at bounding box center [584, 297] width 1168 height 486
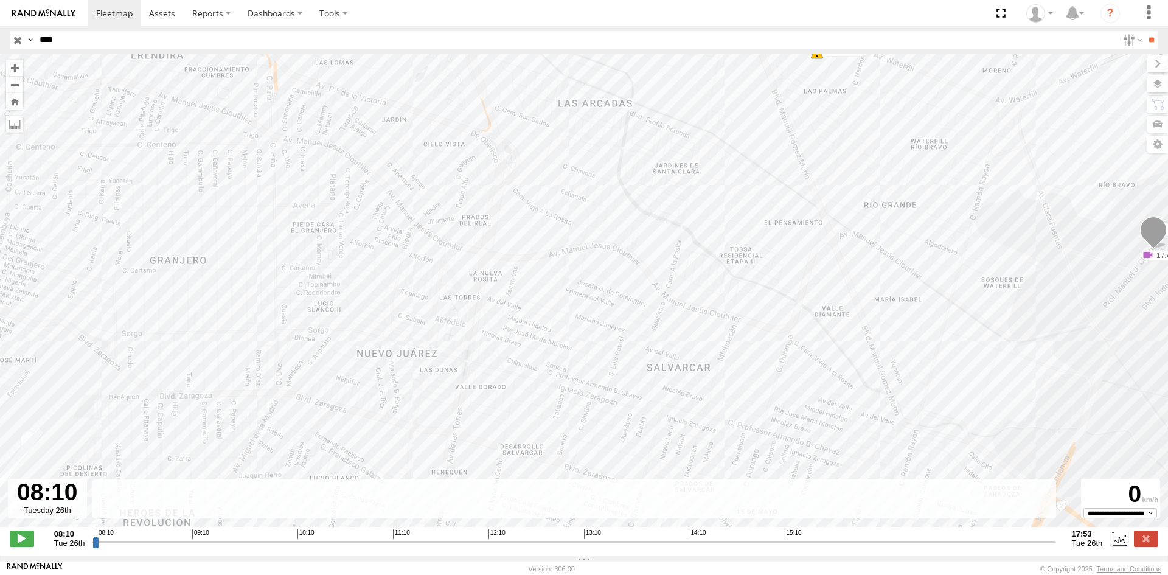
drag, startPoint x: 513, startPoint y: 349, endPoint x: 348, endPoint y: 254, distance: 189.9
click at [348, 257] on div "6792 08:30 Tue 08:30 Tue 08:35 Tue 09:15 Tue 09:57 Tue 10:01 Tue 10:01 Tue 10:5…" at bounding box center [584, 297] width 1168 height 486
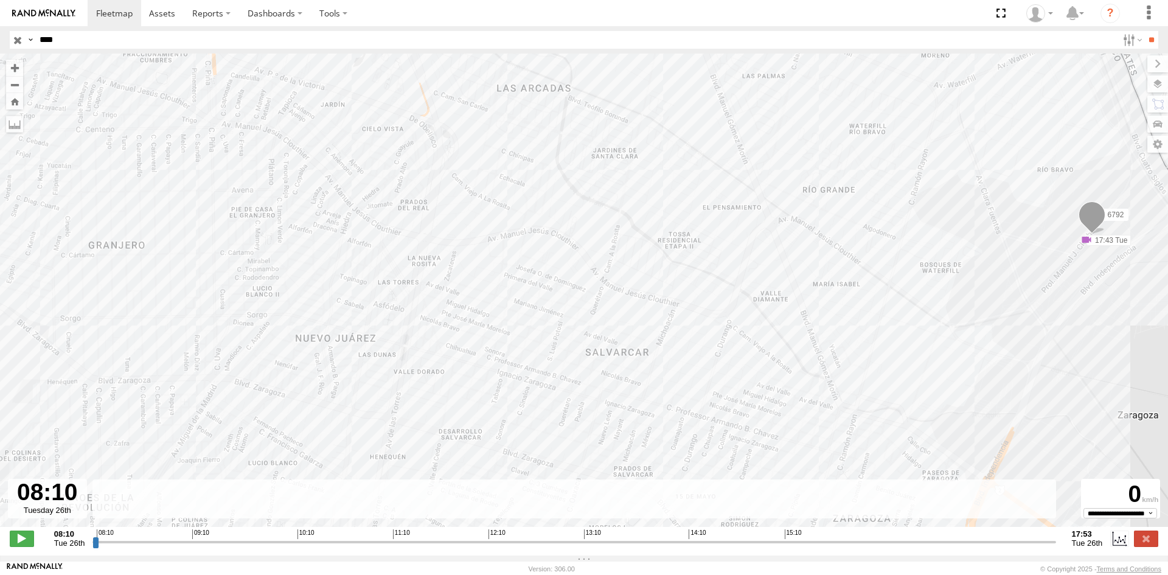
drag, startPoint x: 473, startPoint y: 305, endPoint x: 373, endPoint y: 294, distance: 100.3
click at [373, 296] on div "6792 08:30 Tue 08:30 Tue 08:35 Tue 09:15 Tue 09:57 Tue 10:01 Tue 10:01 Tue 10:5…" at bounding box center [584, 297] width 1168 height 486
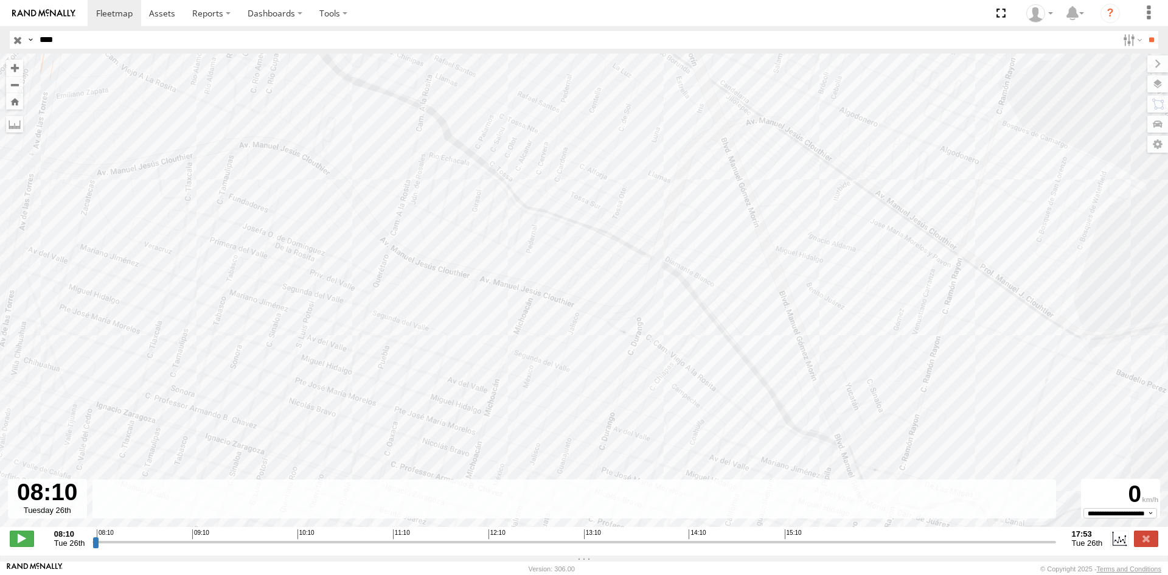
drag, startPoint x: 583, startPoint y: 297, endPoint x: 378, endPoint y: 297, distance: 204.4
click at [367, 302] on div "6792 08:30 Tue 08:30 Tue 08:35 Tue 09:15 Tue 09:57 Tue 10:01 Tue 10:01 Tue 10:5…" at bounding box center [584, 297] width 1168 height 486
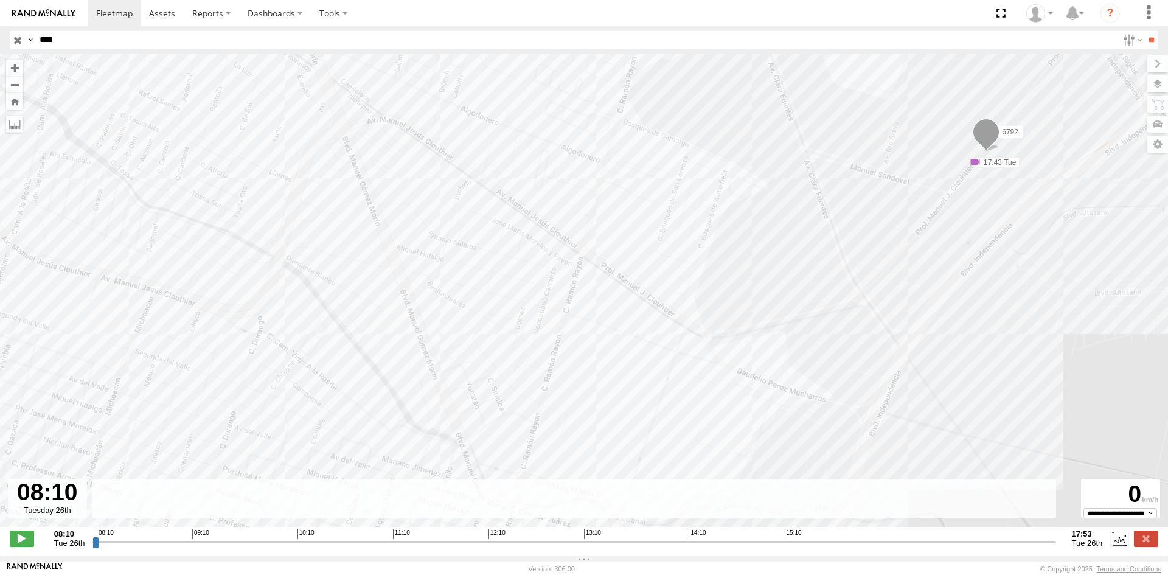
drag, startPoint x: 383, startPoint y: 215, endPoint x: 455, endPoint y: 266, distance: 87.7
click at [328, 218] on div "6792 08:30 Tue 08:30 Tue 08:35 Tue 09:15 Tue 09:57 Tue 10:01 Tue 10:01 Tue 10:5…" at bounding box center [584, 297] width 1168 height 486
drag, startPoint x: 494, startPoint y: 260, endPoint x: 632, endPoint y: 243, distance: 139.0
click at [627, 245] on div "6792 08:30 Tue 08:30 Tue 08:35 Tue 09:15 Tue 09:57 Tue 10:01 Tue 10:01 Tue 10:5…" at bounding box center [584, 297] width 1168 height 486
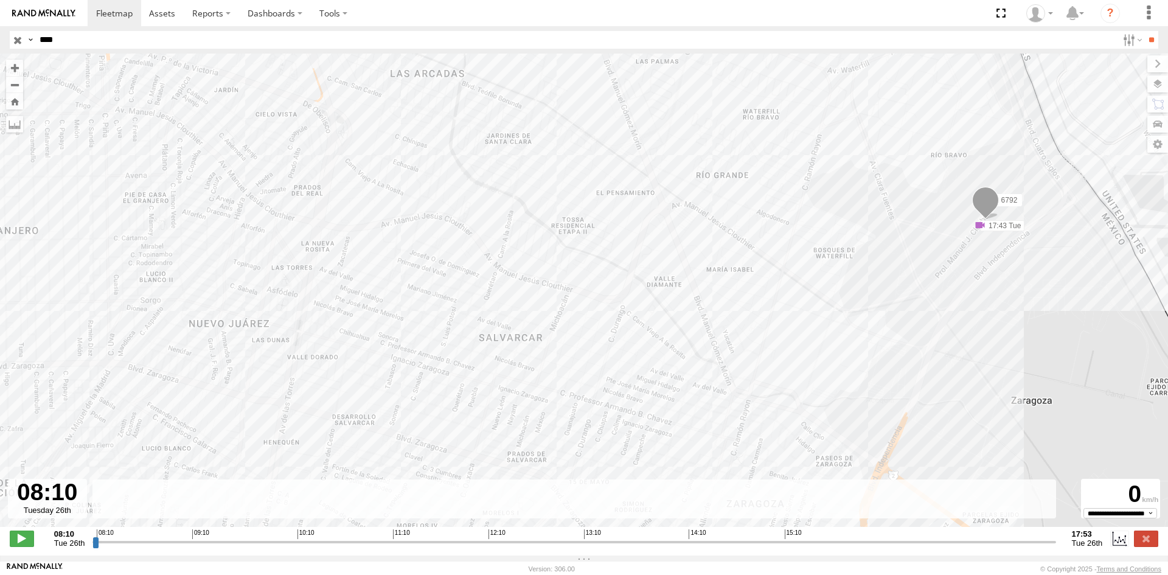
drag, startPoint x: 252, startPoint y: 225, endPoint x: 456, endPoint y: 252, distance: 205.0
click at [493, 271] on div "6792 08:30 Tue 08:30 Tue 08:35 Tue 09:15 Tue 09:57 Tue 10:01 Tue 10:01 Tue 10:5…" at bounding box center [584, 297] width 1168 height 486
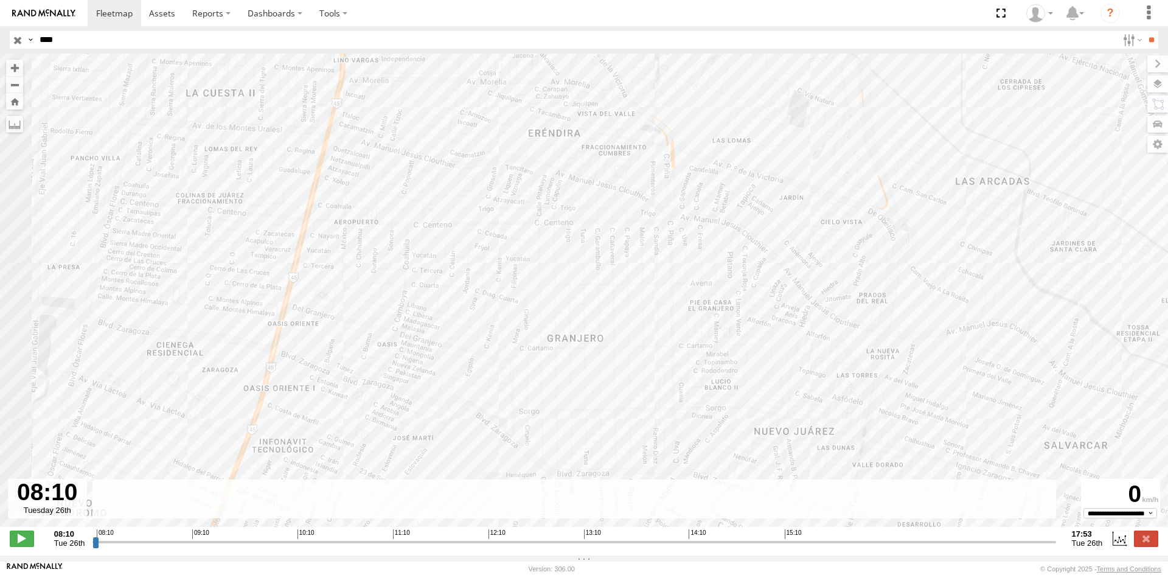
drag, startPoint x: 327, startPoint y: 218, endPoint x: 473, endPoint y: 280, distance: 158.6
click at [513, 321] on div "6792 08:30 Tue 08:30 Tue 08:35 Tue 09:15 Tue 09:57 Tue 10:01 Tue 10:01 Tue 10:5…" at bounding box center [584, 297] width 1168 height 486
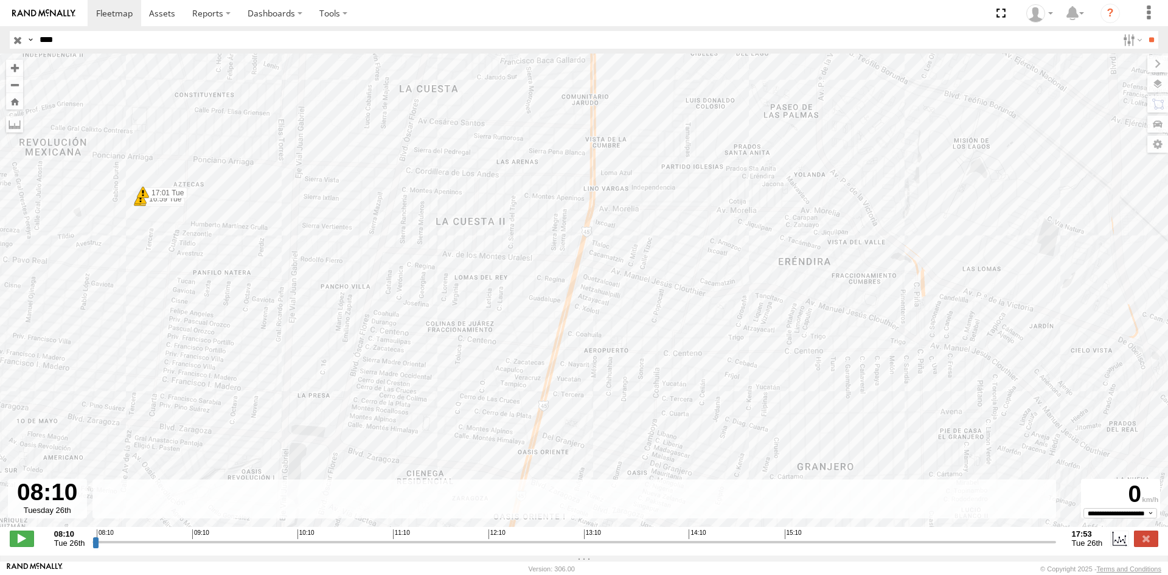
drag, startPoint x: 453, startPoint y: 299, endPoint x: 477, endPoint y: 301, distance: 24.5
click at [512, 328] on div "6792 08:30 Tue 08:30 Tue 08:35 Tue 09:15 Tue 09:57 Tue 10:01 Tue 10:01 Tue 10:5…" at bounding box center [584, 297] width 1168 height 486
